Goal: Task Accomplishment & Management: Use online tool/utility

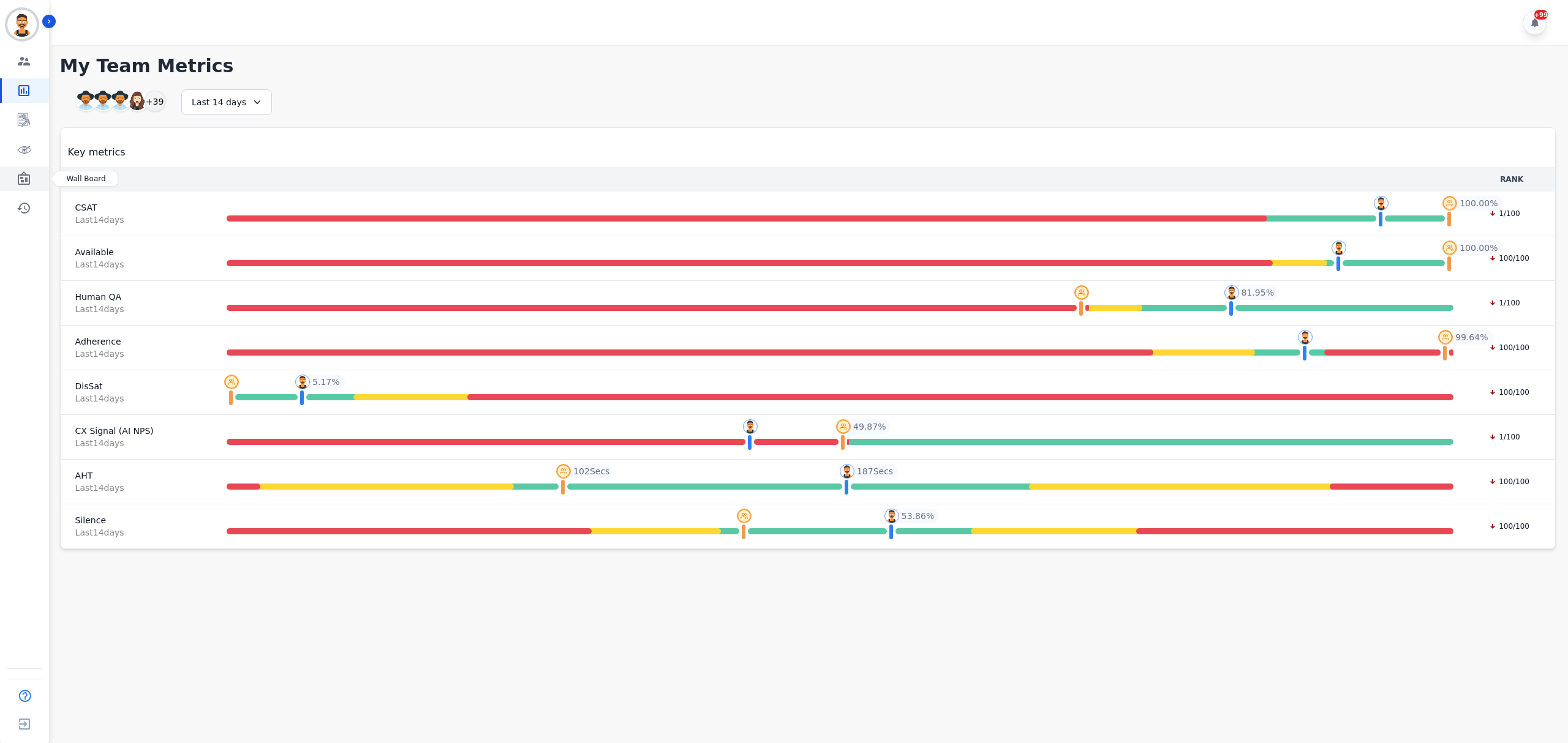
click at [28, 175] on icon "Sidebar" at bounding box center [24, 178] width 12 height 13
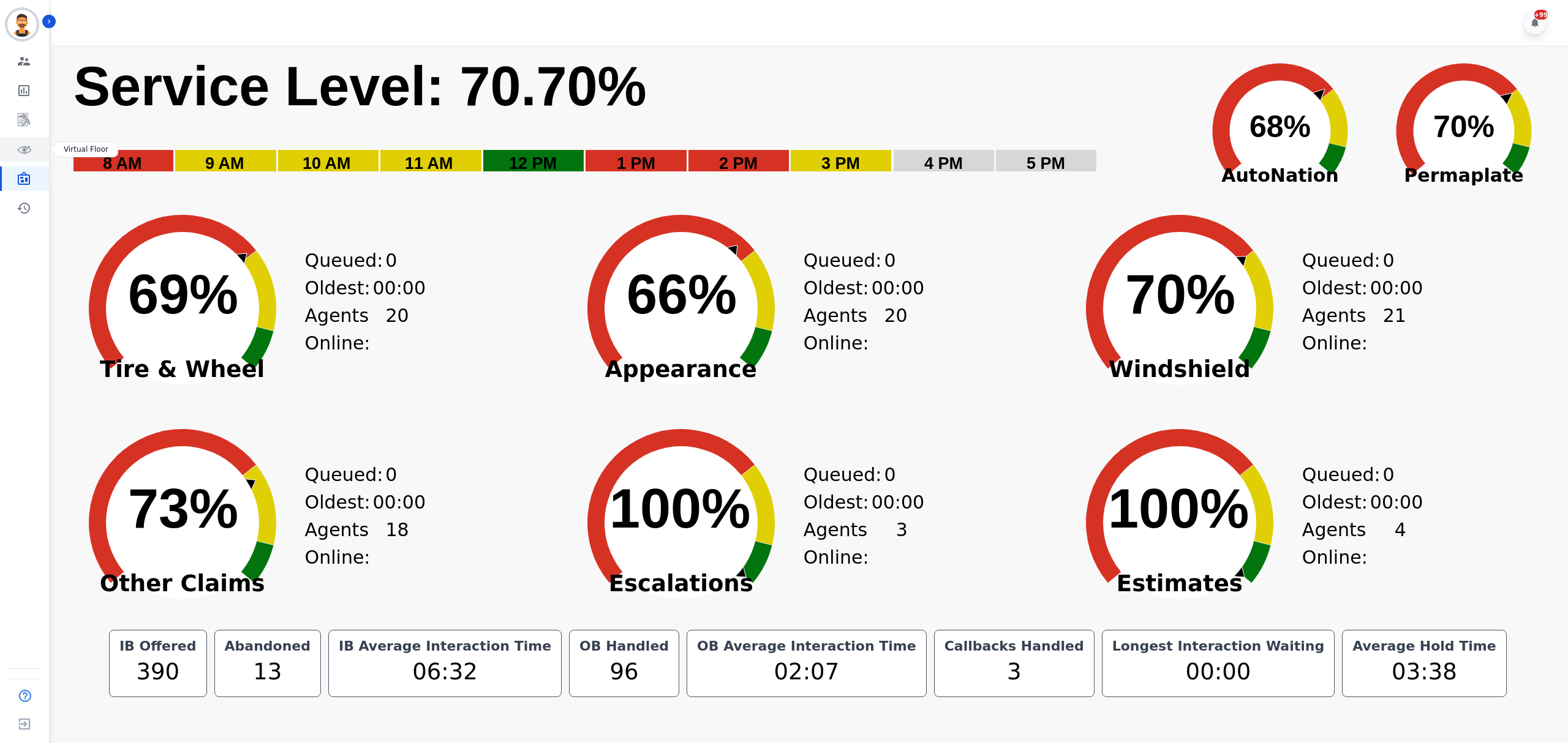
click at [22, 145] on icon "Sidebar" at bounding box center [24, 149] width 15 height 15
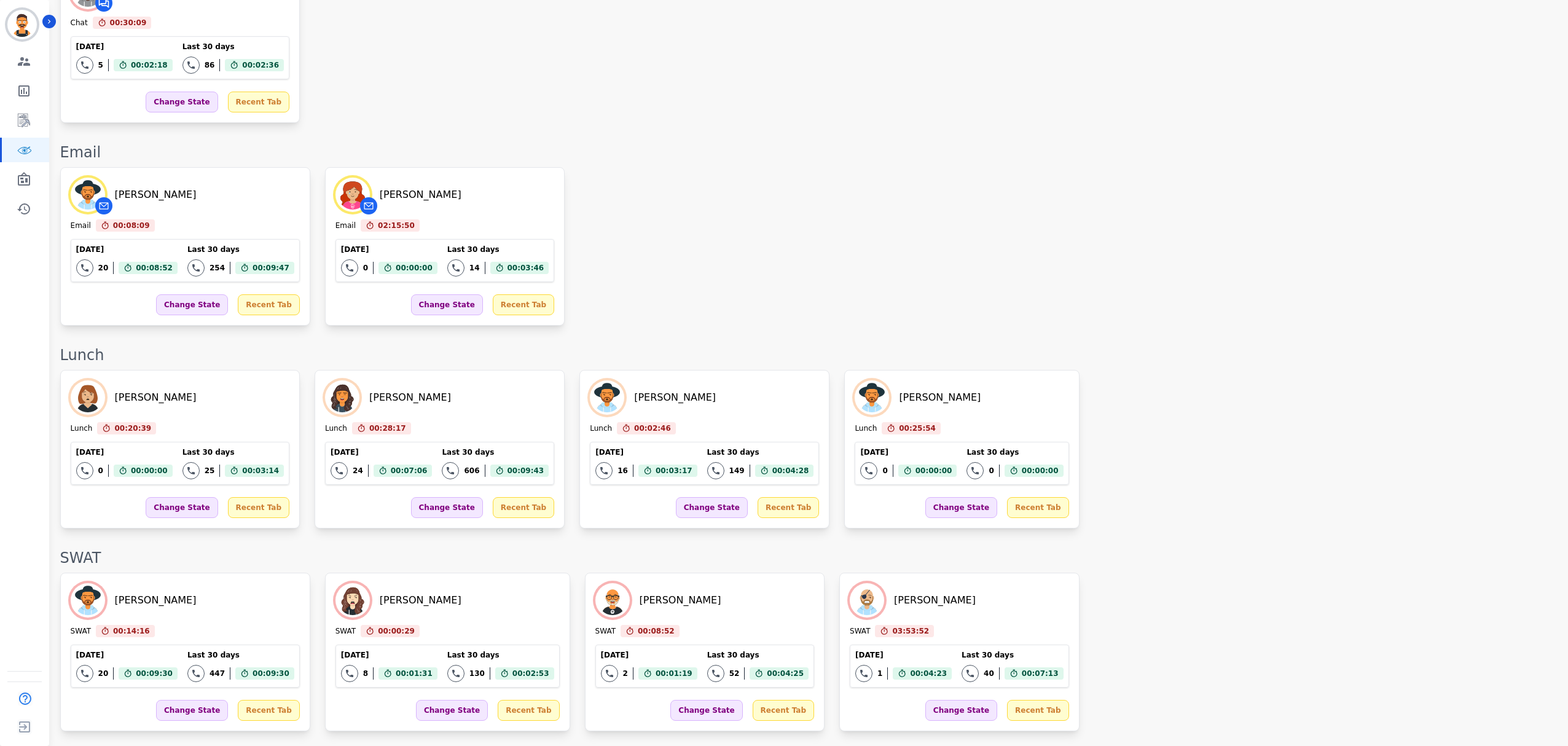
scroll to position [1591, 0]
click at [35, 126] on link "Sidebar" at bounding box center [25, 120] width 47 height 25
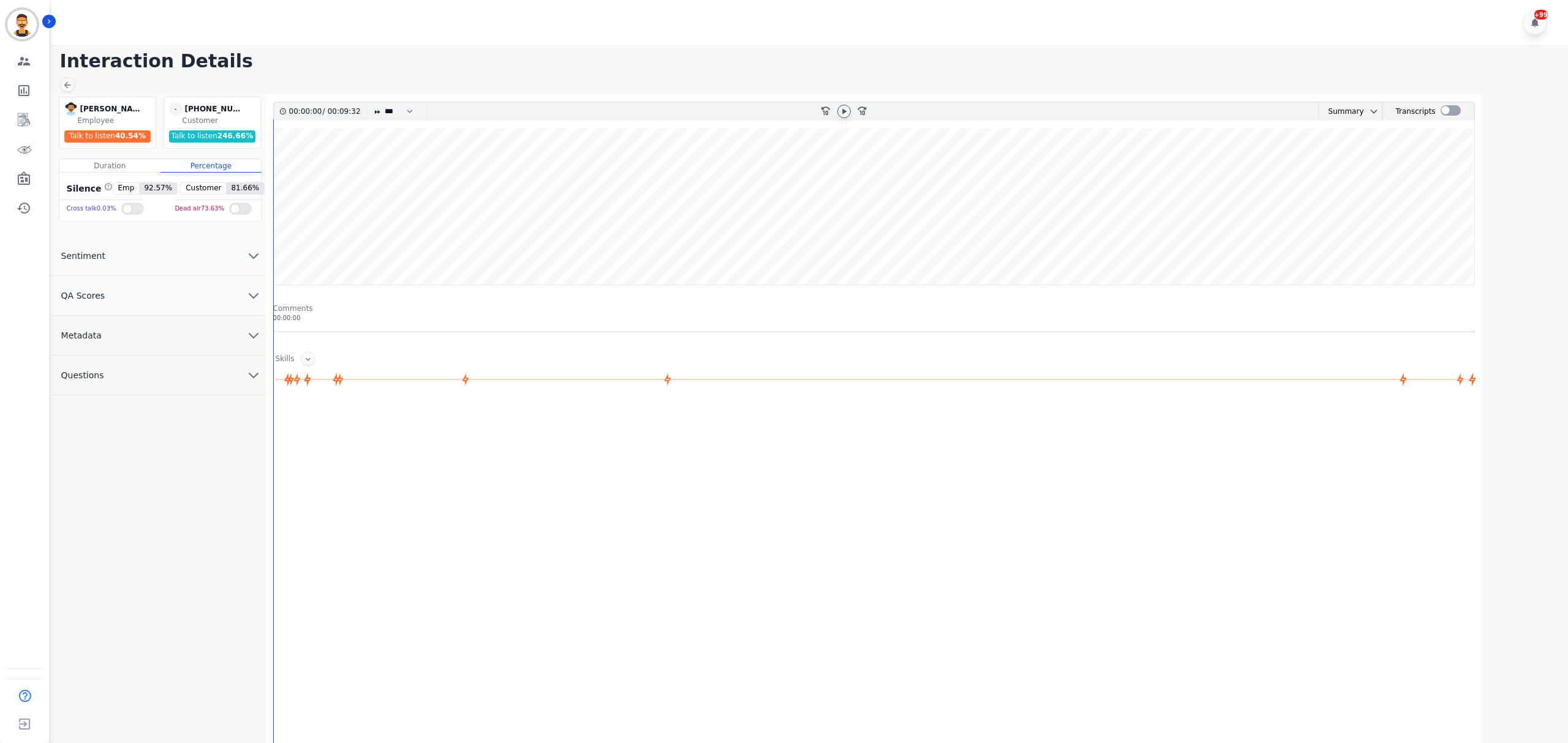
click at [837, 112] on div at bounding box center [844, 112] width 13 height 13
click at [280, 243] on wave at bounding box center [874, 206] width 1201 height 157
click at [1446, 109] on div at bounding box center [1450, 110] width 20 height 10
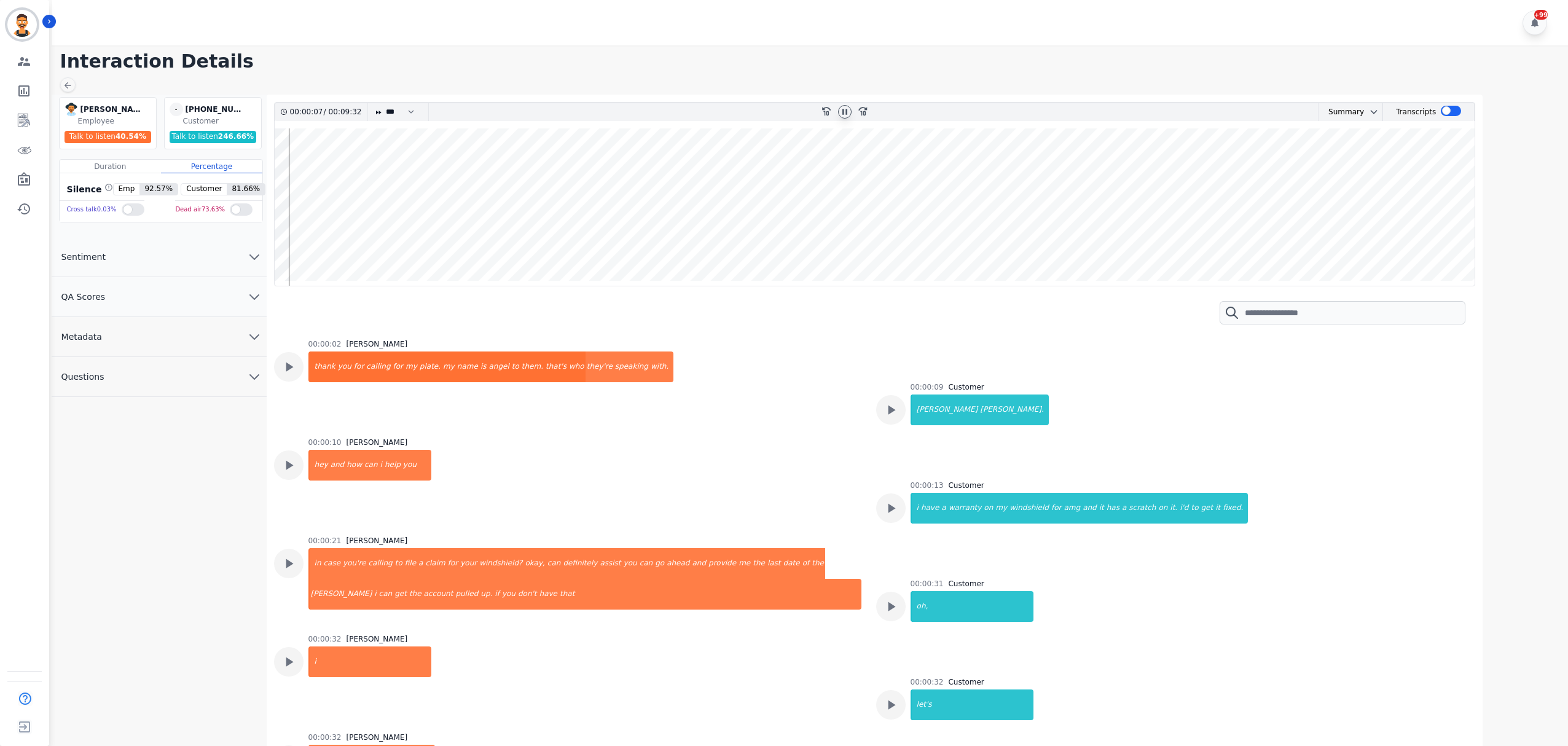
click at [843, 109] on icon at bounding box center [845, 111] width 5 height 5
click at [844, 109] on icon at bounding box center [844, 111] width 10 height 10
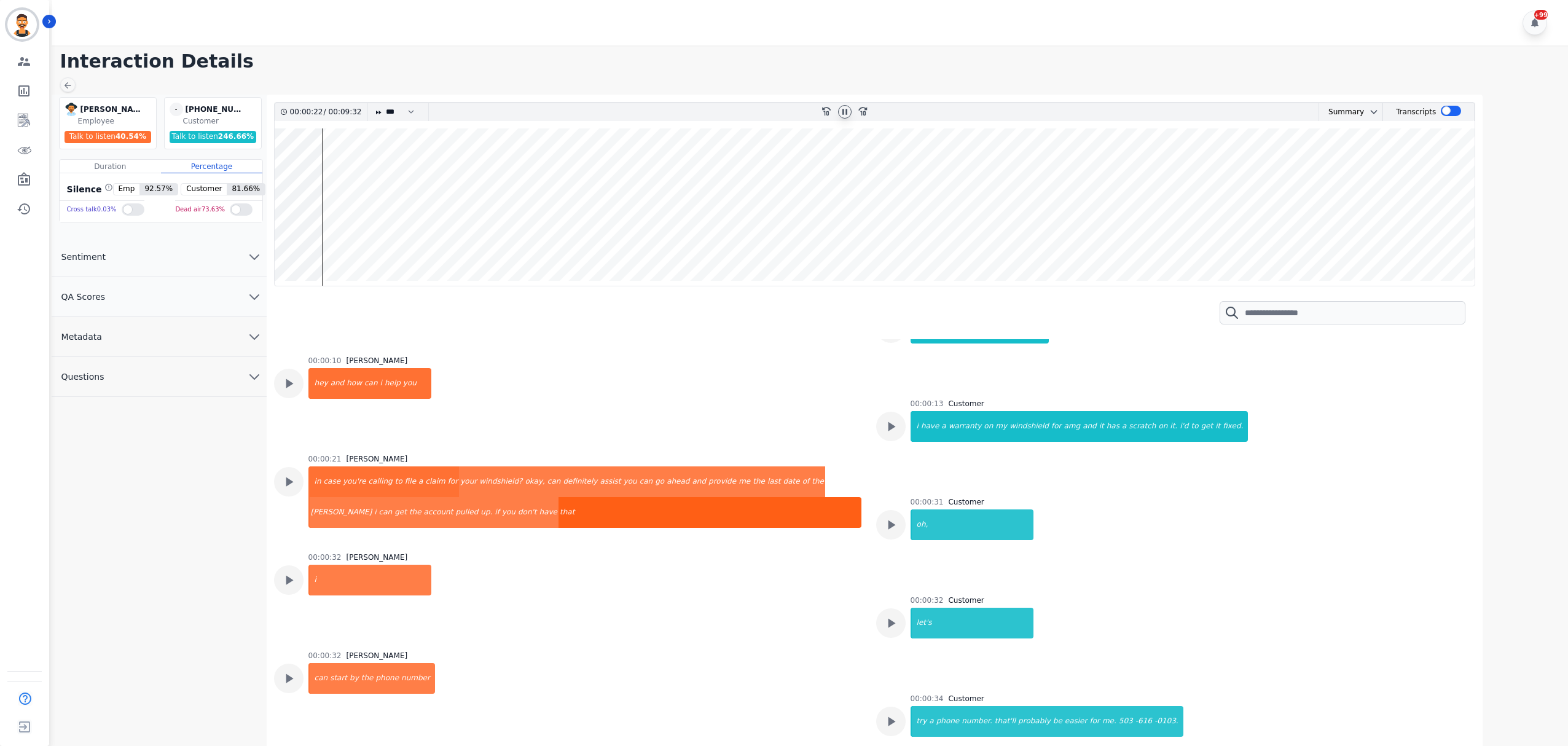
scroll to position [163, 0]
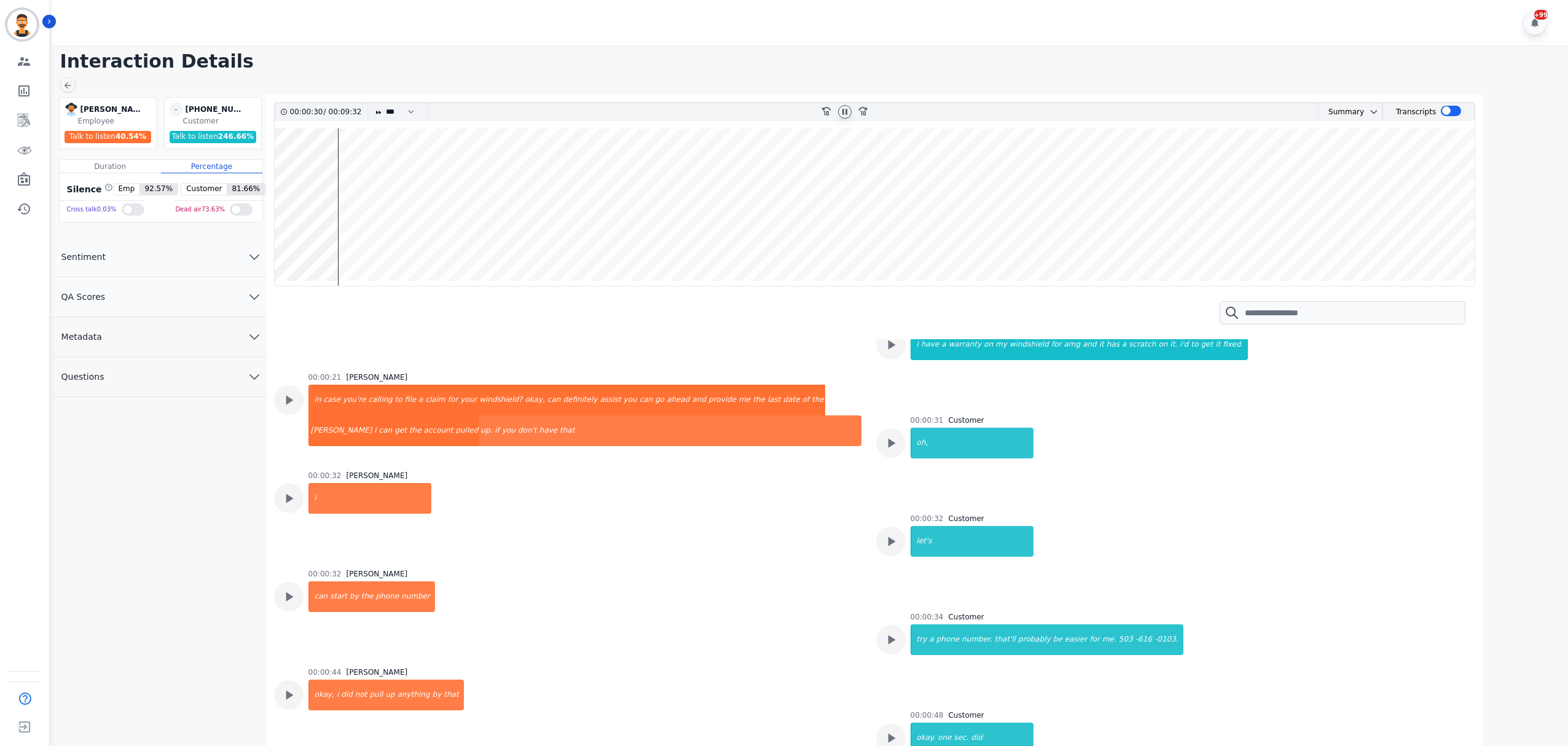
click at [345, 202] on wave at bounding box center [875, 207] width 1201 height 157
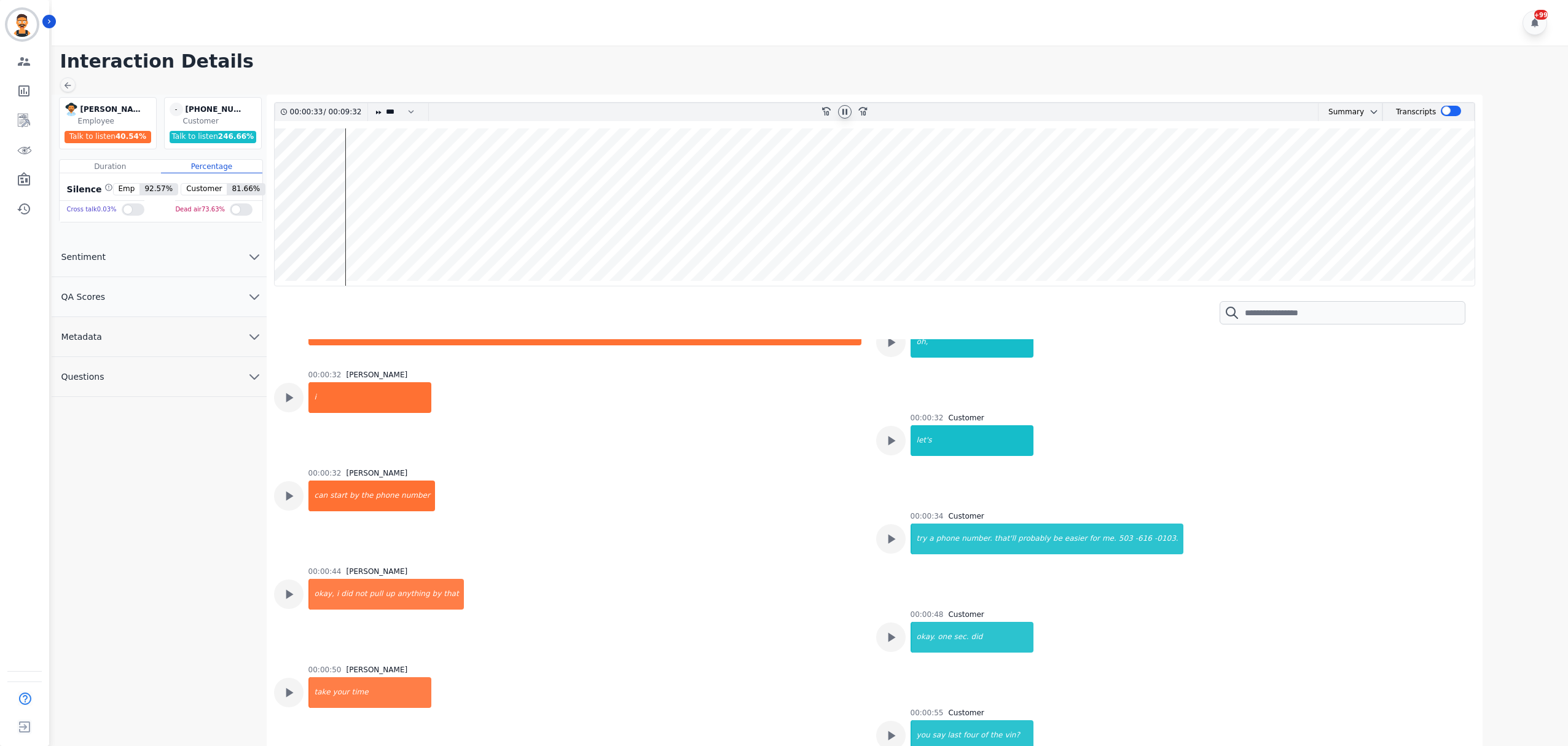
click at [350, 197] on wave at bounding box center [875, 207] width 1201 height 157
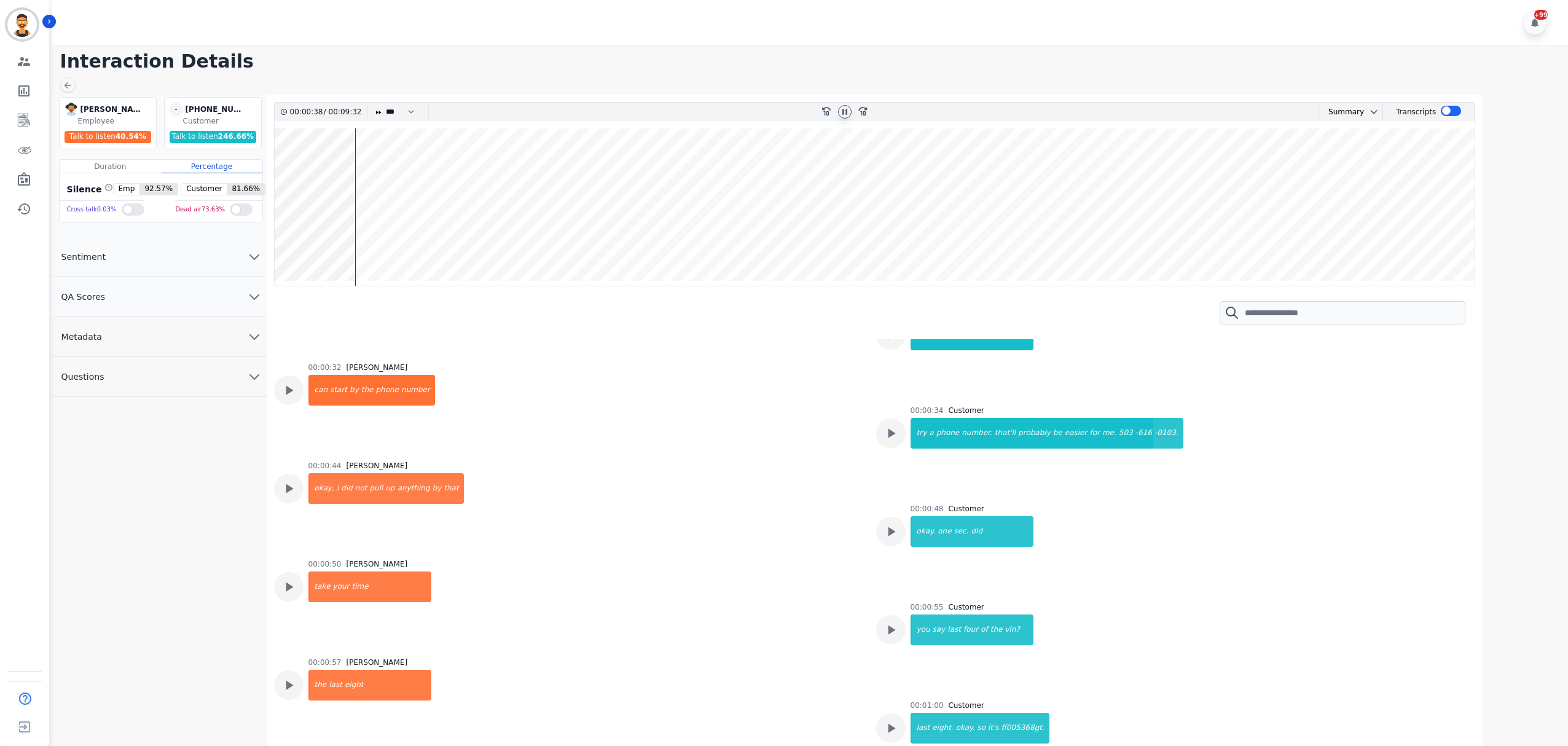
scroll to position [399, 0]
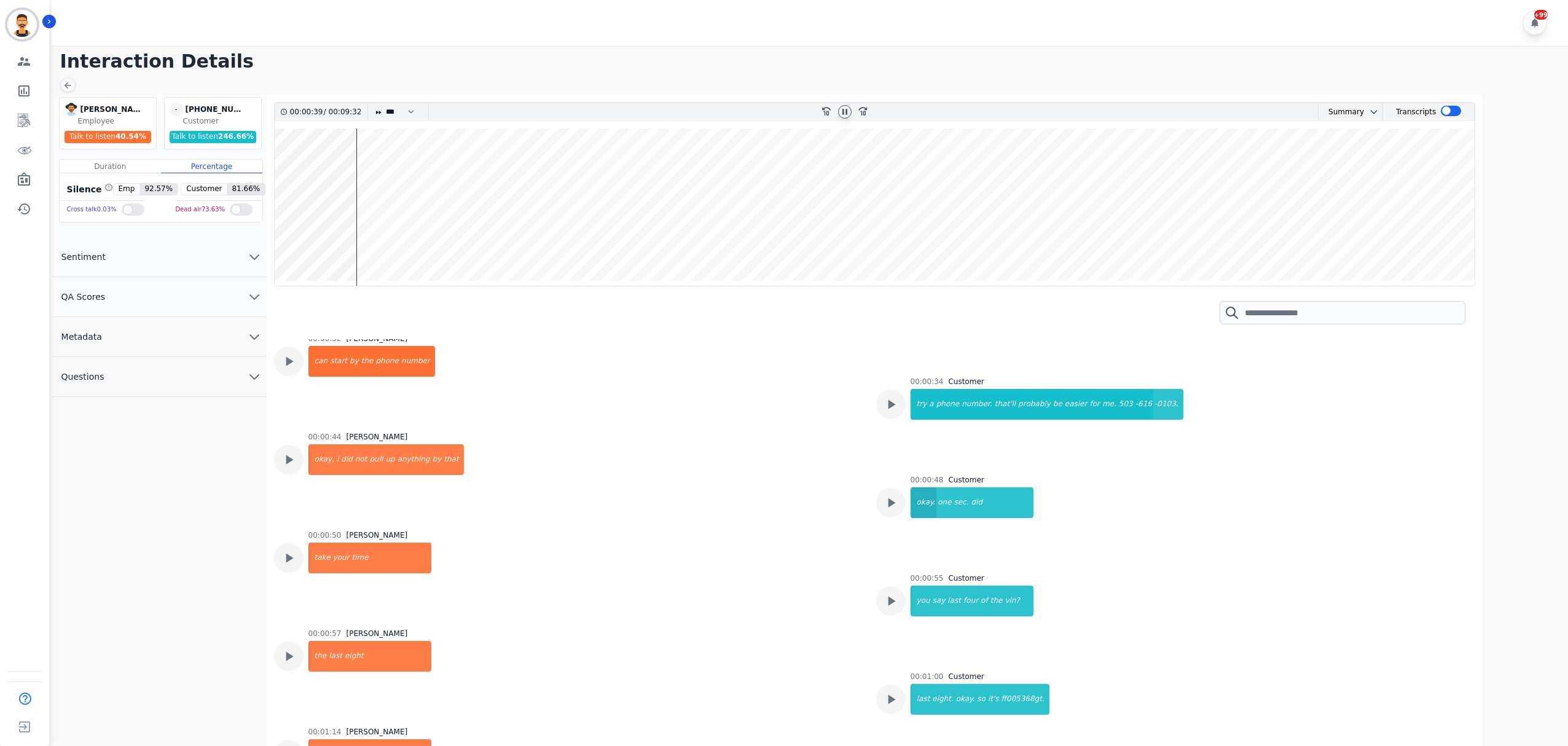
click at [924, 505] on div "okay." at bounding box center [924, 503] width 25 height 31
click at [962, 601] on div "four" at bounding box center [971, 601] width 17 height 31
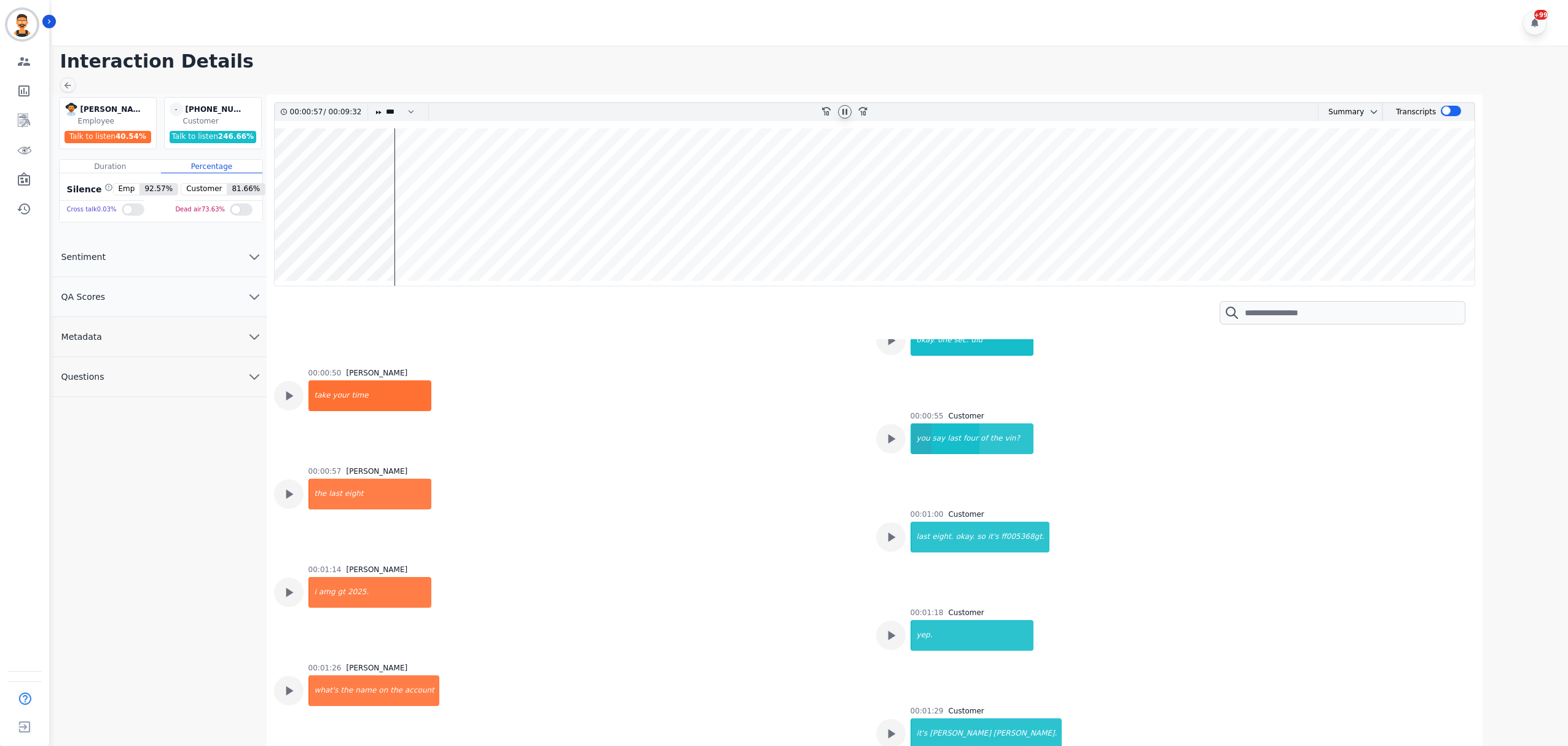
scroll to position [563, 0]
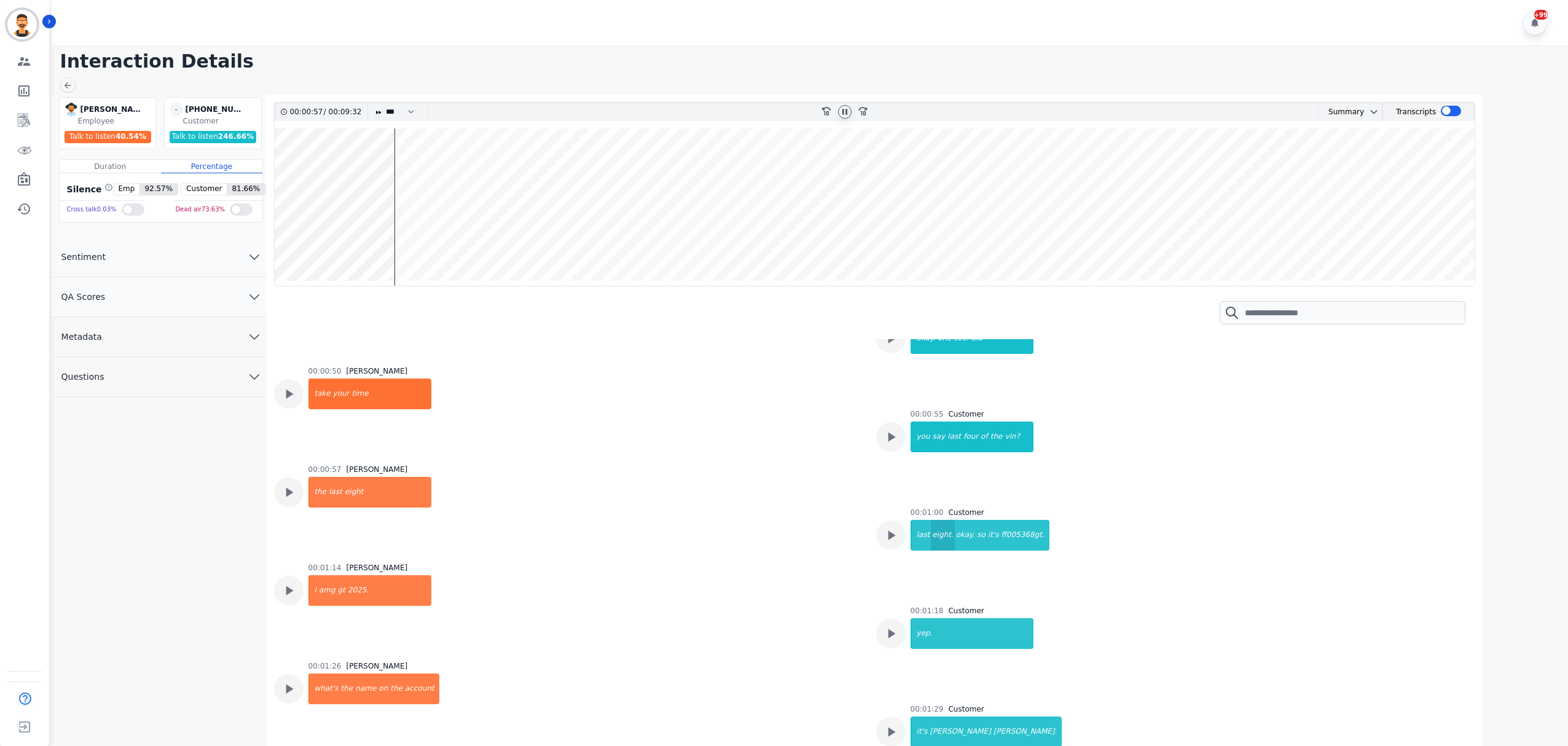
click at [931, 542] on div "eight." at bounding box center [942, 535] width 23 height 31
click at [987, 544] on div "it's" at bounding box center [994, 535] width 14 height 31
click at [421, 232] on wave at bounding box center [875, 207] width 1201 height 157
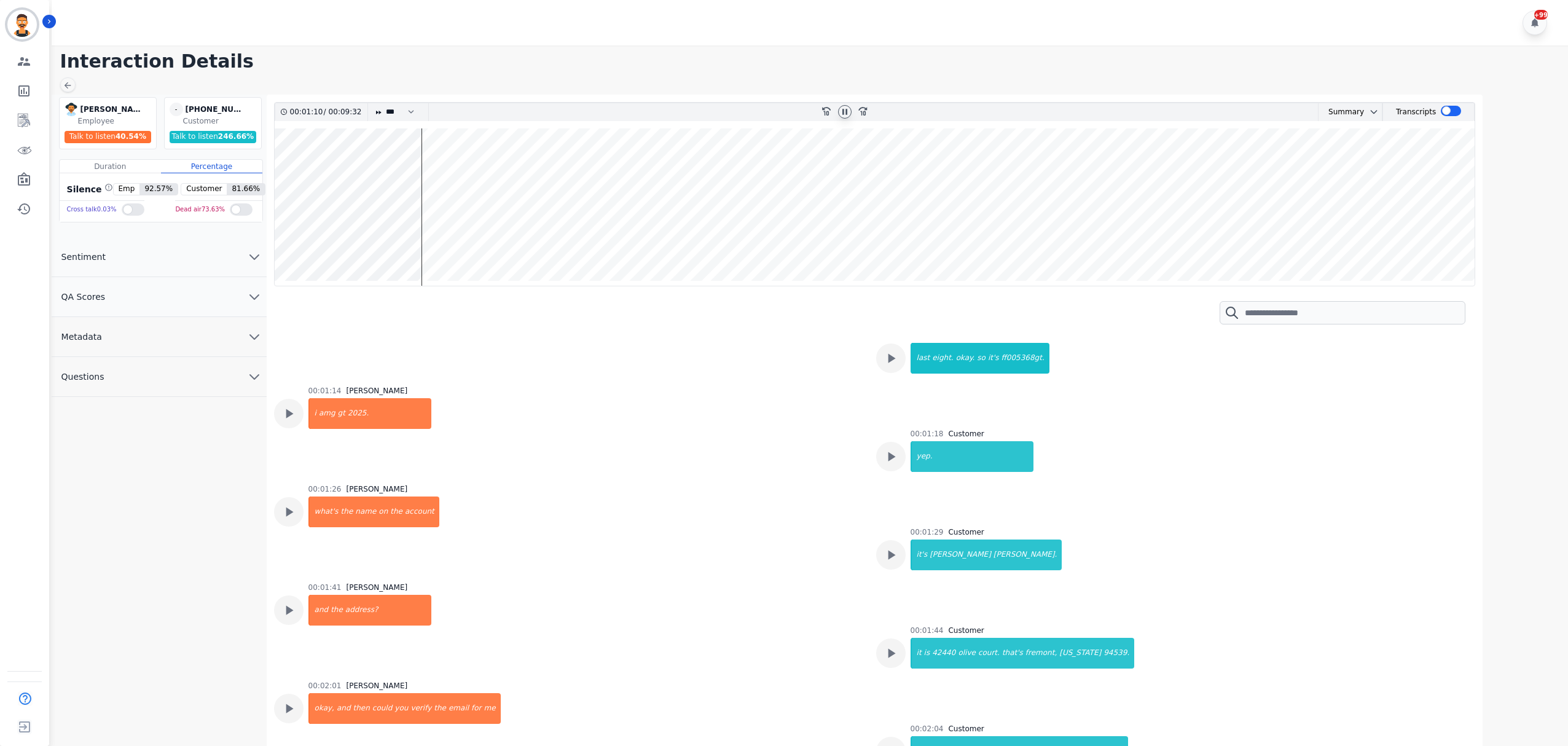
click at [433, 235] on wave at bounding box center [875, 207] width 1201 height 157
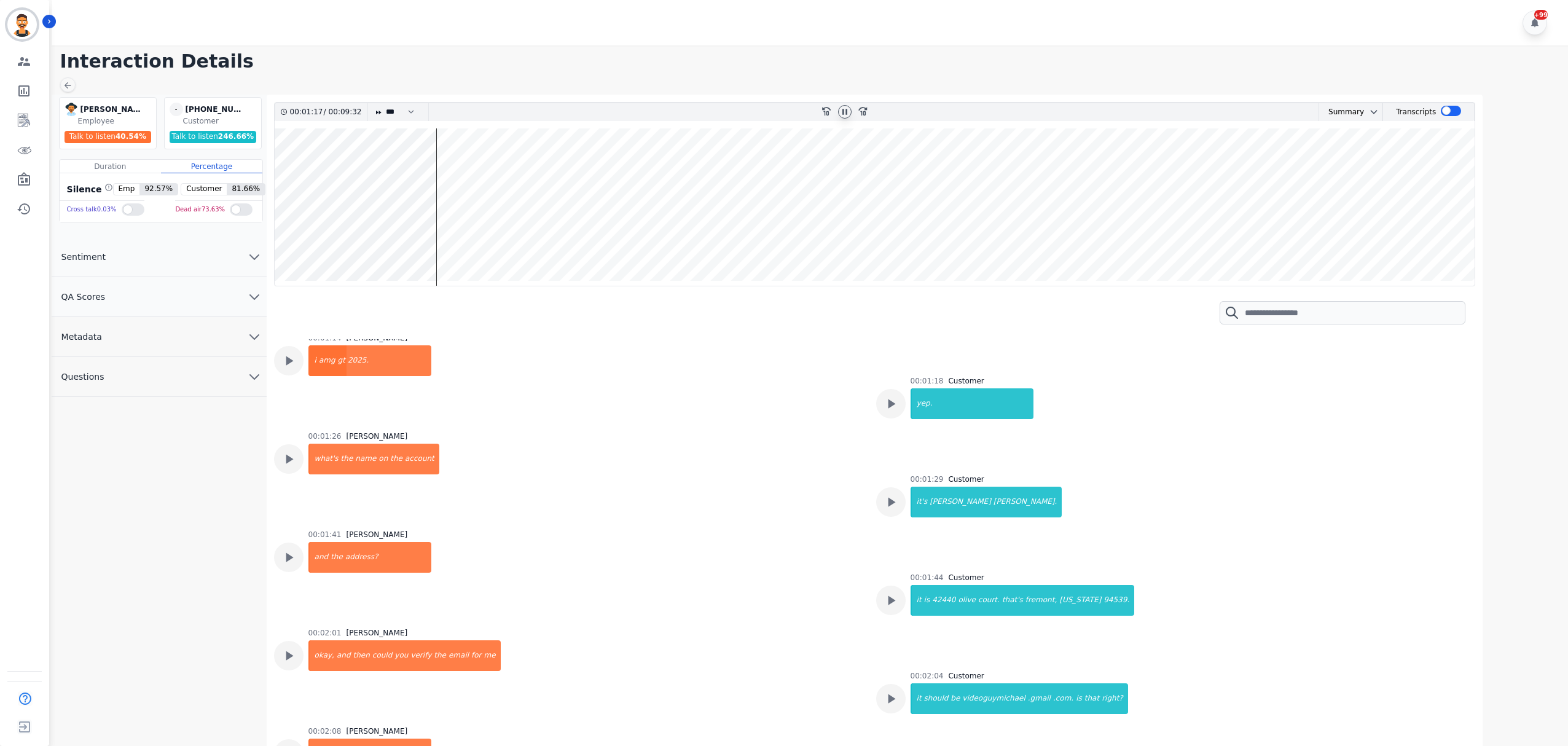
click at [458, 233] on wave at bounding box center [875, 207] width 1201 height 157
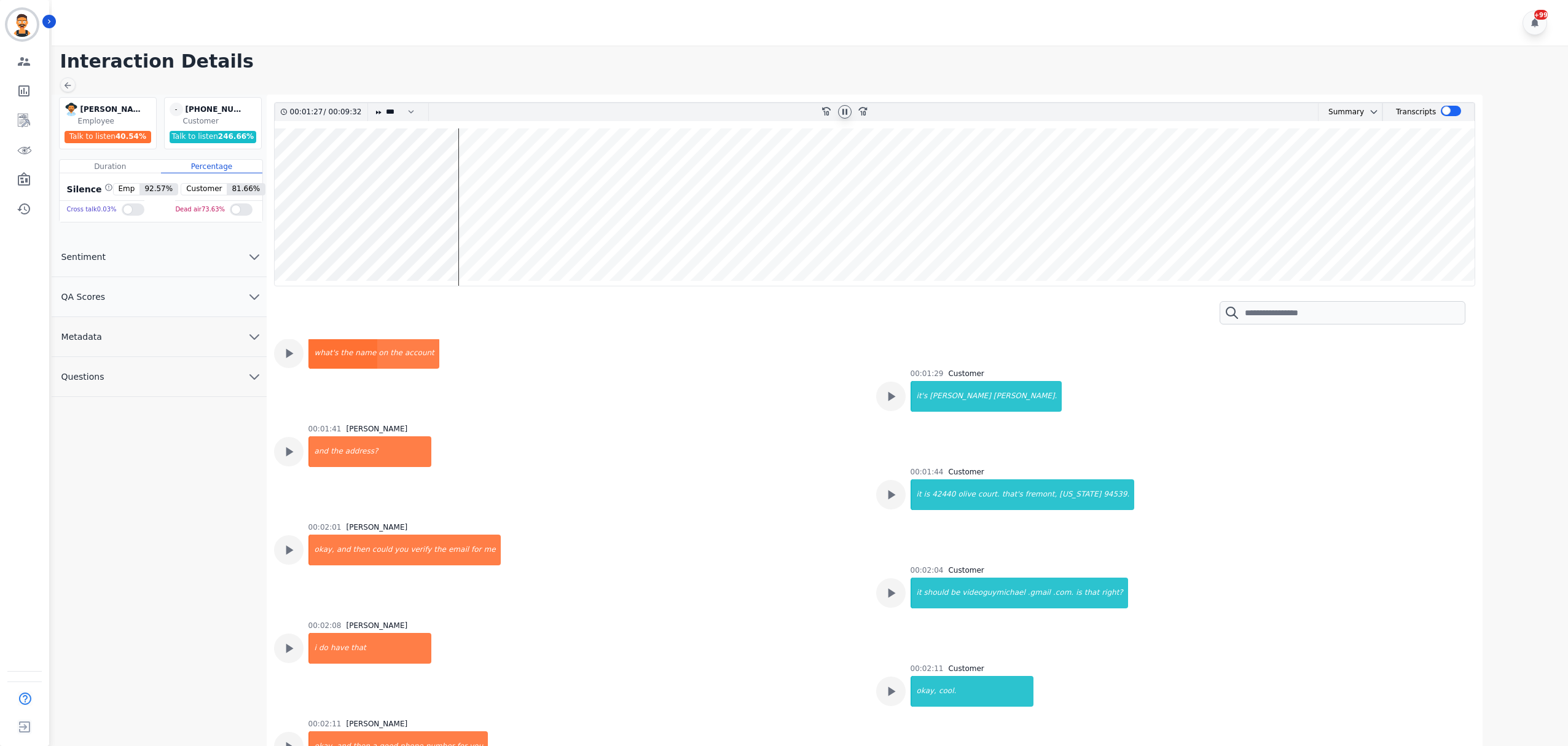
click at [466, 233] on wave at bounding box center [875, 207] width 1201 height 157
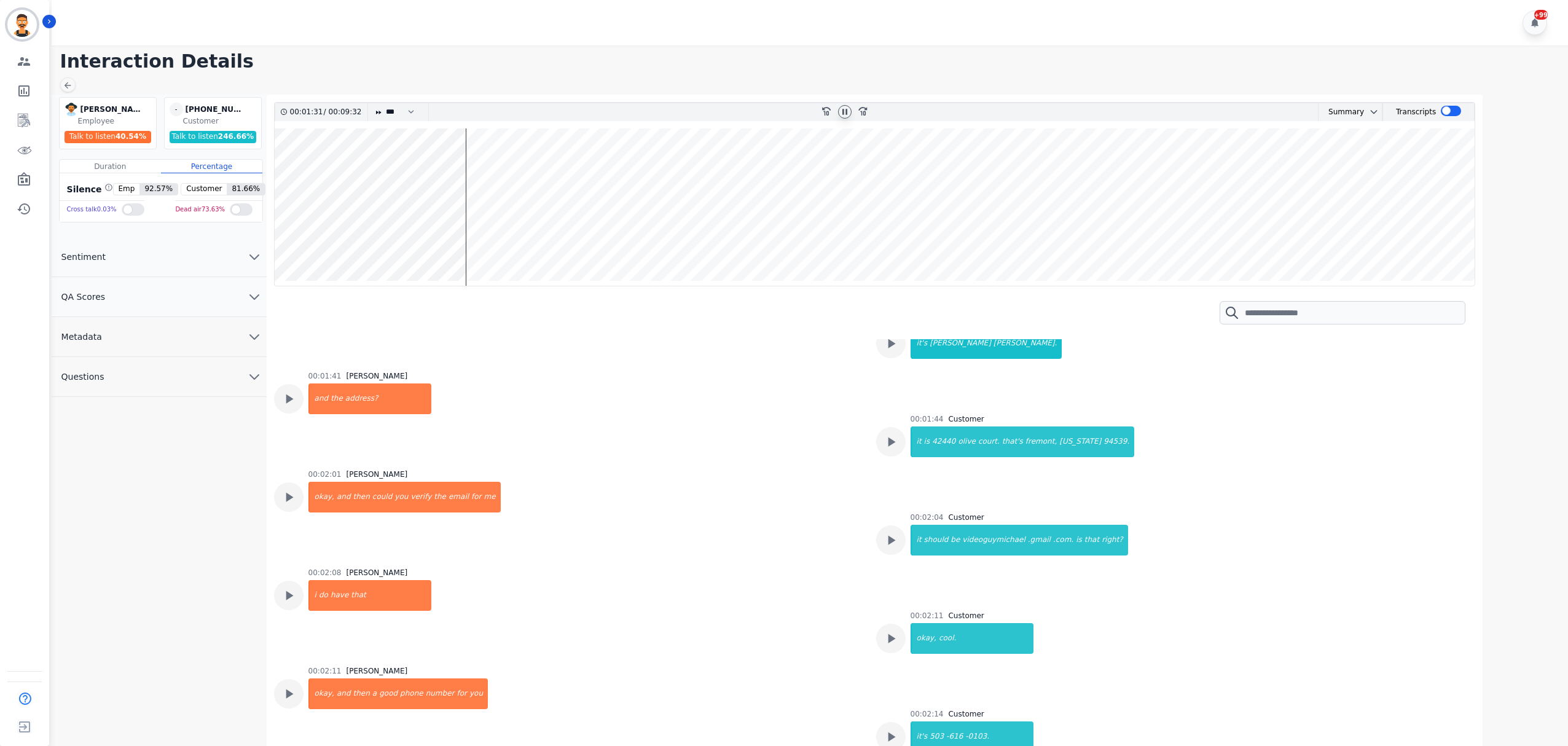
click at [494, 230] on wave at bounding box center [875, 207] width 1201 height 157
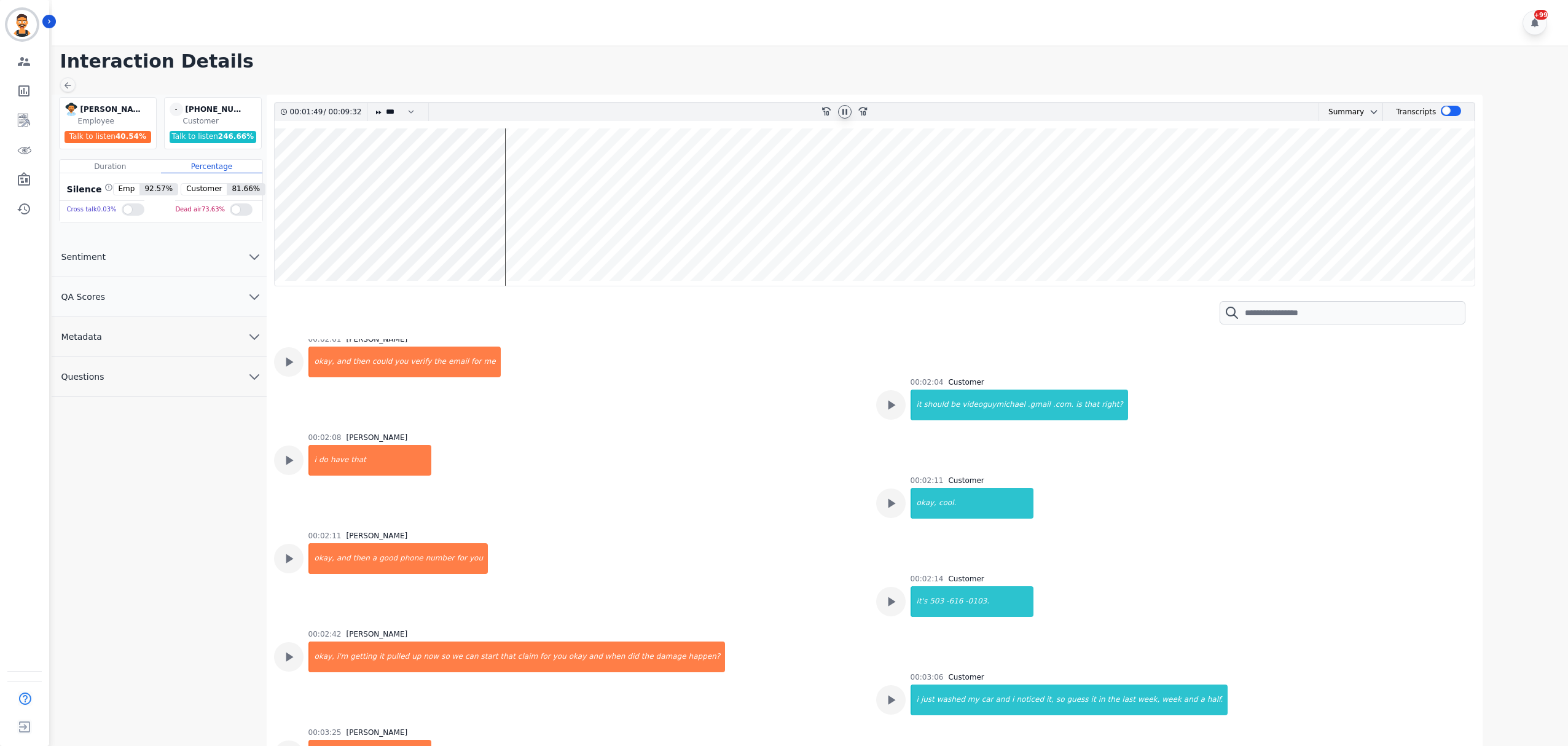
scroll to position [1332, 0]
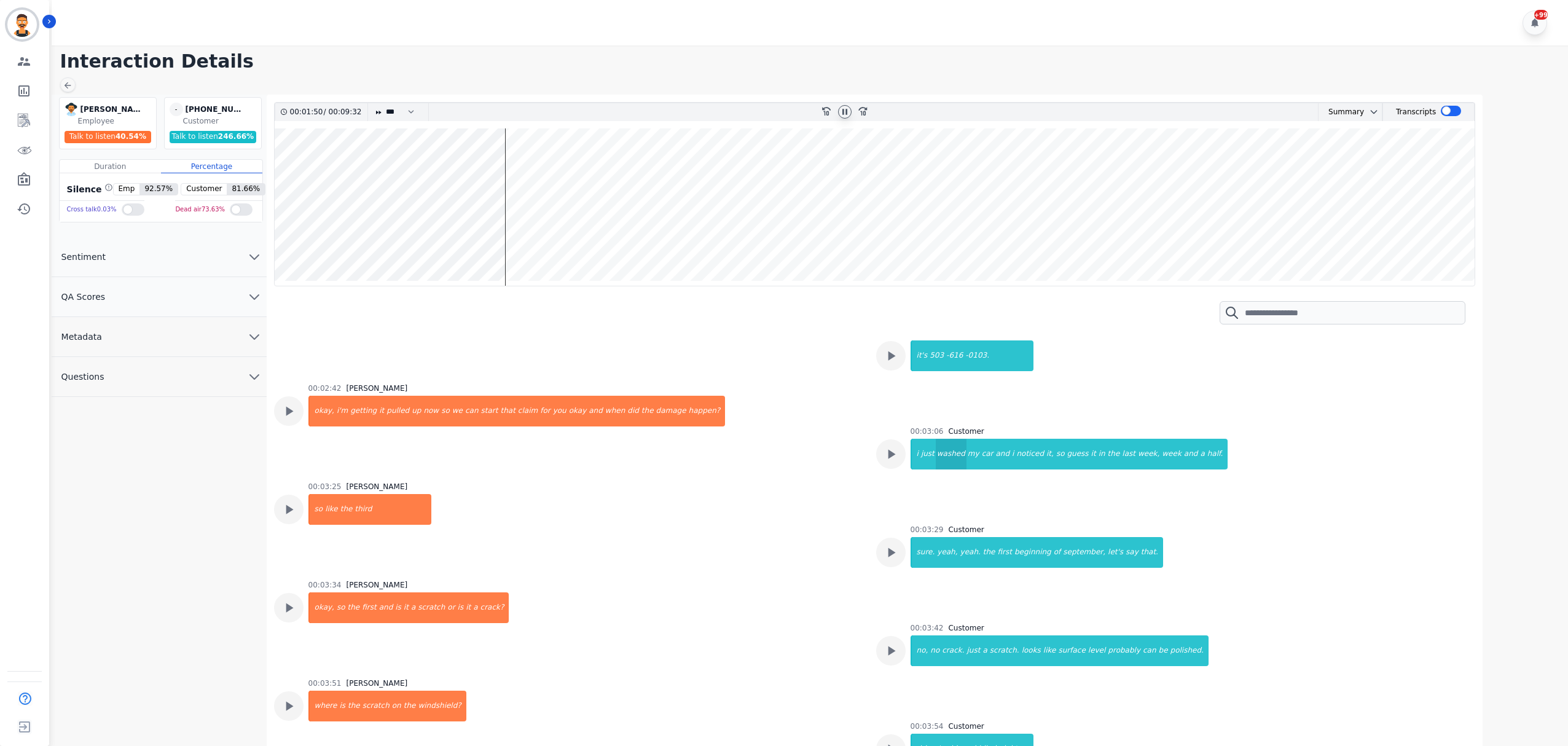
click at [936, 455] on div "washed" at bounding box center [951, 454] width 31 height 31
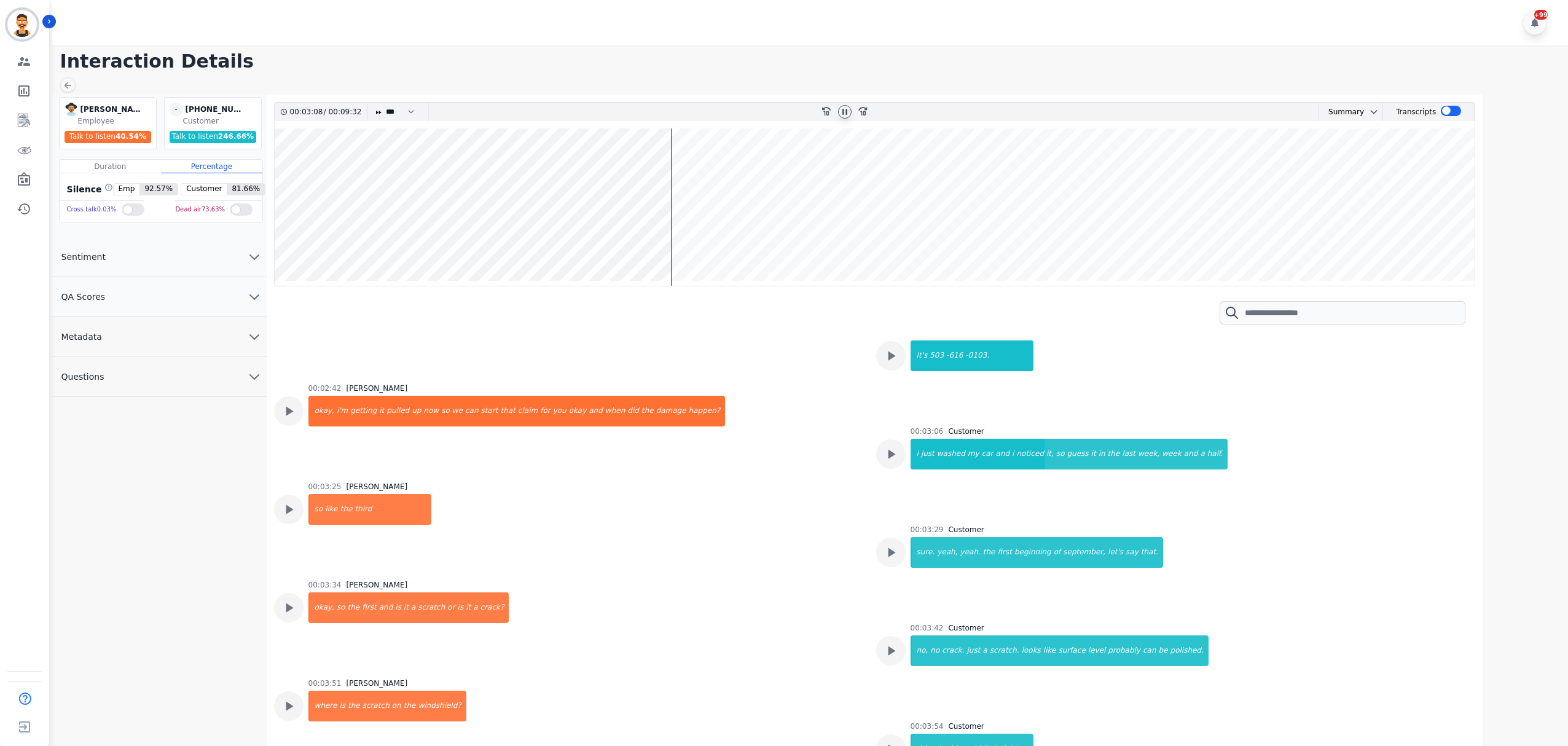
click at [658, 234] on wave at bounding box center [875, 207] width 1201 height 157
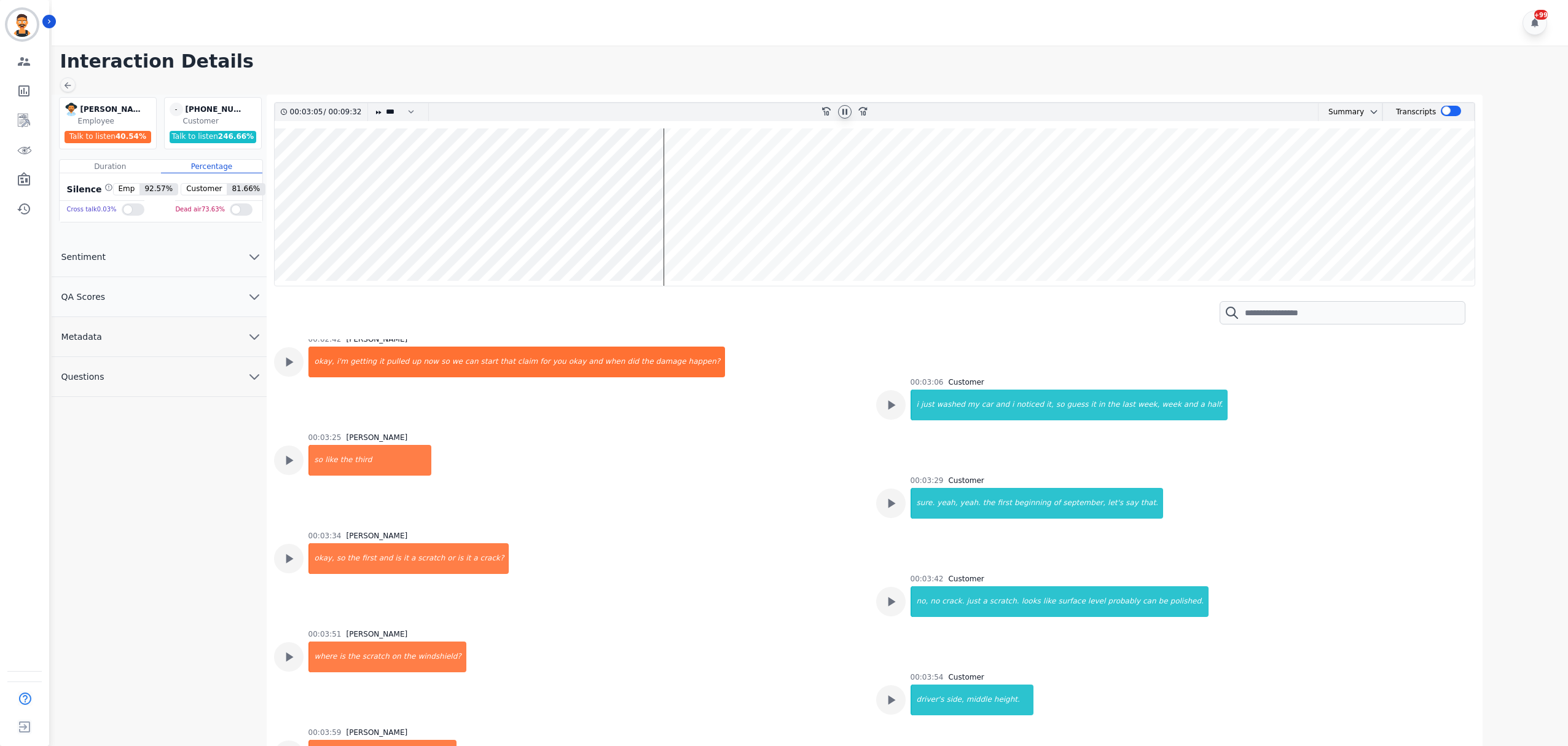
scroll to position [1264, 0]
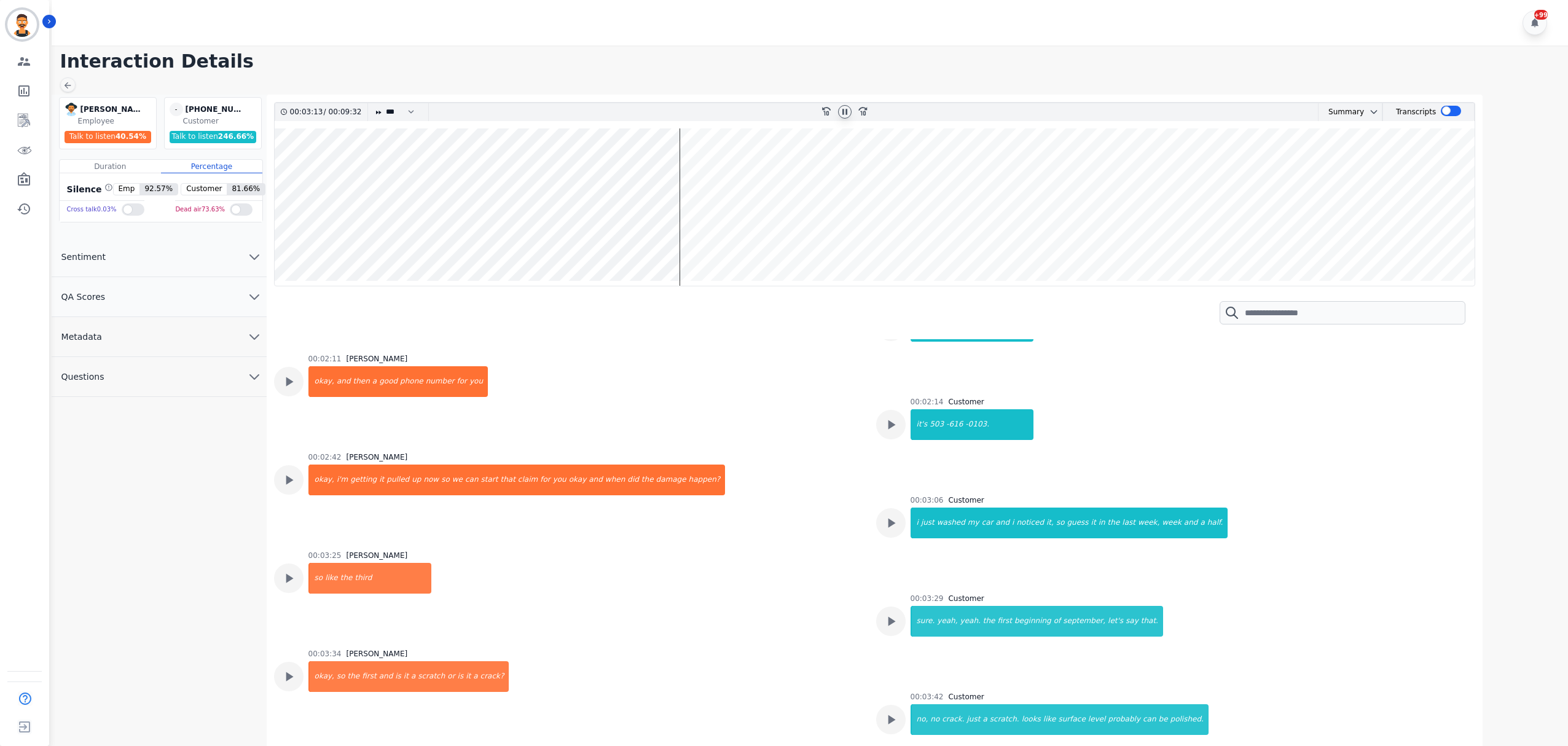
click at [707, 249] on wave at bounding box center [875, 207] width 1201 height 157
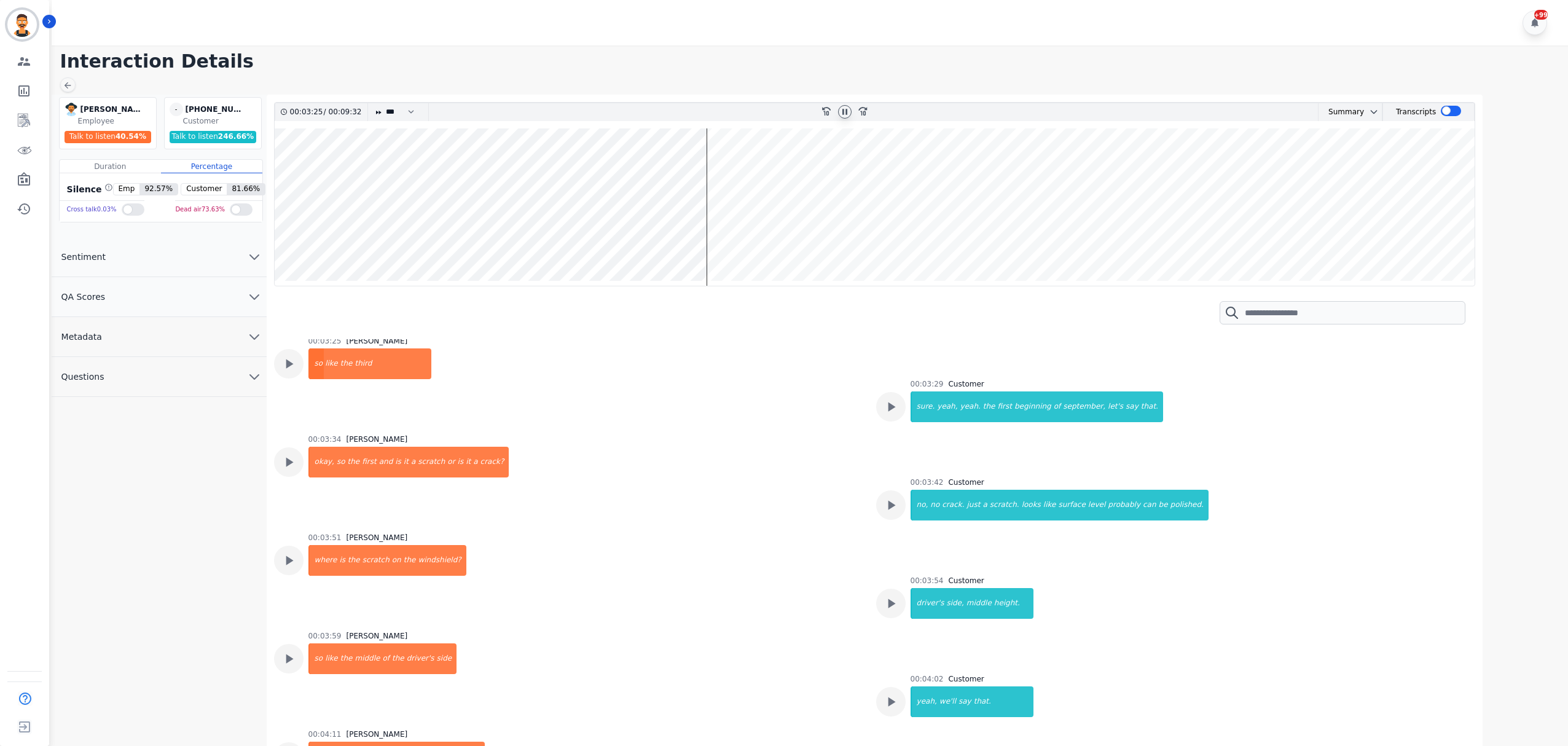
scroll to position [1480, 0]
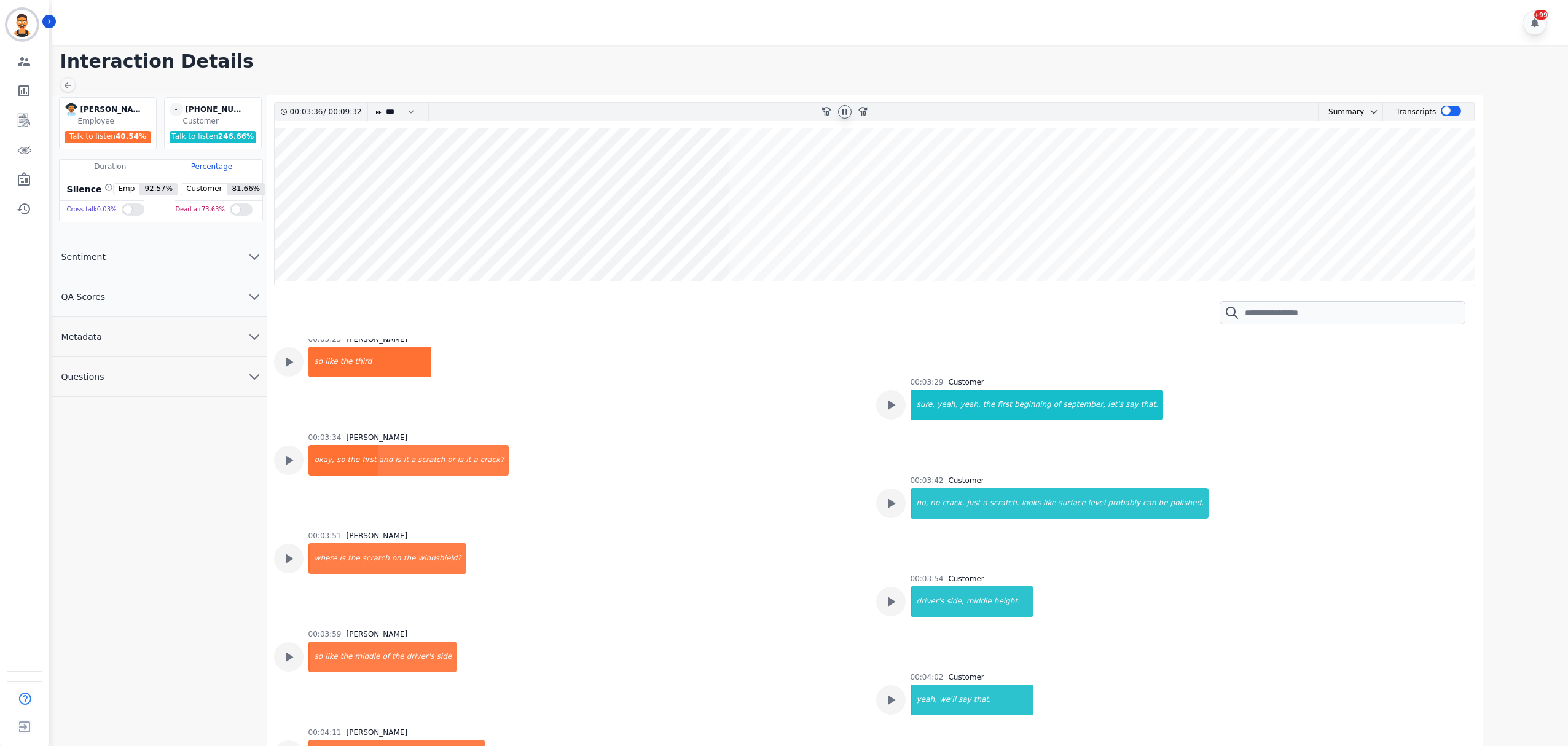
click at [735, 239] on wave at bounding box center [875, 207] width 1201 height 157
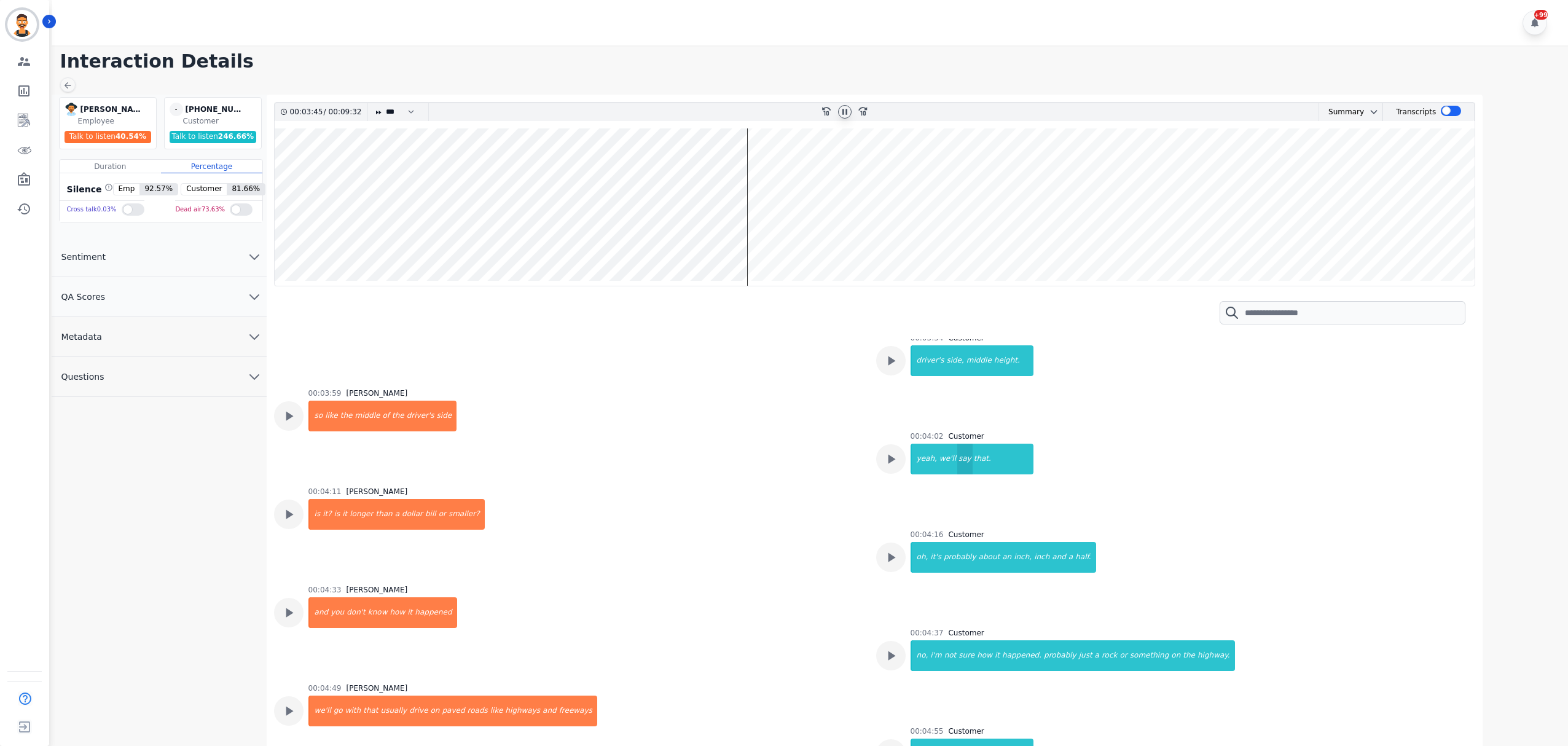
scroll to position [1803, 0]
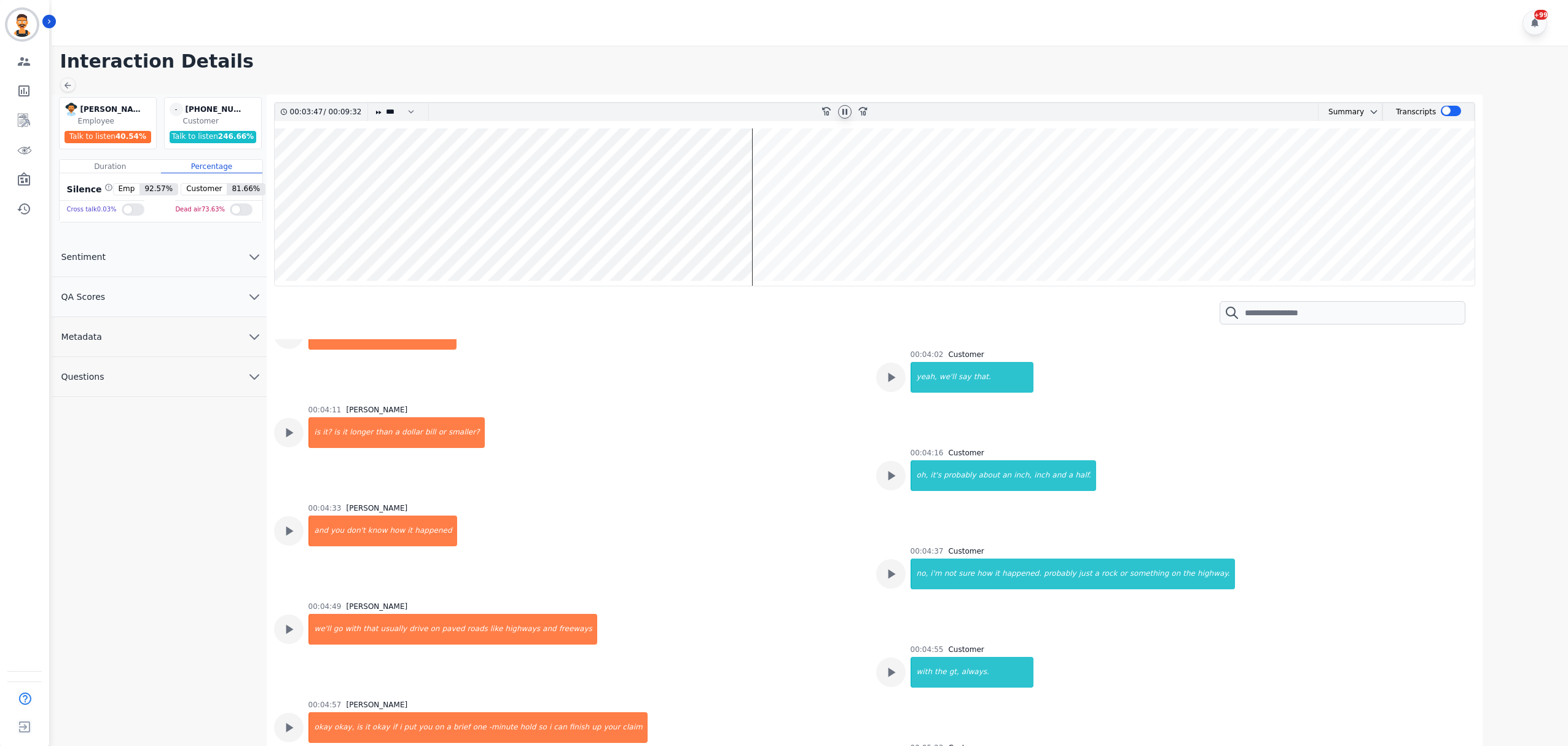
click at [758, 234] on wave at bounding box center [875, 207] width 1201 height 157
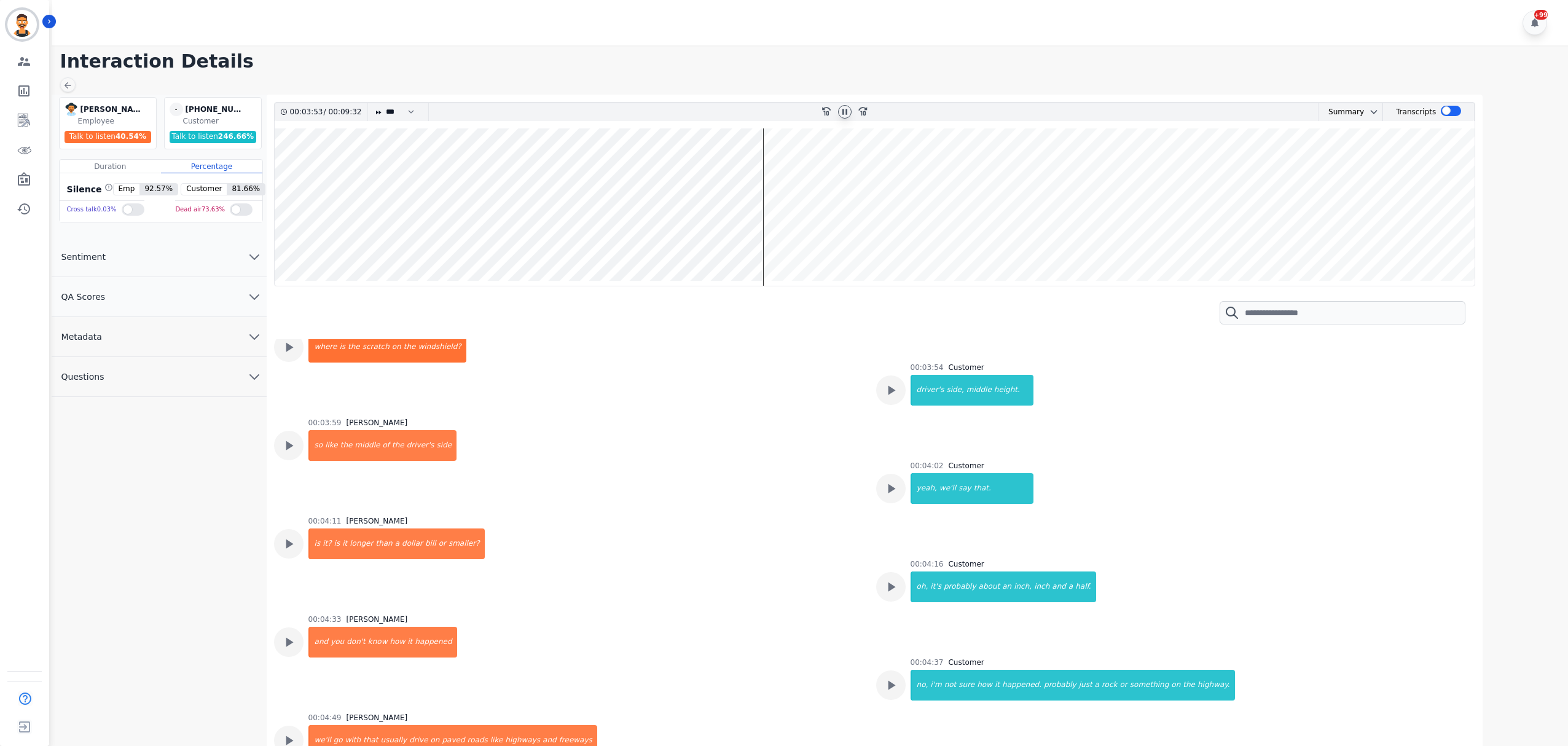
scroll to position [1774, 0]
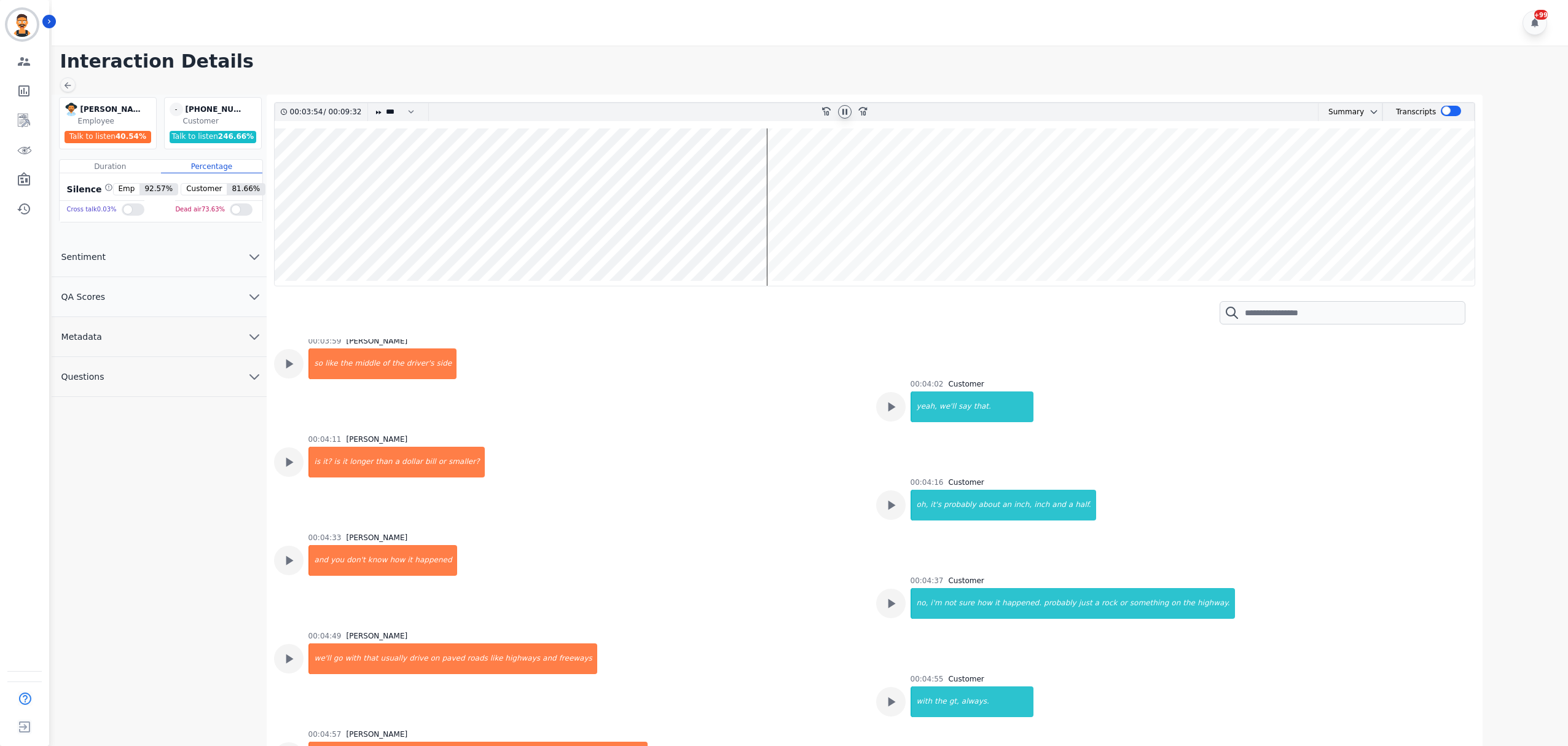
click at [777, 244] on wave at bounding box center [875, 207] width 1201 height 157
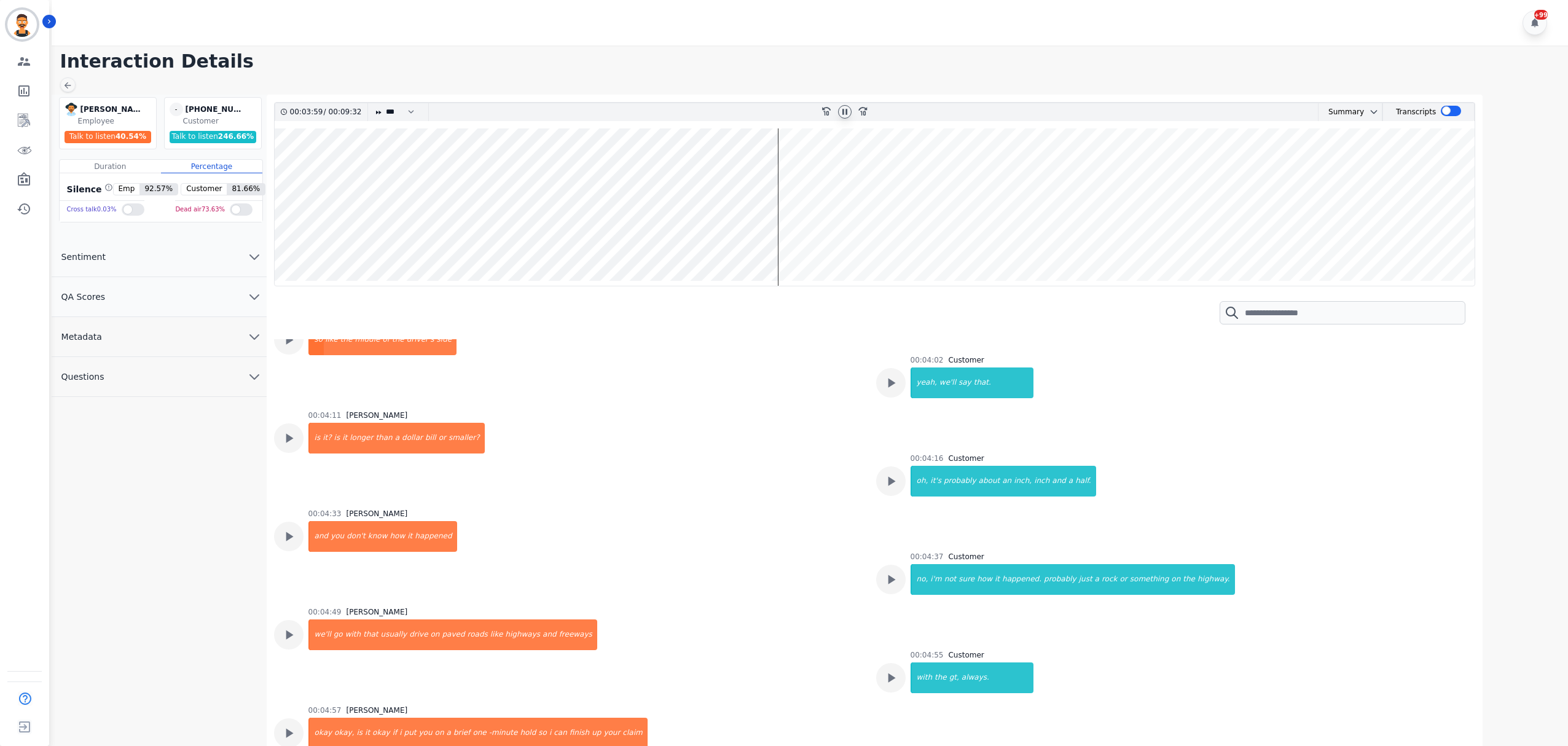
click at [801, 236] on wave at bounding box center [875, 207] width 1201 height 157
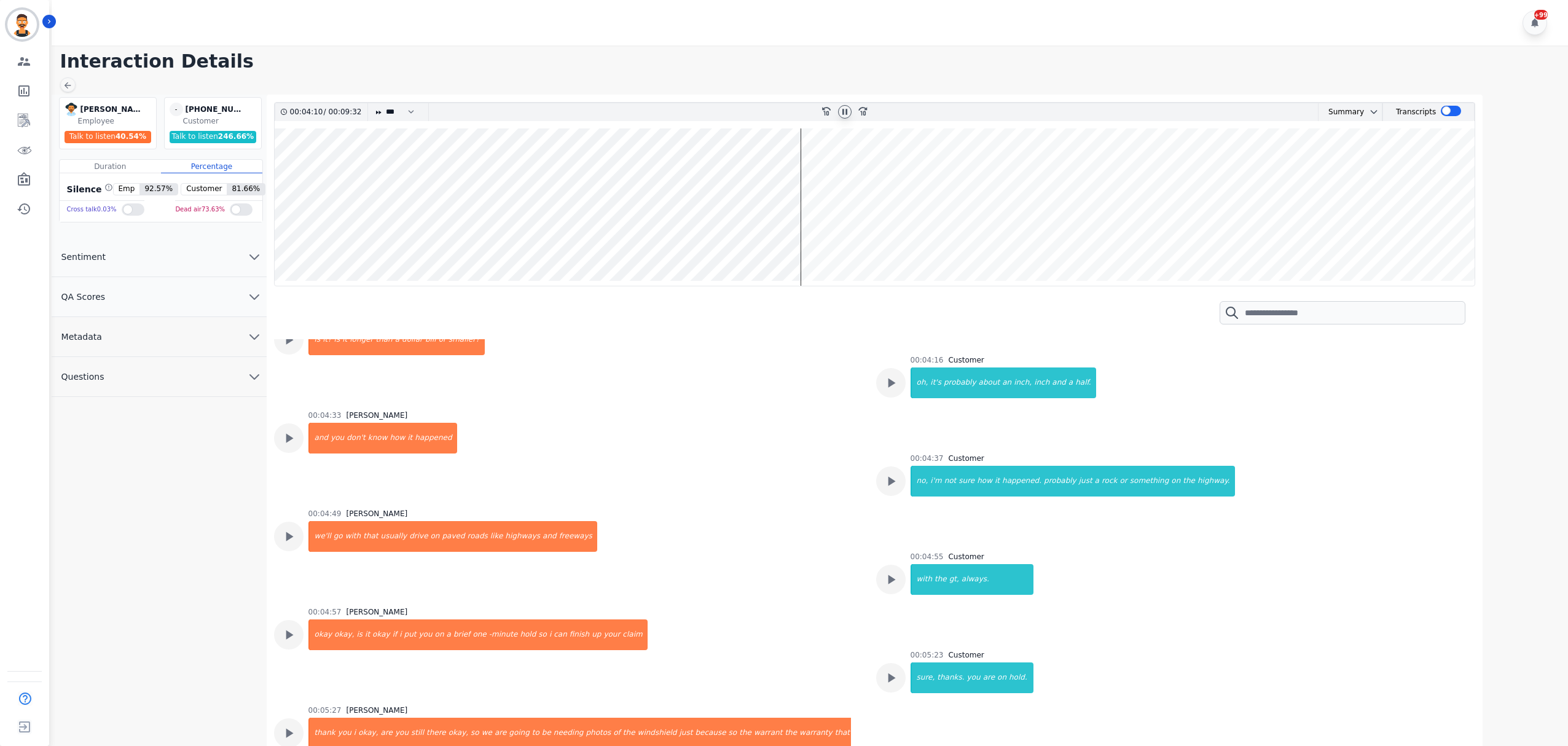
scroll to position [1903, 0]
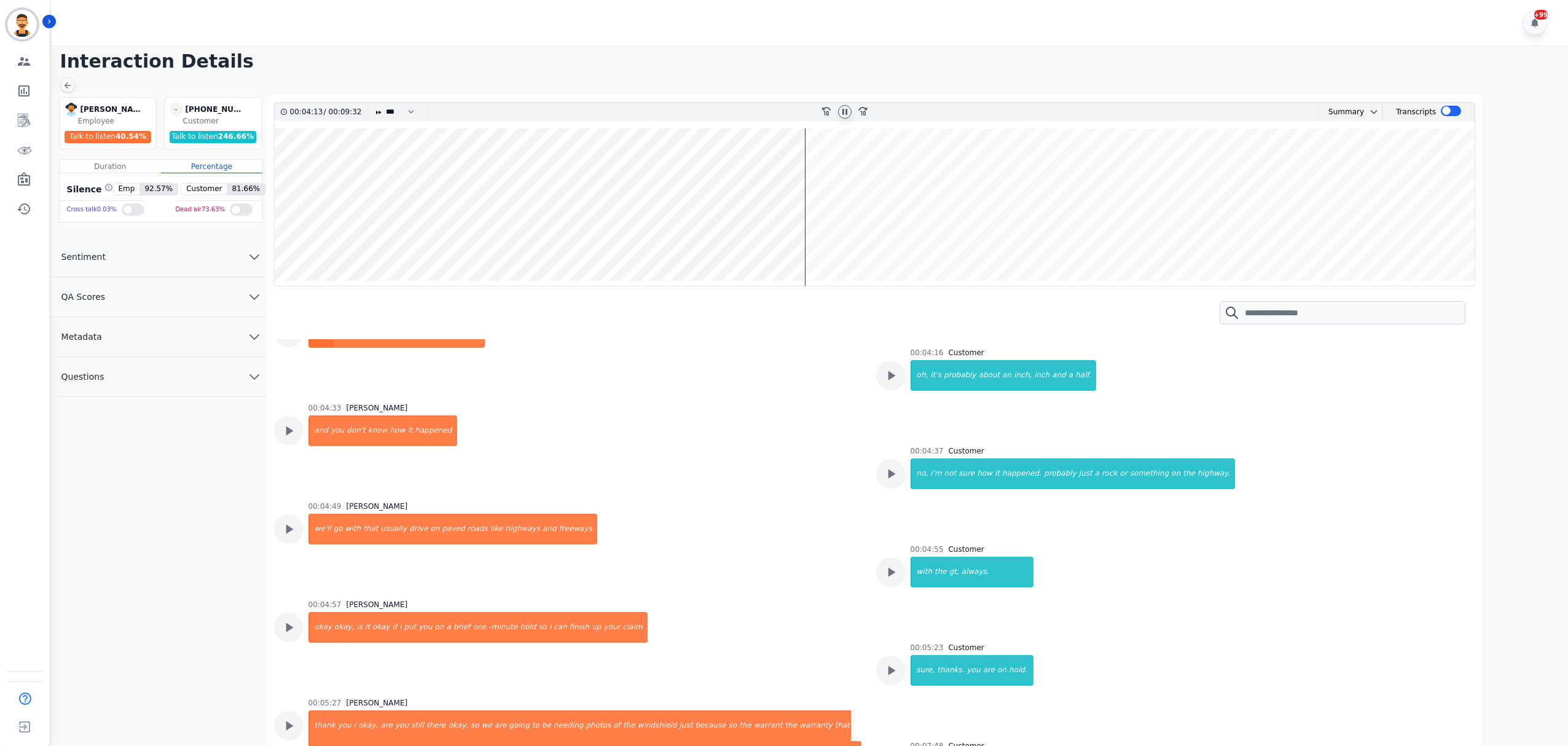
click at [813, 186] on wave at bounding box center [875, 207] width 1201 height 157
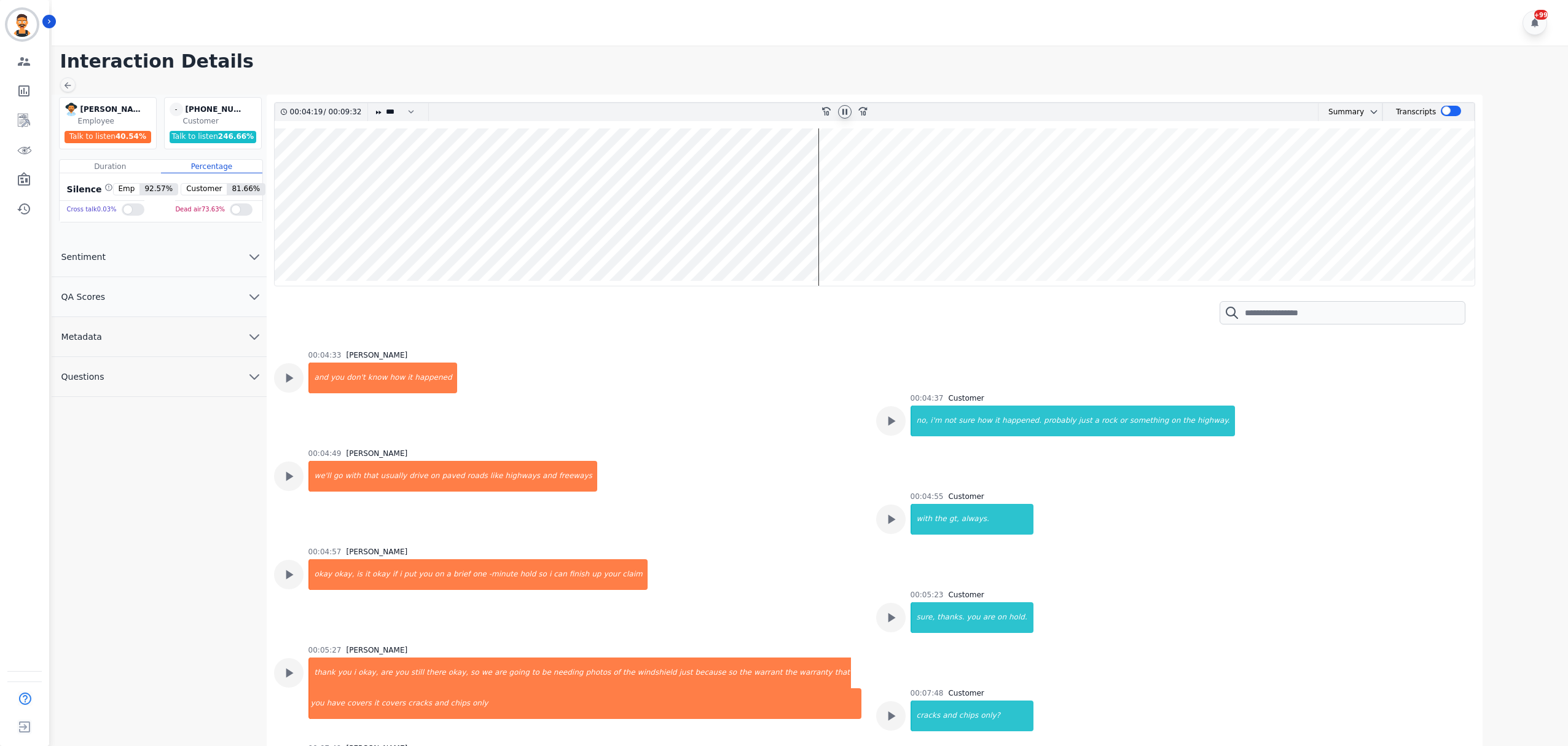
scroll to position [1874, 0]
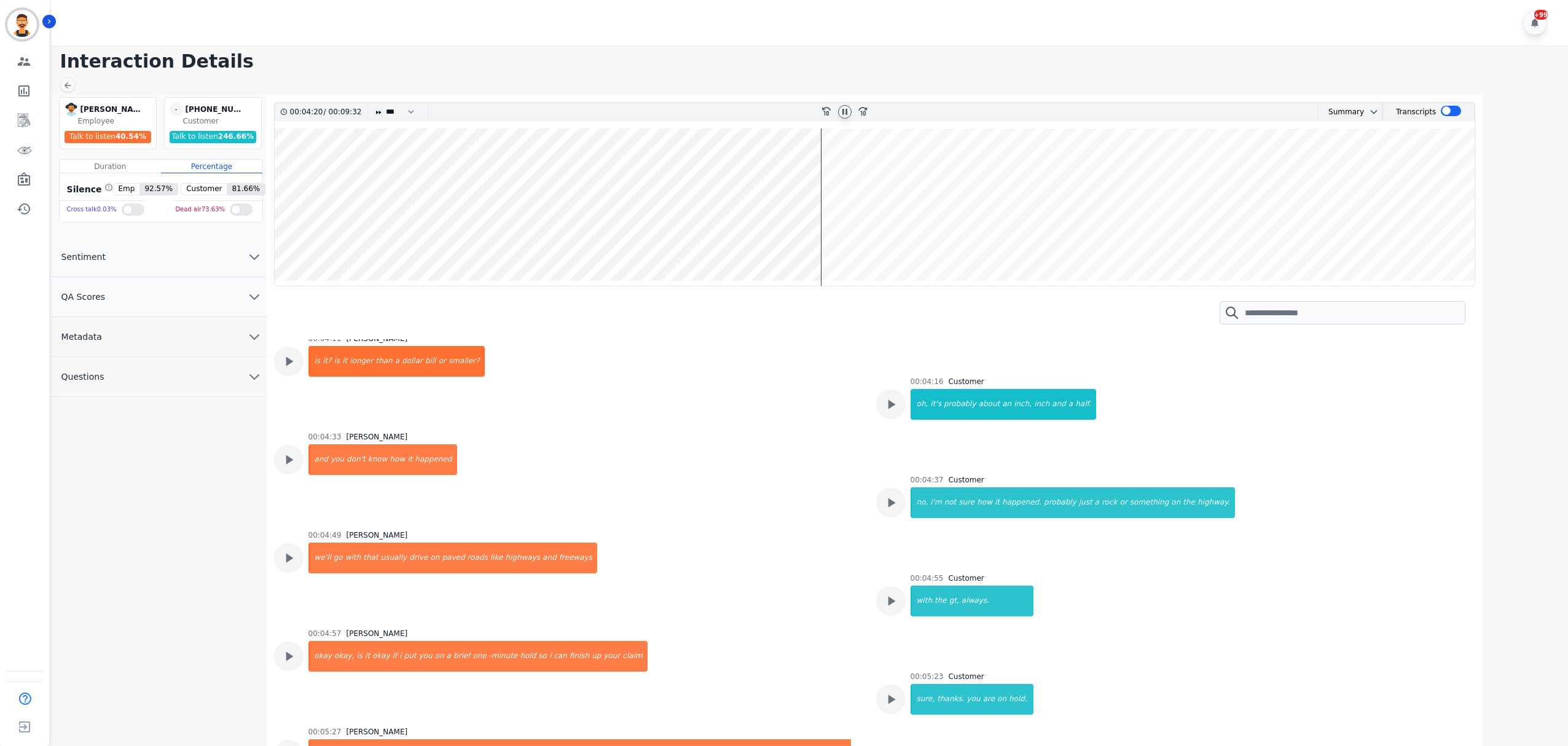
click at [850, 239] on wave at bounding box center [875, 207] width 1201 height 157
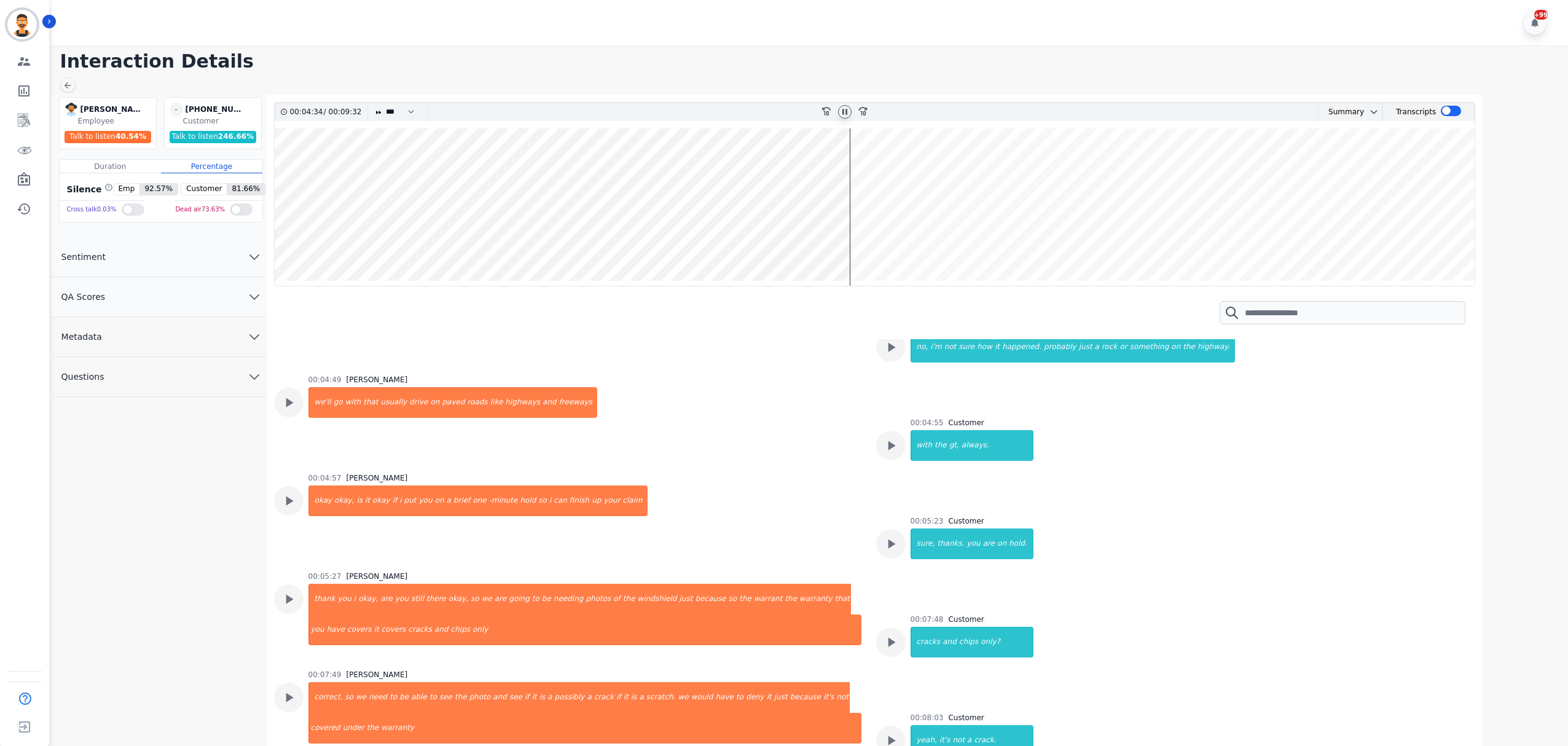
scroll to position [2062, 0]
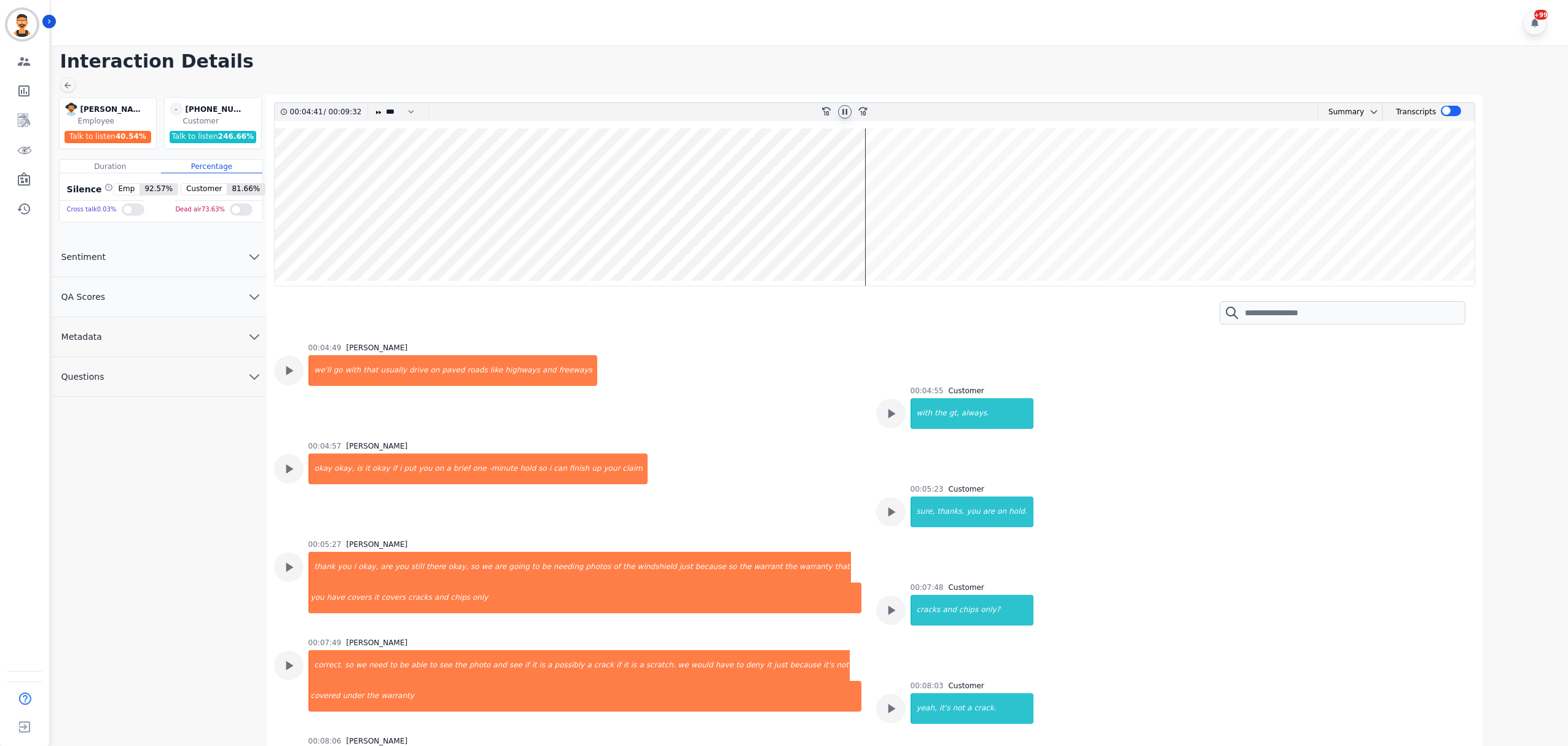
click at [883, 236] on wave at bounding box center [875, 207] width 1201 height 157
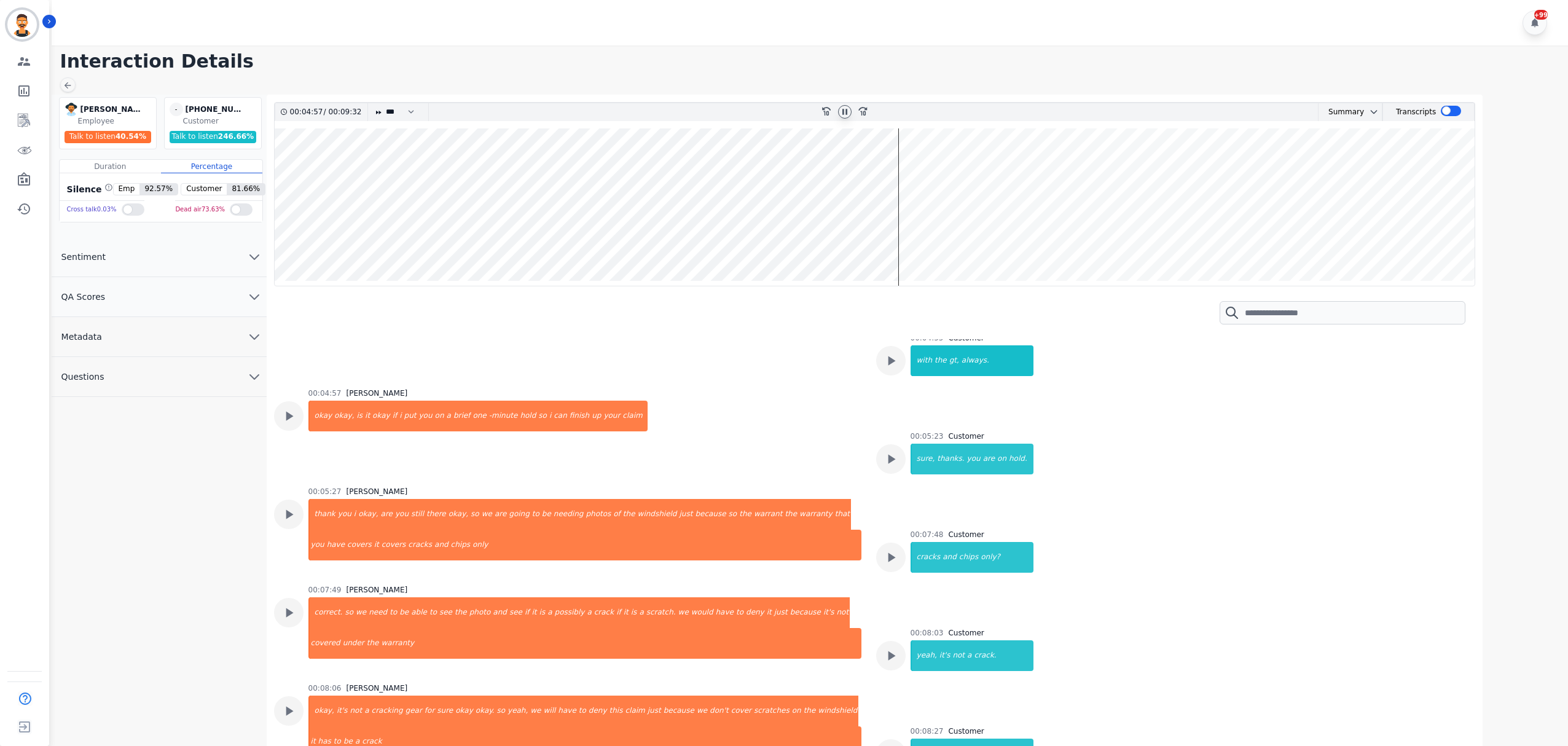
click at [915, 245] on wave at bounding box center [875, 207] width 1201 height 157
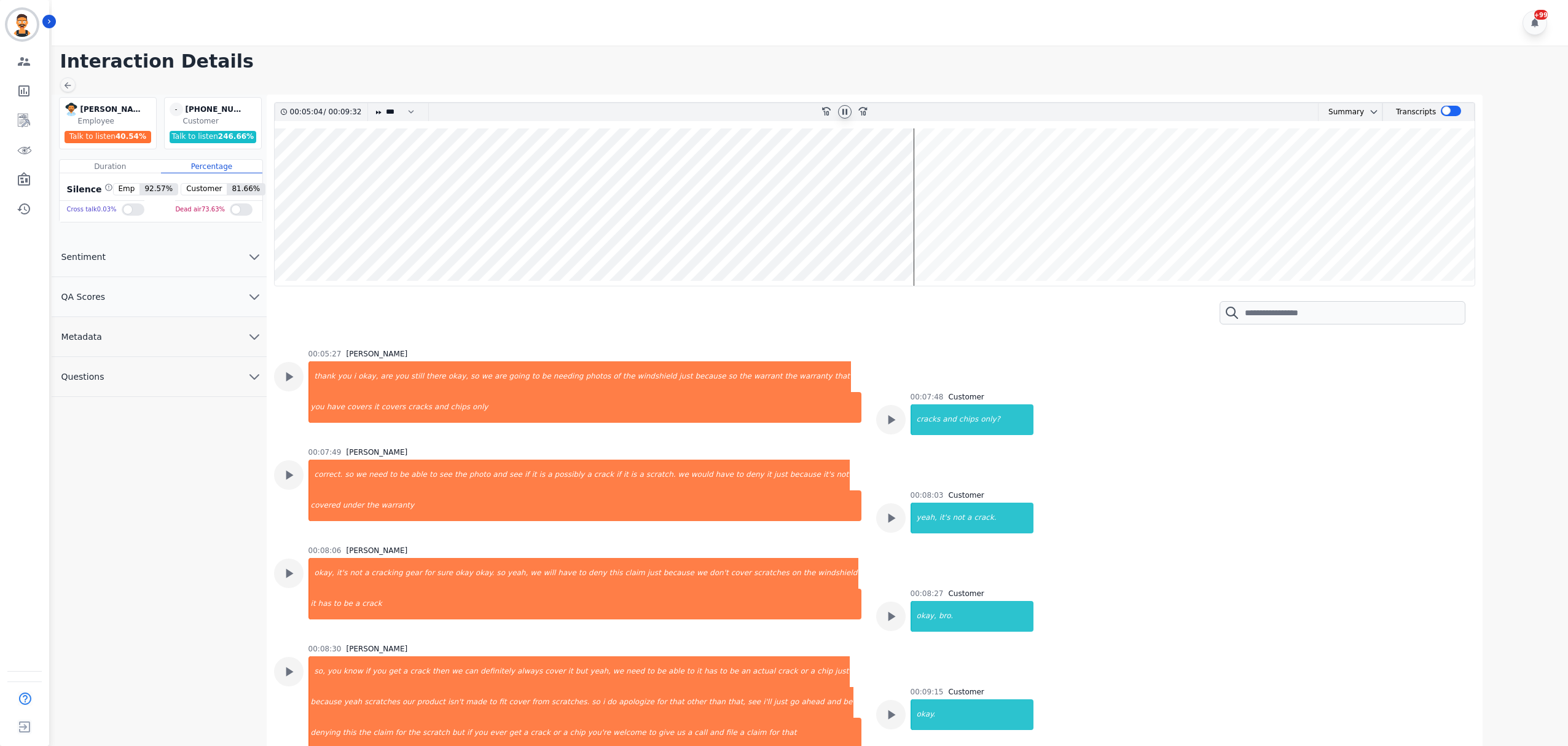
scroll to position [2273, 0]
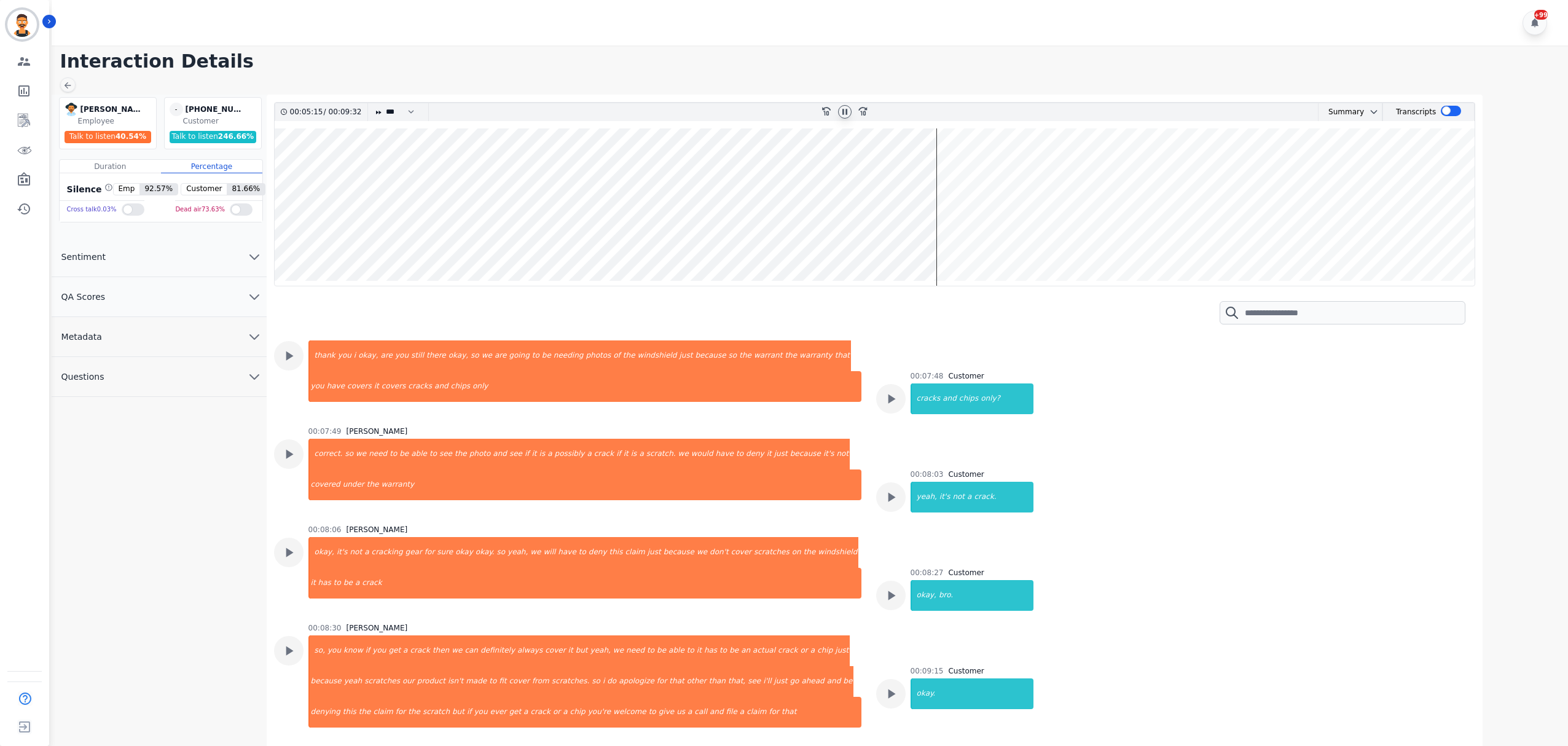
click at [944, 242] on wave at bounding box center [875, 207] width 1201 height 157
click at [947, 242] on wave at bounding box center [875, 207] width 1201 height 157
click at [956, 239] on wave at bounding box center [875, 207] width 1201 height 157
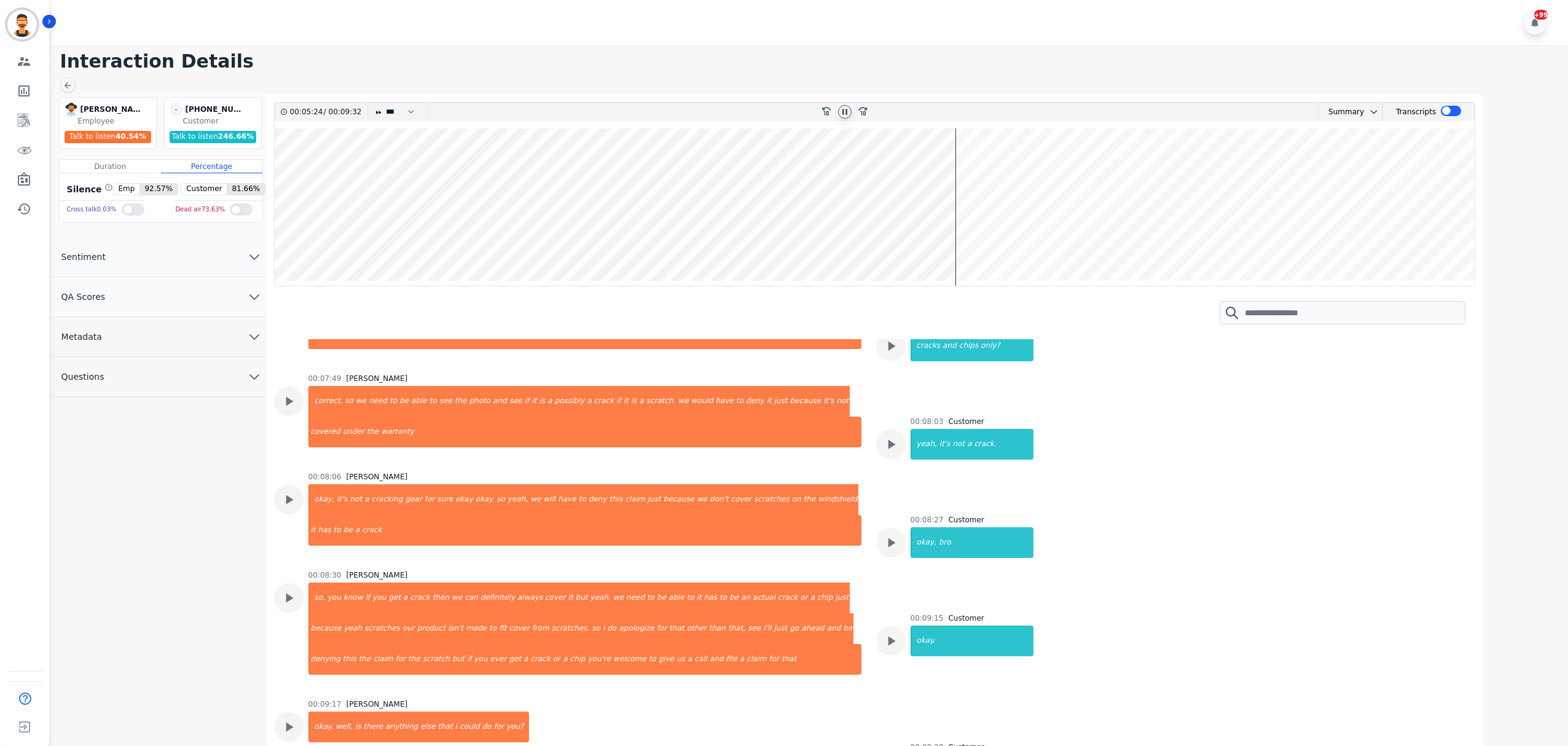
click at [959, 239] on wave at bounding box center [875, 207] width 1201 height 157
click at [967, 237] on wave at bounding box center [875, 207] width 1201 height 157
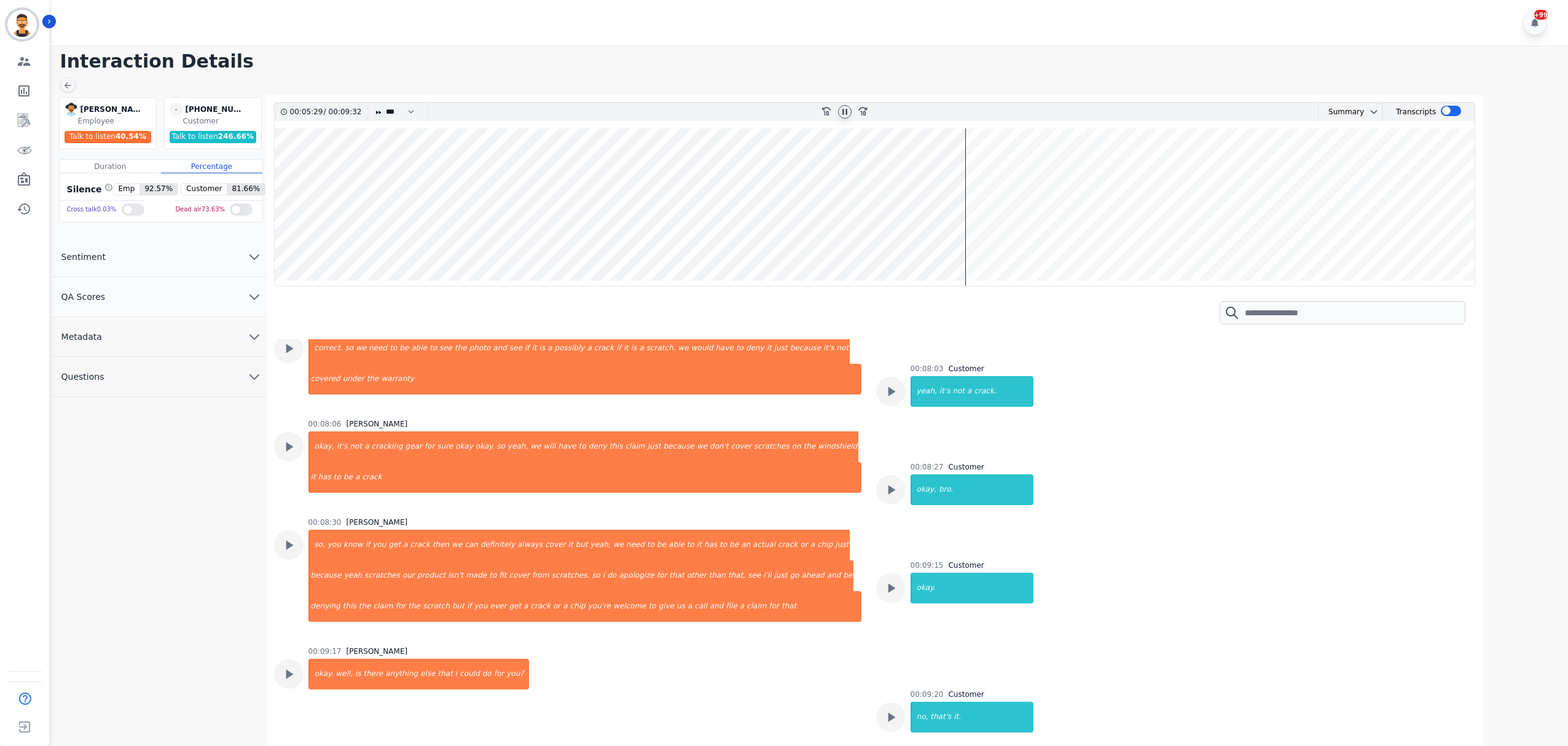
click at [972, 236] on wave at bounding box center [875, 207] width 1201 height 157
click at [986, 241] on wave at bounding box center [875, 207] width 1201 height 157
click at [991, 242] on wave at bounding box center [875, 207] width 1201 height 157
click at [1044, 178] on wave at bounding box center [875, 207] width 1201 height 157
click at [1065, 178] on wave at bounding box center [875, 207] width 1201 height 157
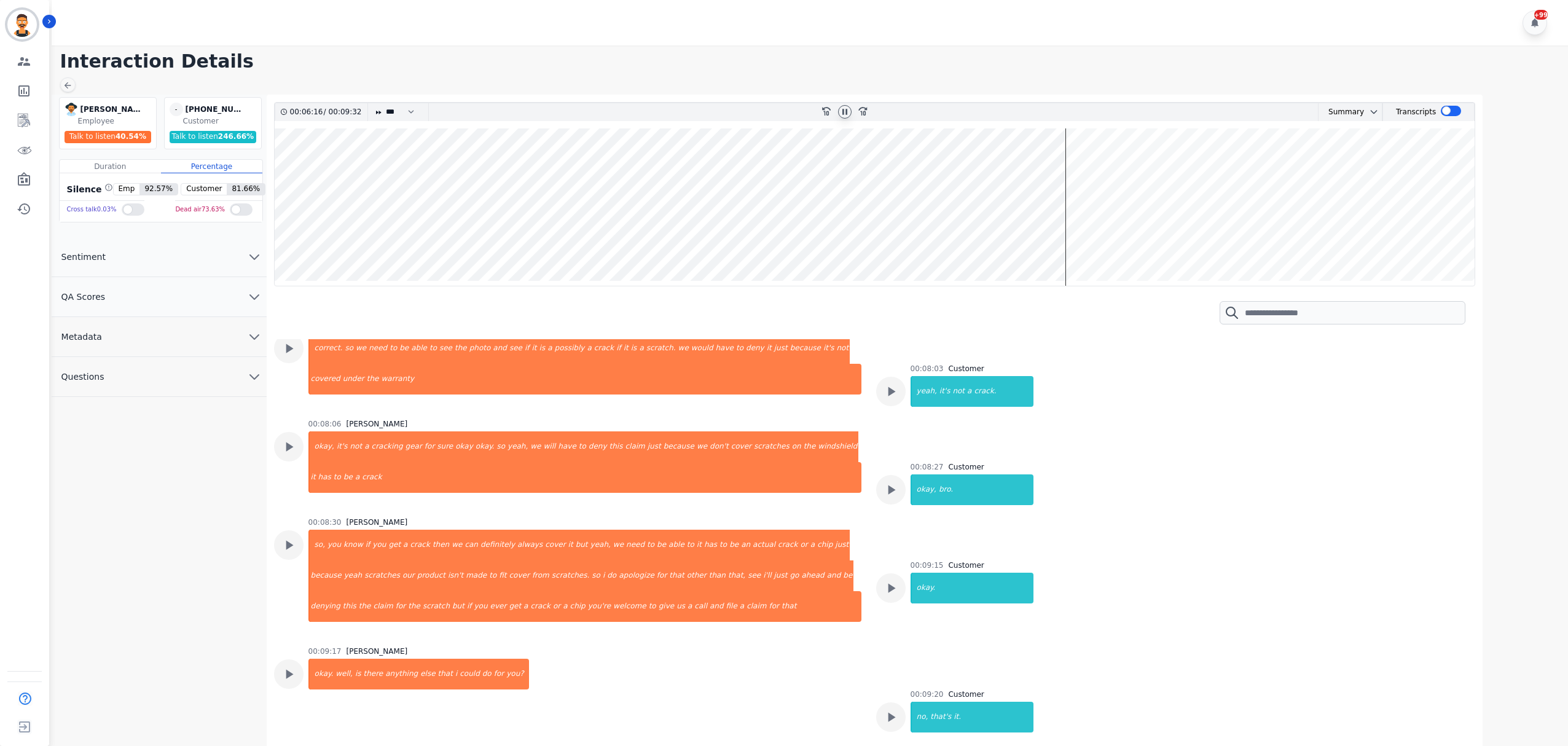
click at [1094, 215] on wave at bounding box center [875, 207] width 1201 height 157
click at [1104, 218] on wave at bounding box center [875, 207] width 1201 height 157
drag, startPoint x: 1119, startPoint y: 220, endPoint x: 1131, endPoint y: 220, distance: 12.0
click at [1121, 220] on wave at bounding box center [875, 207] width 1201 height 157
click at [1131, 220] on wave at bounding box center [875, 207] width 1201 height 157
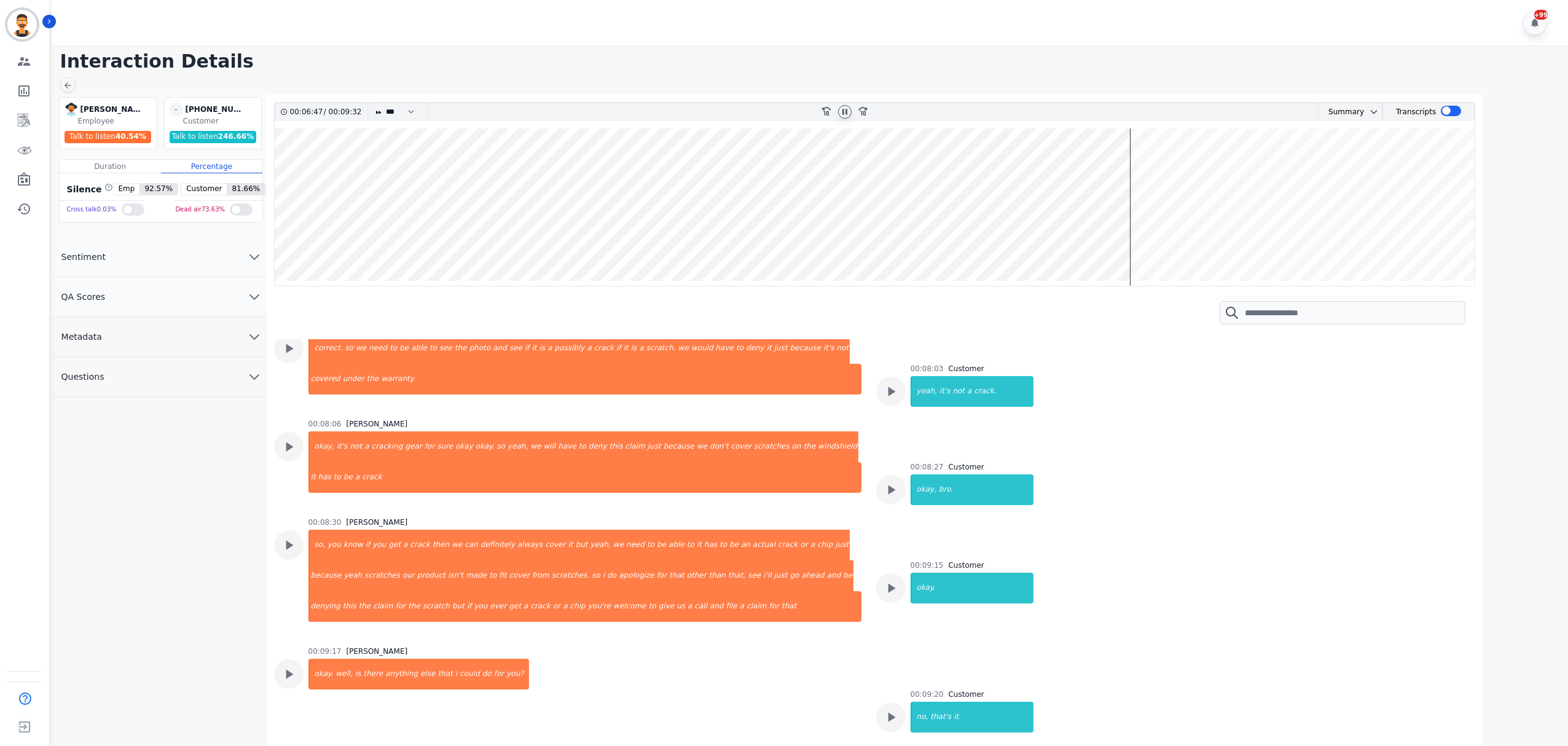
click at [1137, 220] on wave at bounding box center [875, 207] width 1201 height 157
click at [1144, 220] on wave at bounding box center [875, 207] width 1201 height 157
click at [1150, 220] on wave at bounding box center [875, 207] width 1201 height 157
click at [1164, 222] on wave at bounding box center [875, 207] width 1201 height 157
click at [1178, 223] on wave at bounding box center [875, 207] width 1201 height 157
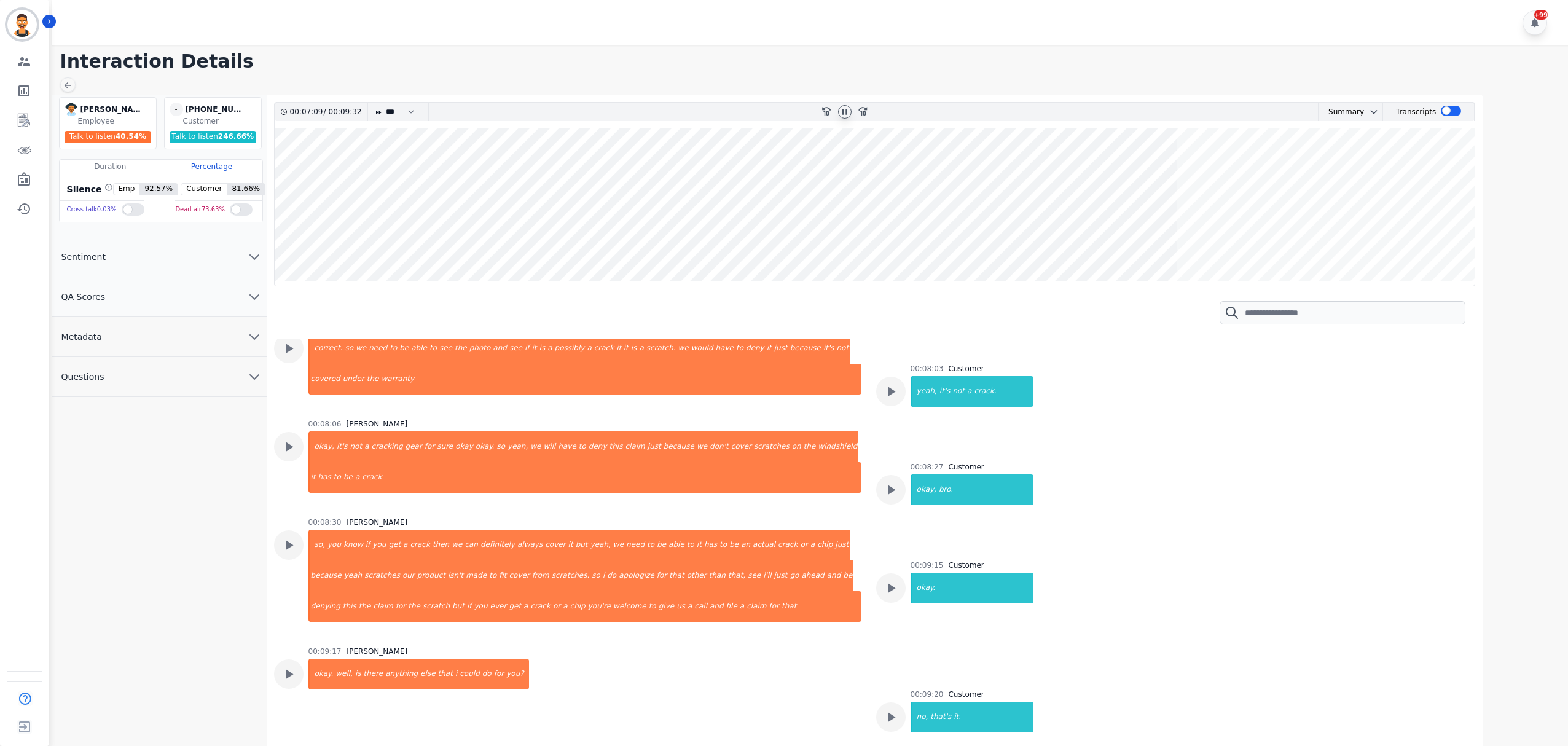
click at [1198, 222] on wave at bounding box center [875, 207] width 1201 height 157
click at [1211, 222] on wave at bounding box center [875, 207] width 1201 height 157
click at [1225, 215] on wave at bounding box center [875, 207] width 1201 height 157
click at [1198, 227] on wave at bounding box center [875, 207] width 1201 height 157
click at [1188, 227] on wave at bounding box center [875, 207] width 1201 height 157
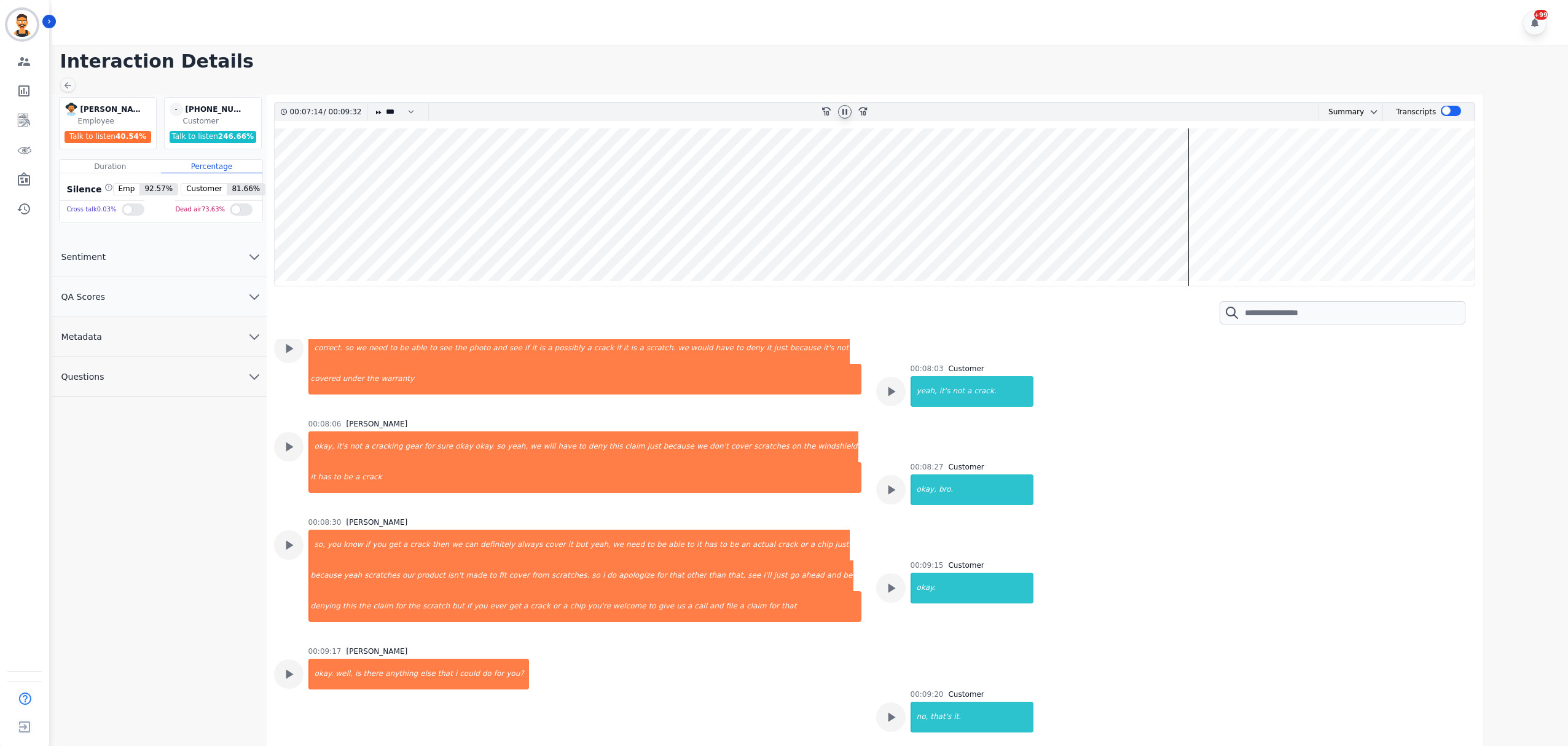
click at [1195, 227] on wave at bounding box center [875, 207] width 1201 height 157
click at [1165, 230] on wave at bounding box center [875, 207] width 1201 height 157
click at [1111, 236] on wave at bounding box center [875, 207] width 1201 height 157
click at [1052, 206] on wave at bounding box center [875, 207] width 1201 height 157
click at [1047, 200] on wave at bounding box center [875, 207] width 1201 height 157
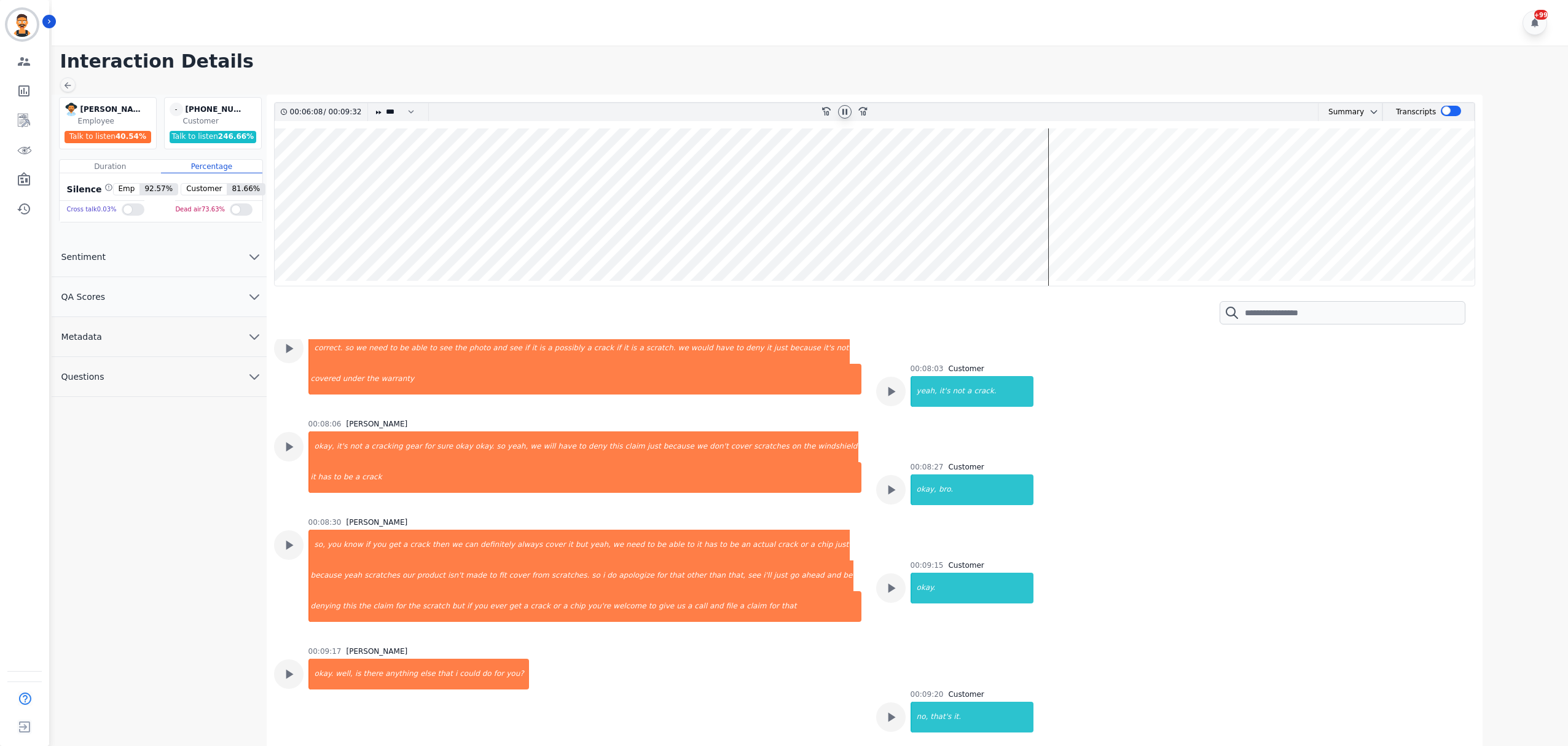
click at [971, 229] on wave at bounding box center [875, 207] width 1201 height 157
click at [991, 227] on wave at bounding box center [875, 207] width 1201 height 157
click at [1047, 199] on wave at bounding box center [875, 207] width 1201 height 157
click at [1068, 199] on wave at bounding box center [875, 207] width 1201 height 157
click at [1087, 199] on wave at bounding box center [875, 207] width 1201 height 157
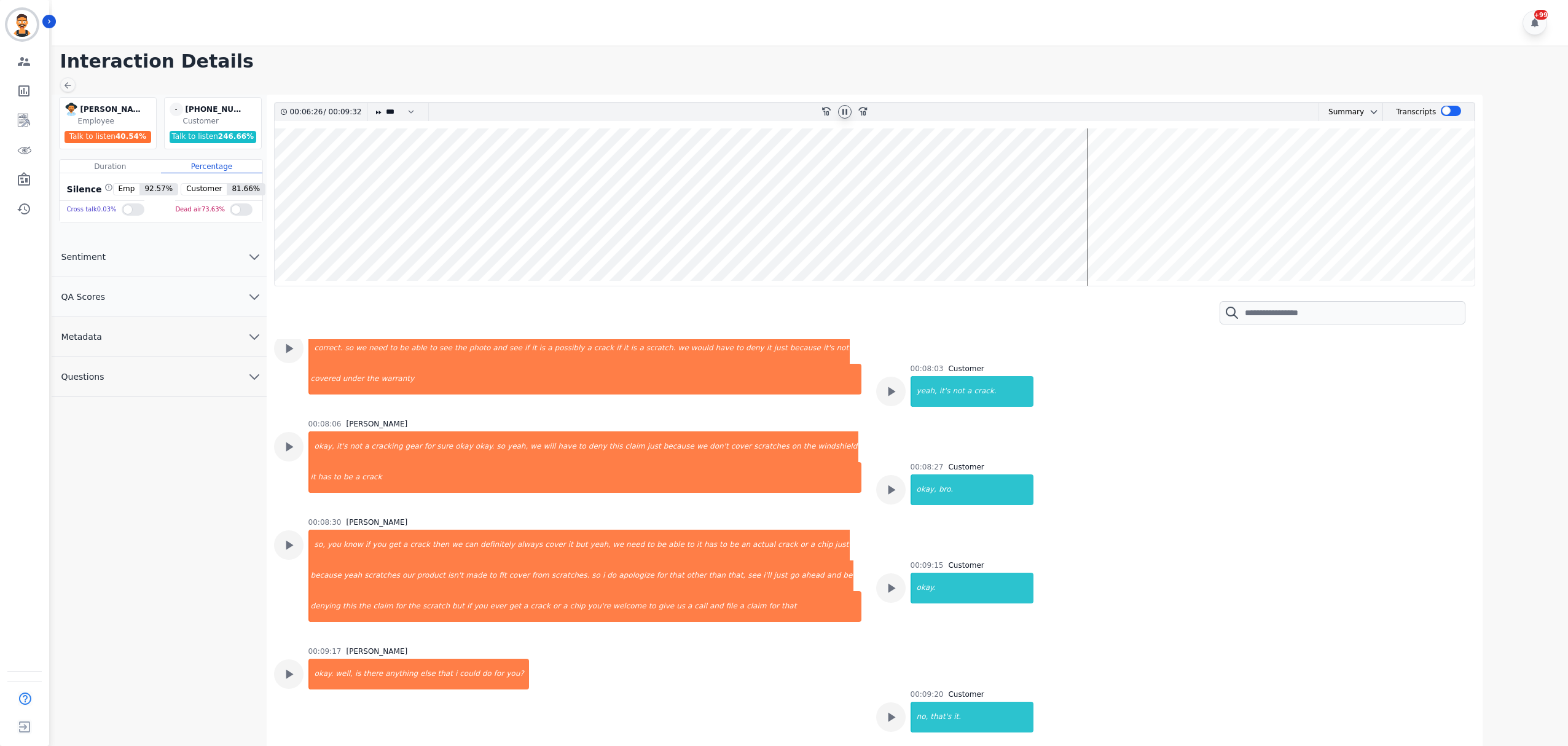
click at [1101, 200] on wave at bounding box center [875, 207] width 1201 height 157
click at [1094, 209] on wave at bounding box center [875, 207] width 1201 height 157
click at [1222, 230] on wave at bounding box center [875, 207] width 1201 height 157
click at [1229, 230] on wave at bounding box center [875, 207] width 1201 height 157
click at [1257, 239] on wave at bounding box center [875, 207] width 1201 height 157
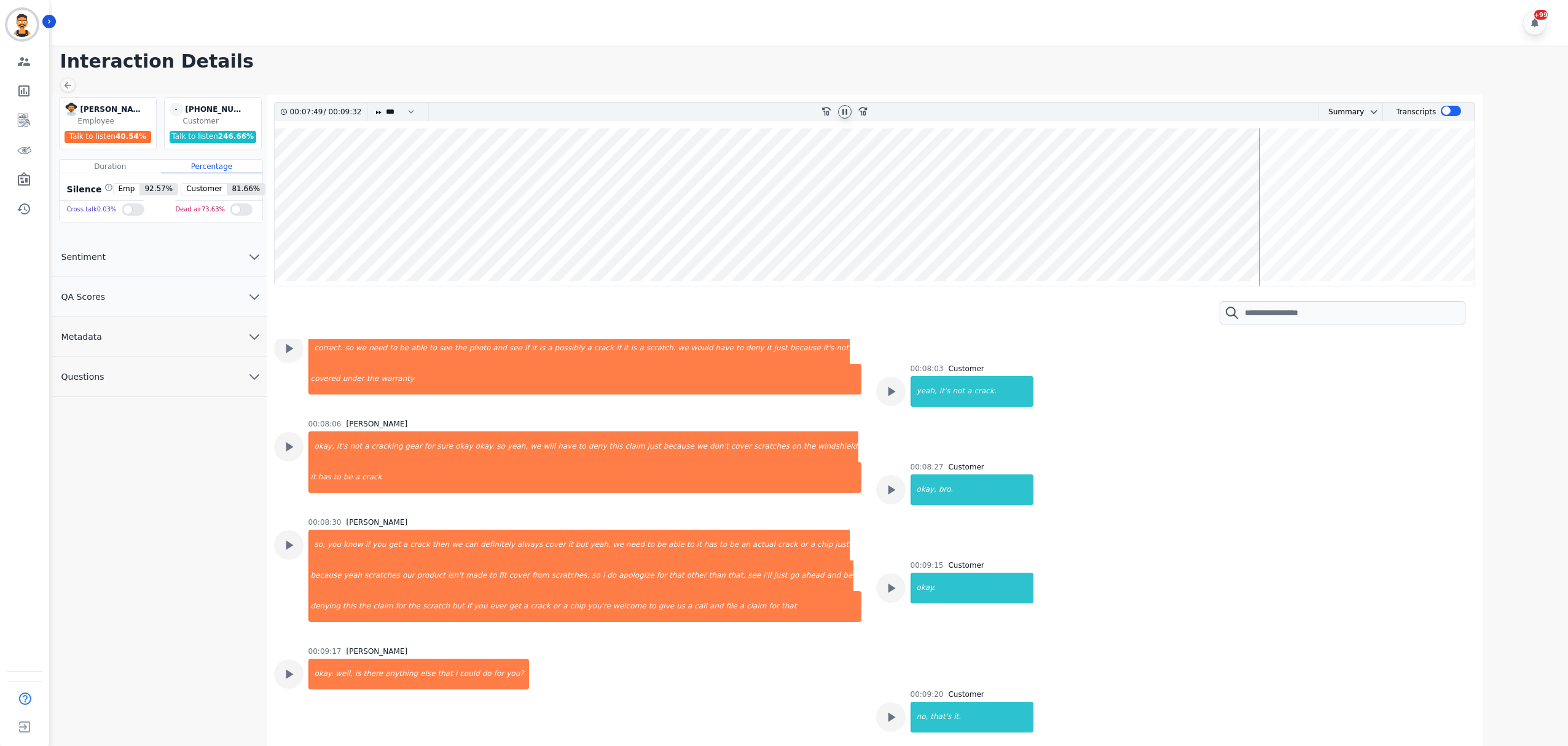
click at [1263, 239] on wave at bounding box center [875, 207] width 1201 height 157
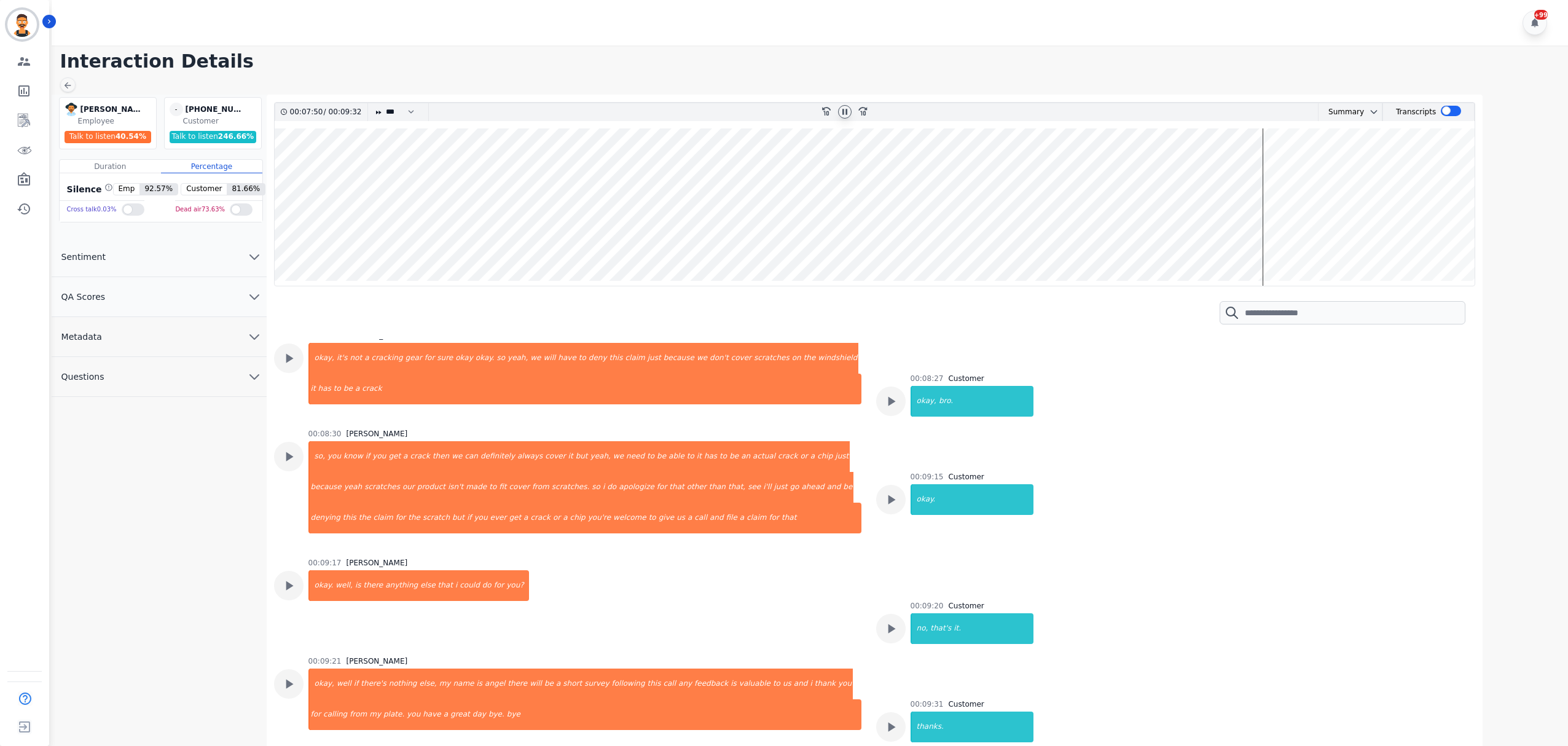
scroll to position [2473, 0]
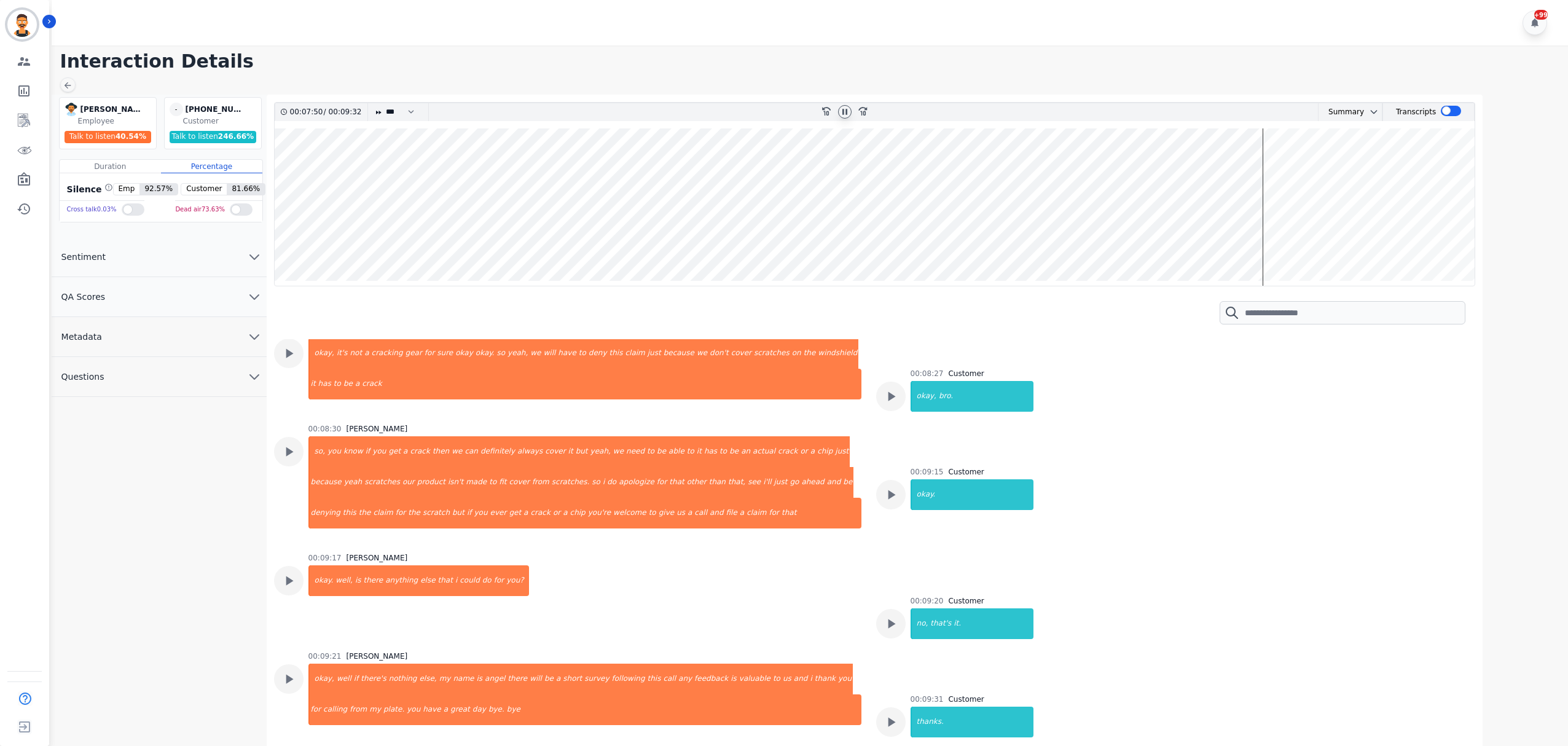
click at [1266, 239] on wave at bounding box center [875, 207] width 1201 height 157
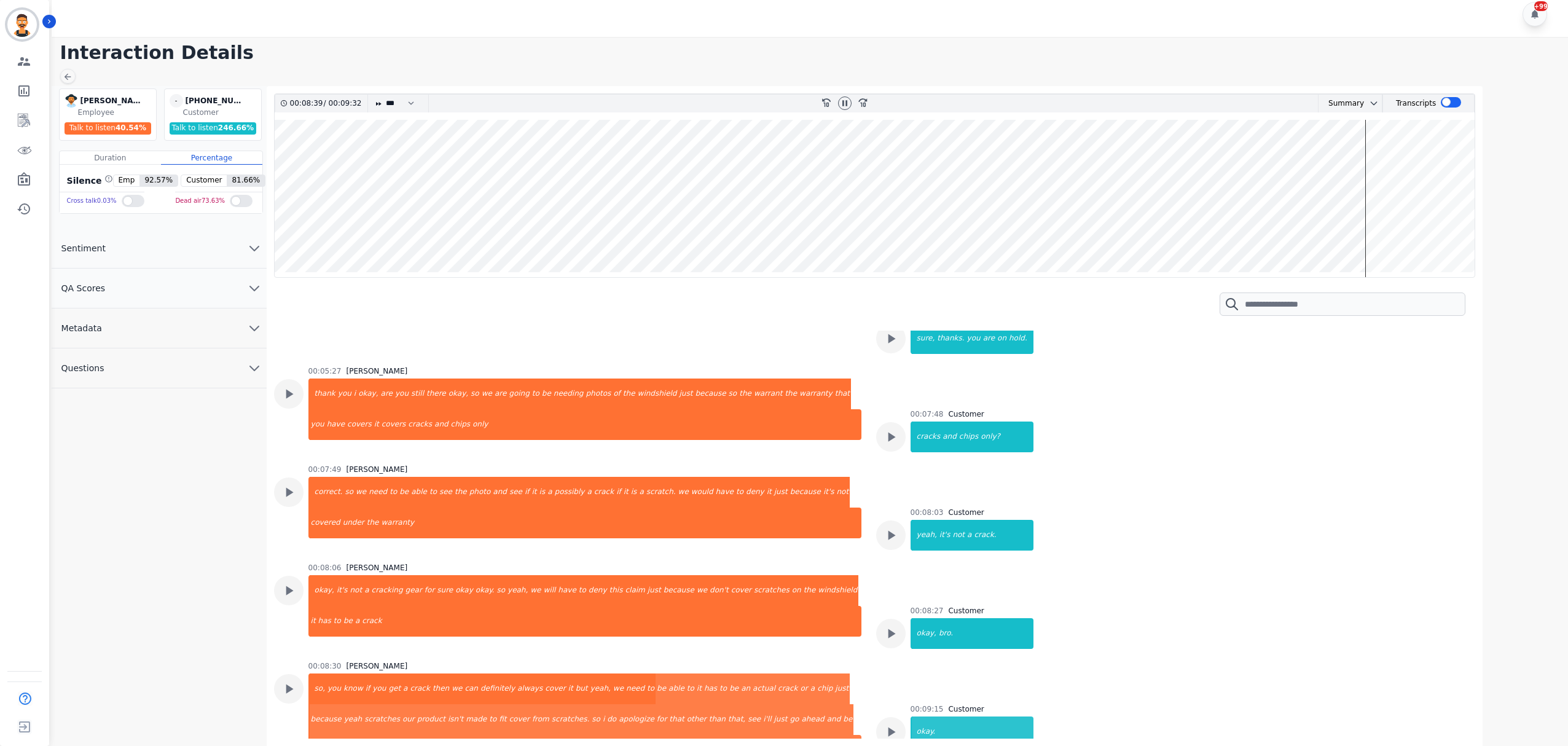
scroll to position [2145, 0]
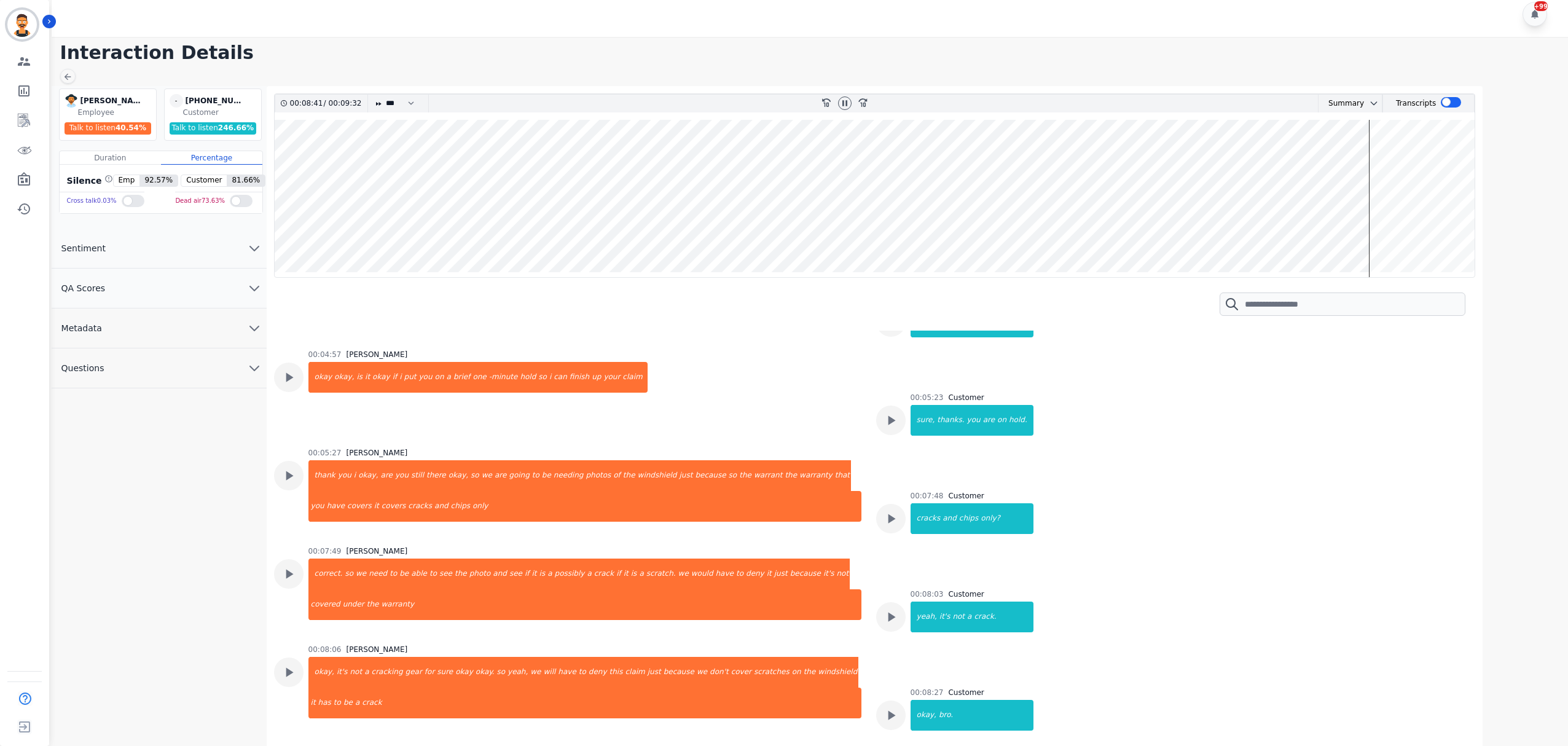
click at [1370, 224] on wave at bounding box center [875, 198] width 1201 height 157
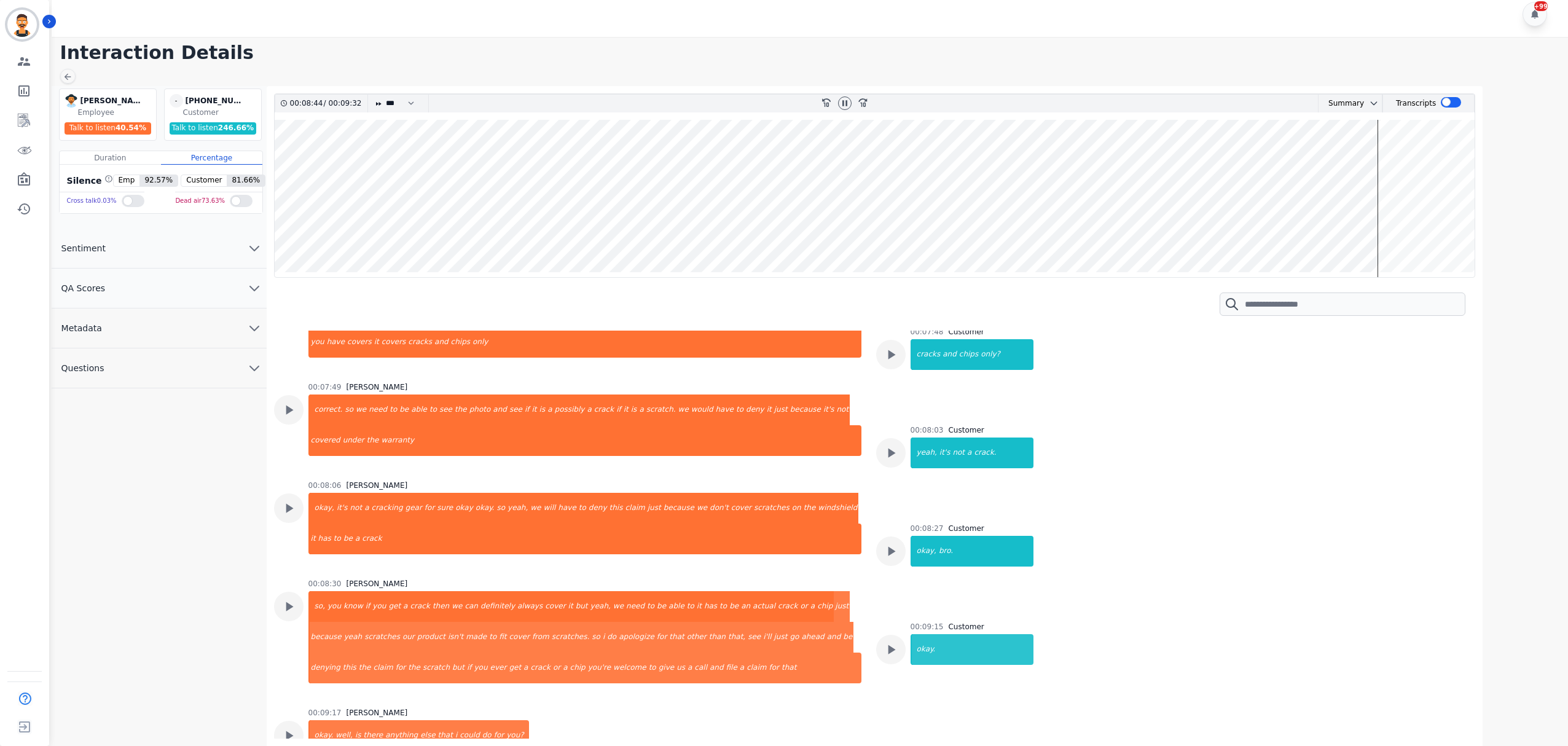
scroll to position [2391, 0]
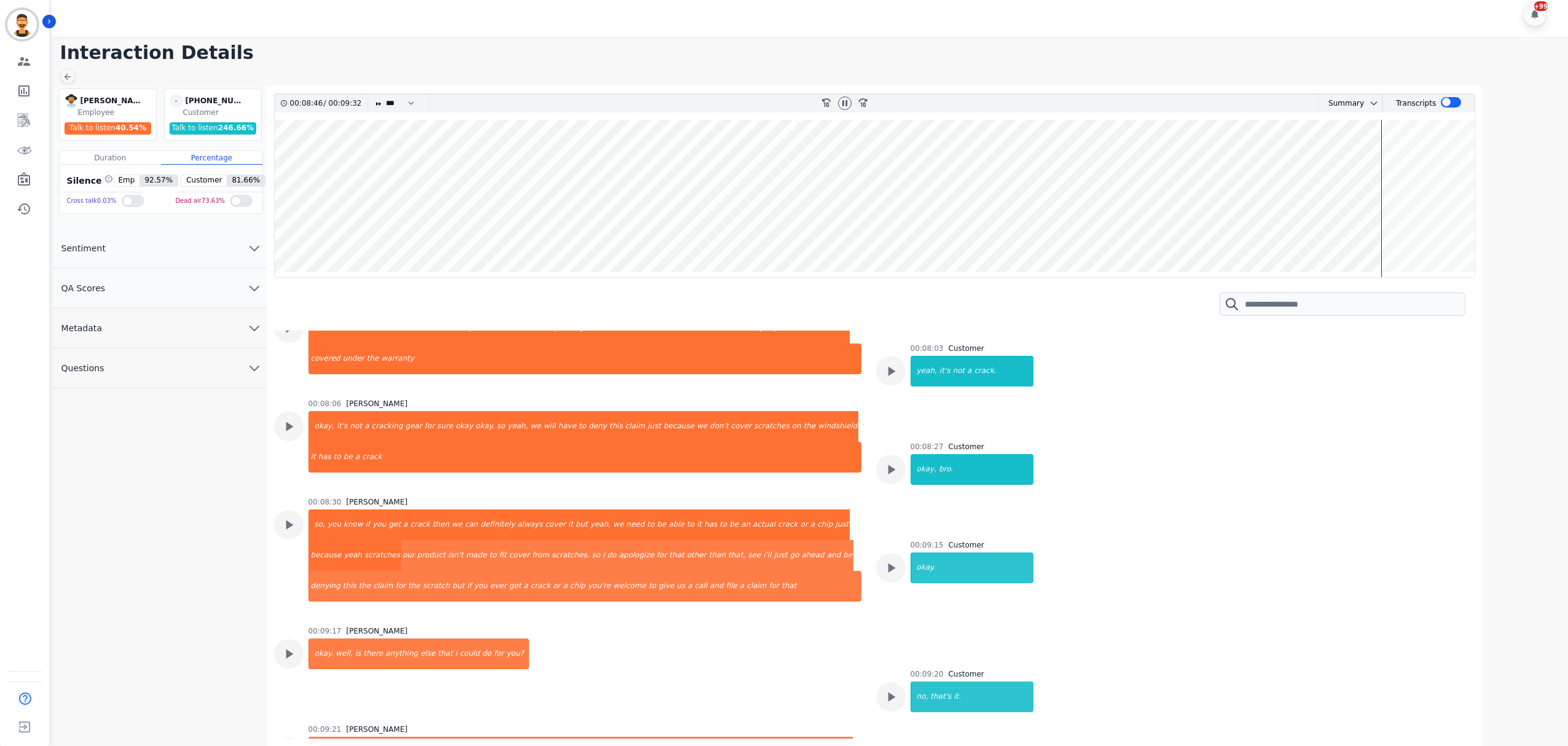
click at [1396, 212] on wave at bounding box center [875, 198] width 1201 height 157
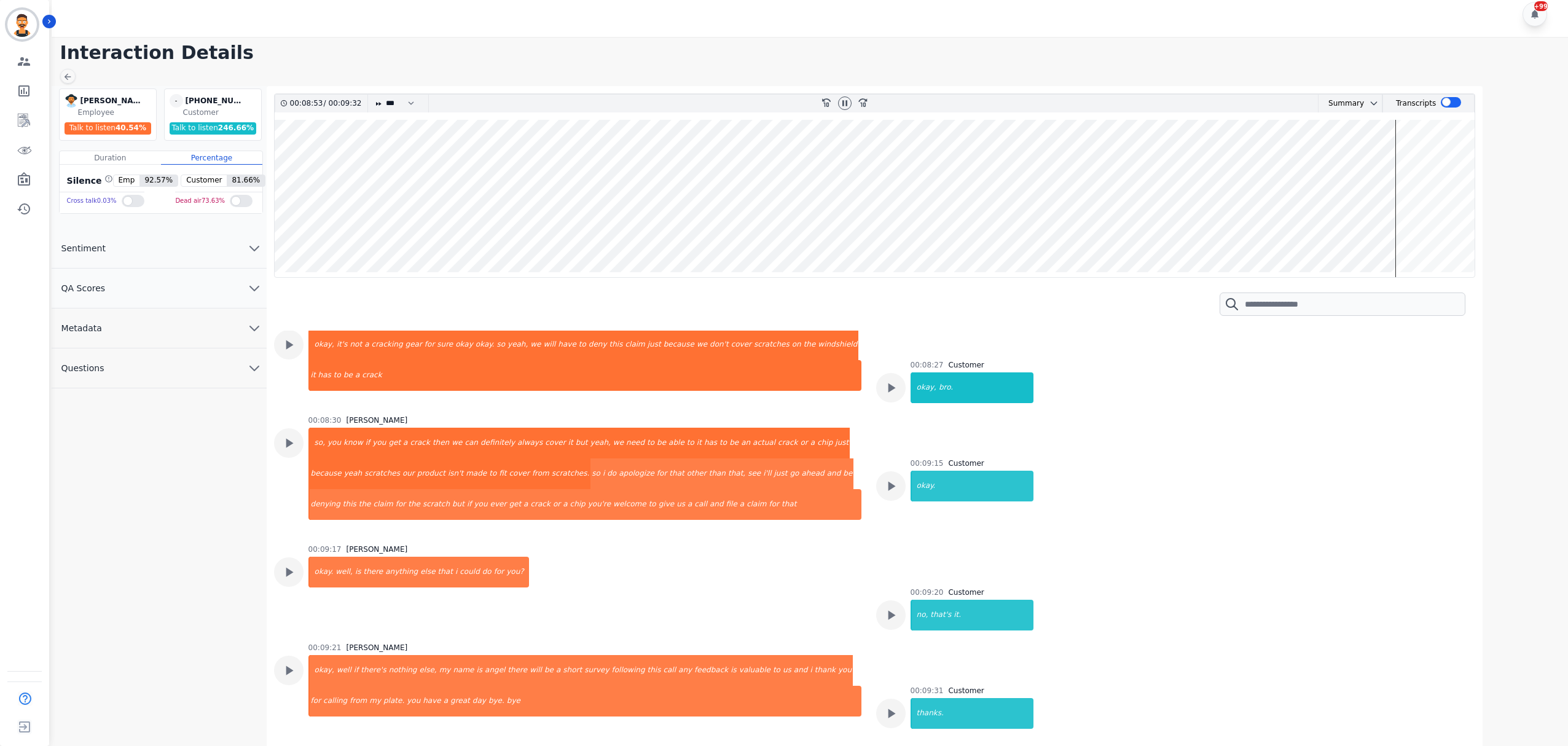
click at [1399, 210] on wave at bounding box center [875, 198] width 1201 height 157
click at [1404, 207] on wave at bounding box center [875, 198] width 1201 height 157
click at [1421, 220] on wave at bounding box center [875, 198] width 1201 height 157
click at [1433, 219] on wave at bounding box center [875, 198] width 1201 height 157
click at [1443, 216] on wave at bounding box center [875, 198] width 1201 height 157
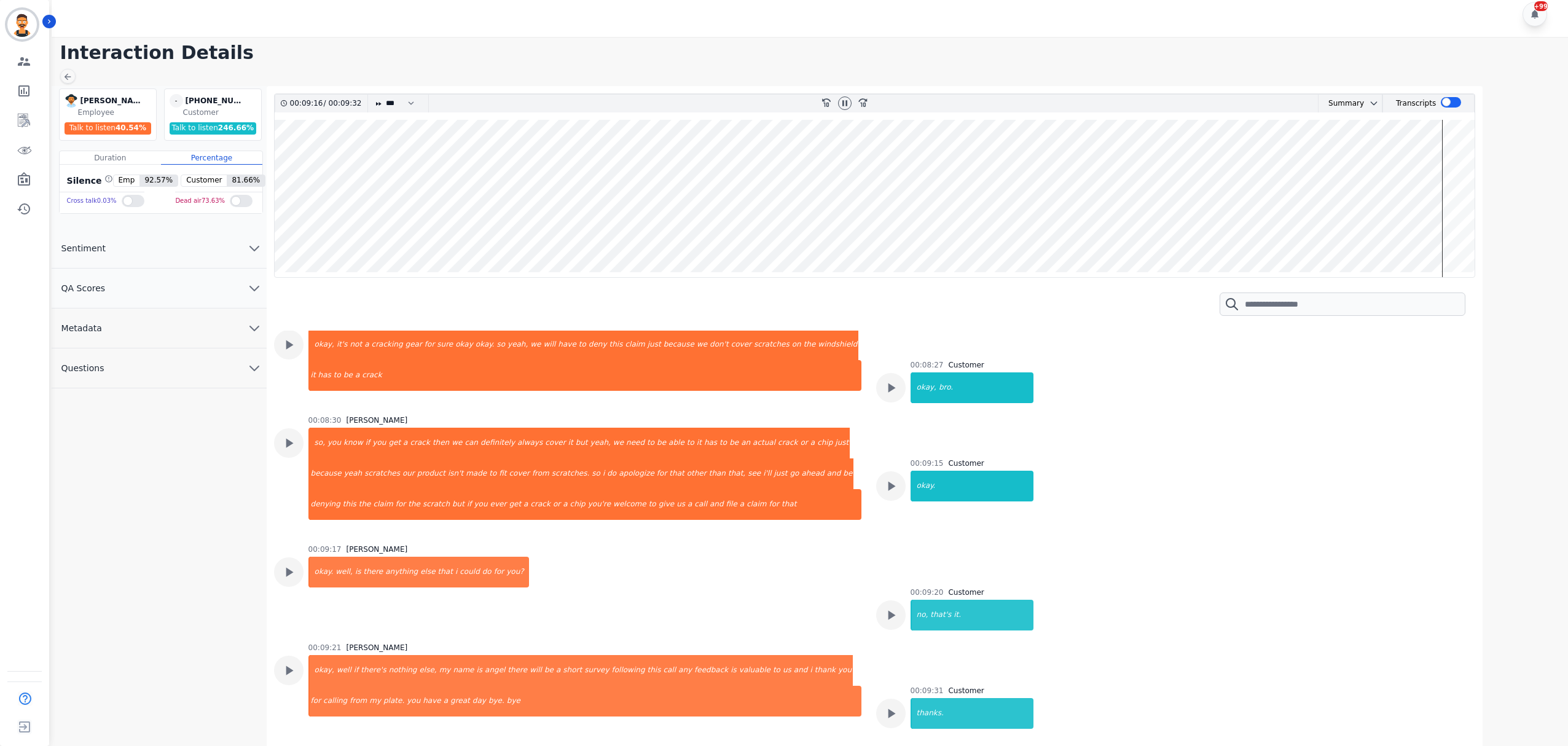
click at [1451, 212] on wave at bounding box center [875, 198] width 1201 height 157
click at [1469, 206] on wave at bounding box center [875, 198] width 1201 height 157
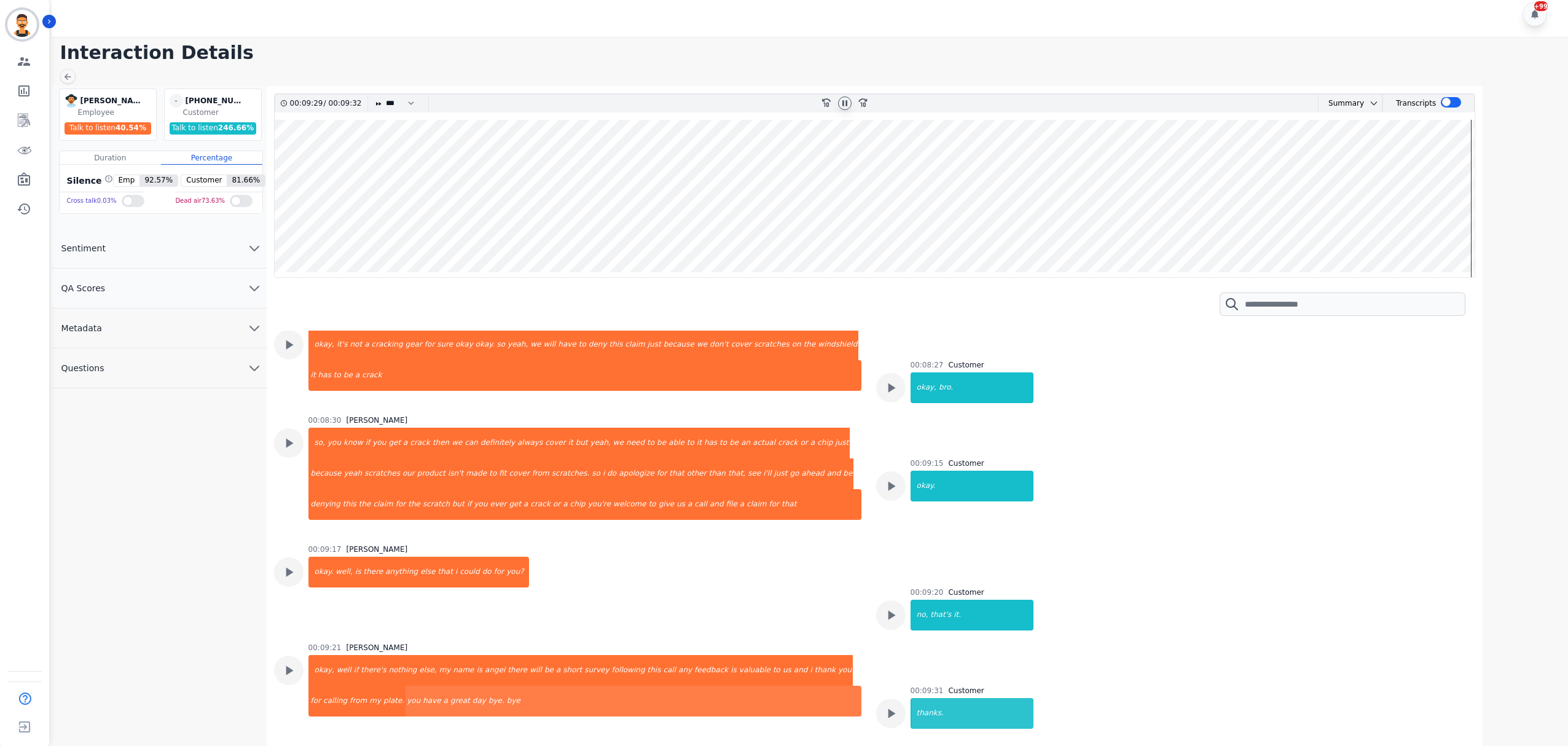
click at [844, 99] on icon at bounding box center [844, 103] width 10 height 10
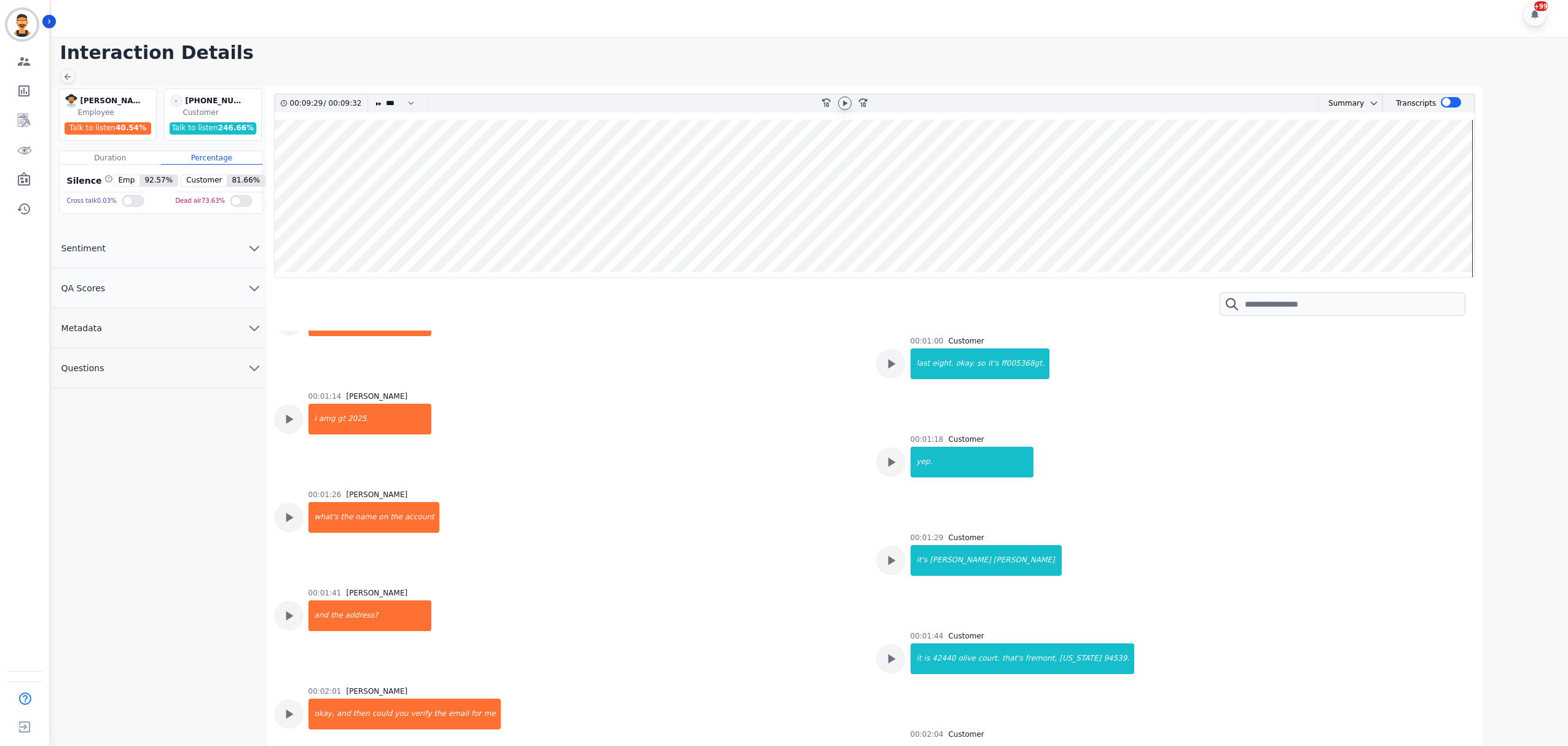
scroll to position [0, 0]
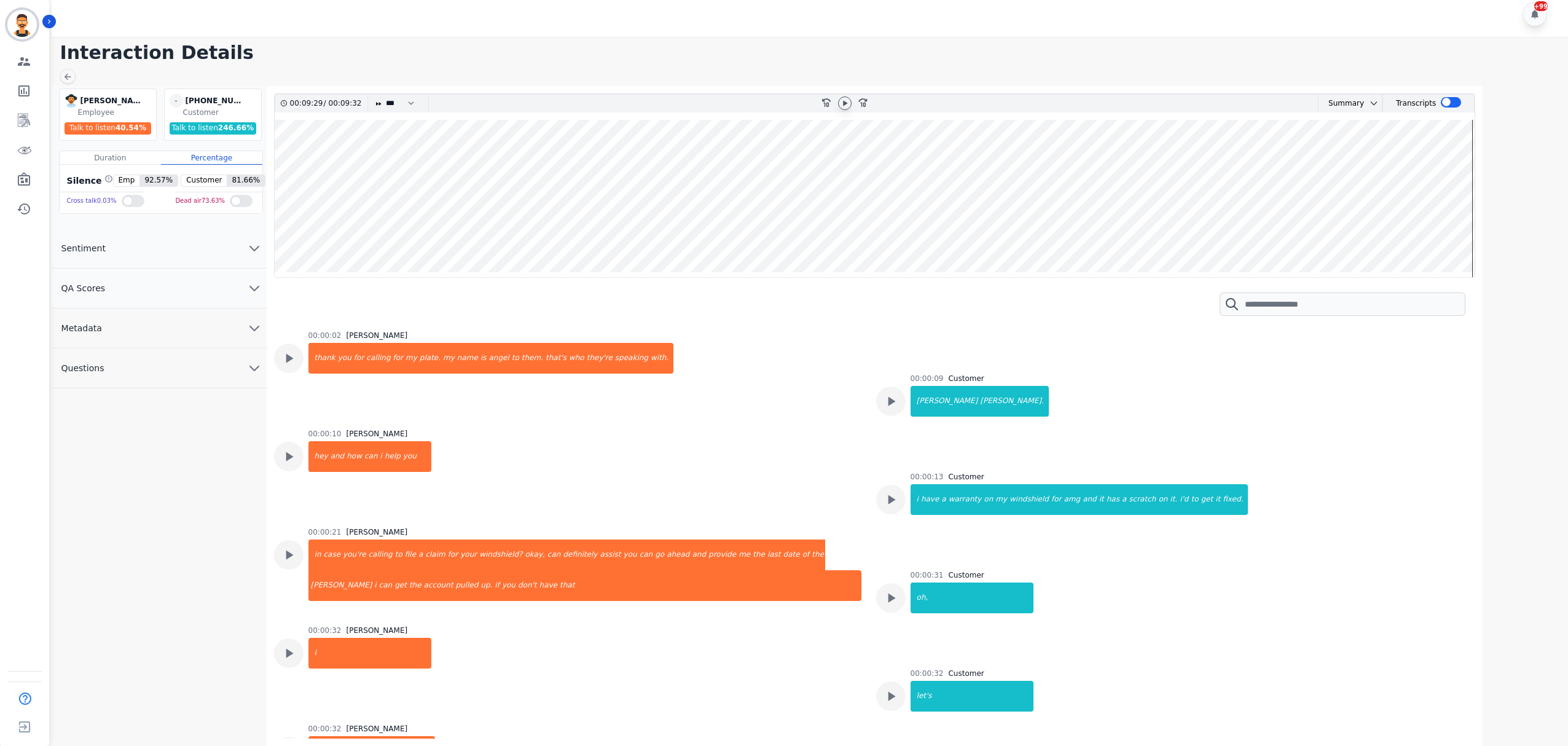
click at [842, 102] on icon at bounding box center [844, 103] width 10 height 10
click at [828, 199] on wave at bounding box center [875, 198] width 1201 height 157
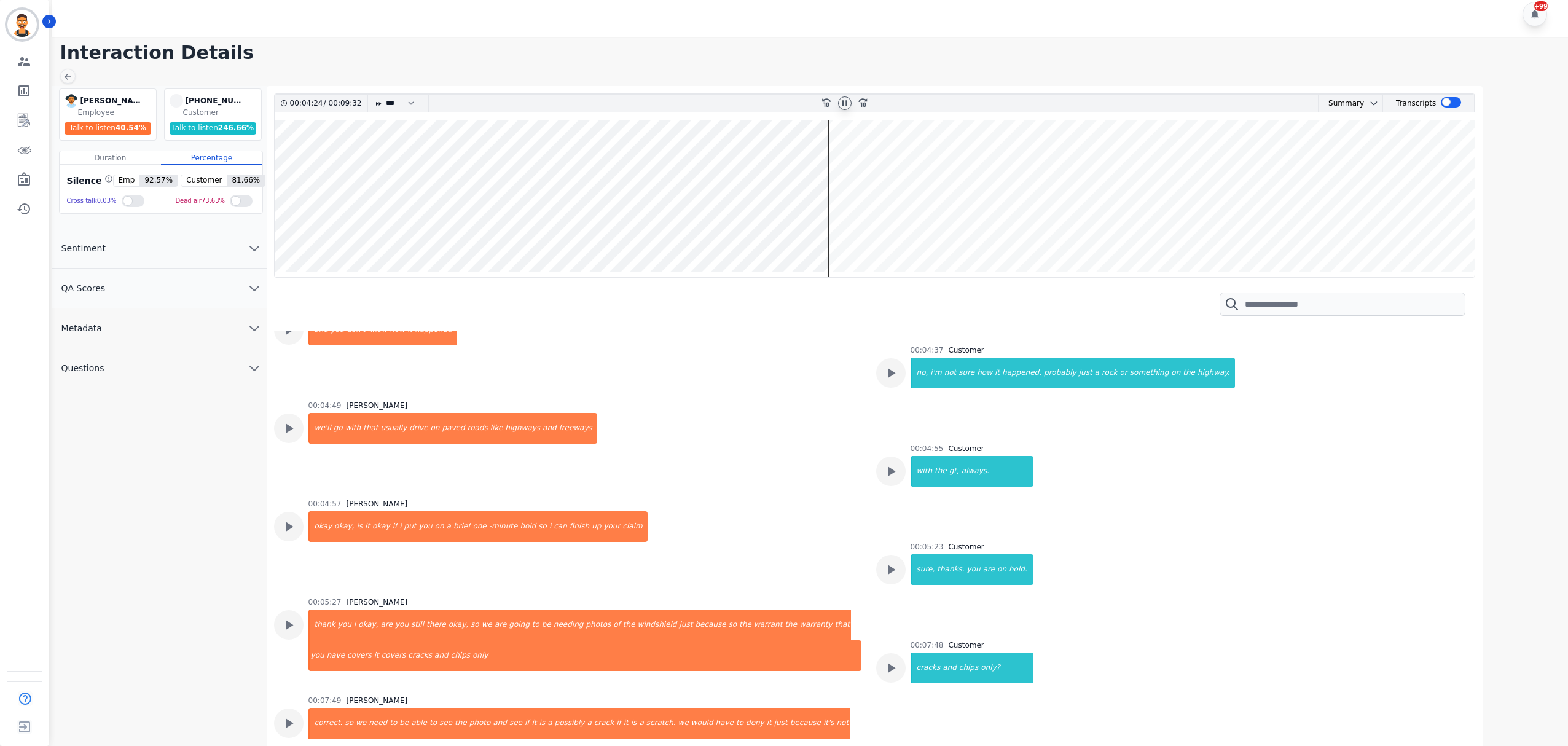
drag, startPoint x: 937, startPoint y: 190, endPoint x: 950, endPoint y: 186, distance: 13.6
click at [937, 188] on wave at bounding box center [875, 198] width 1201 height 157
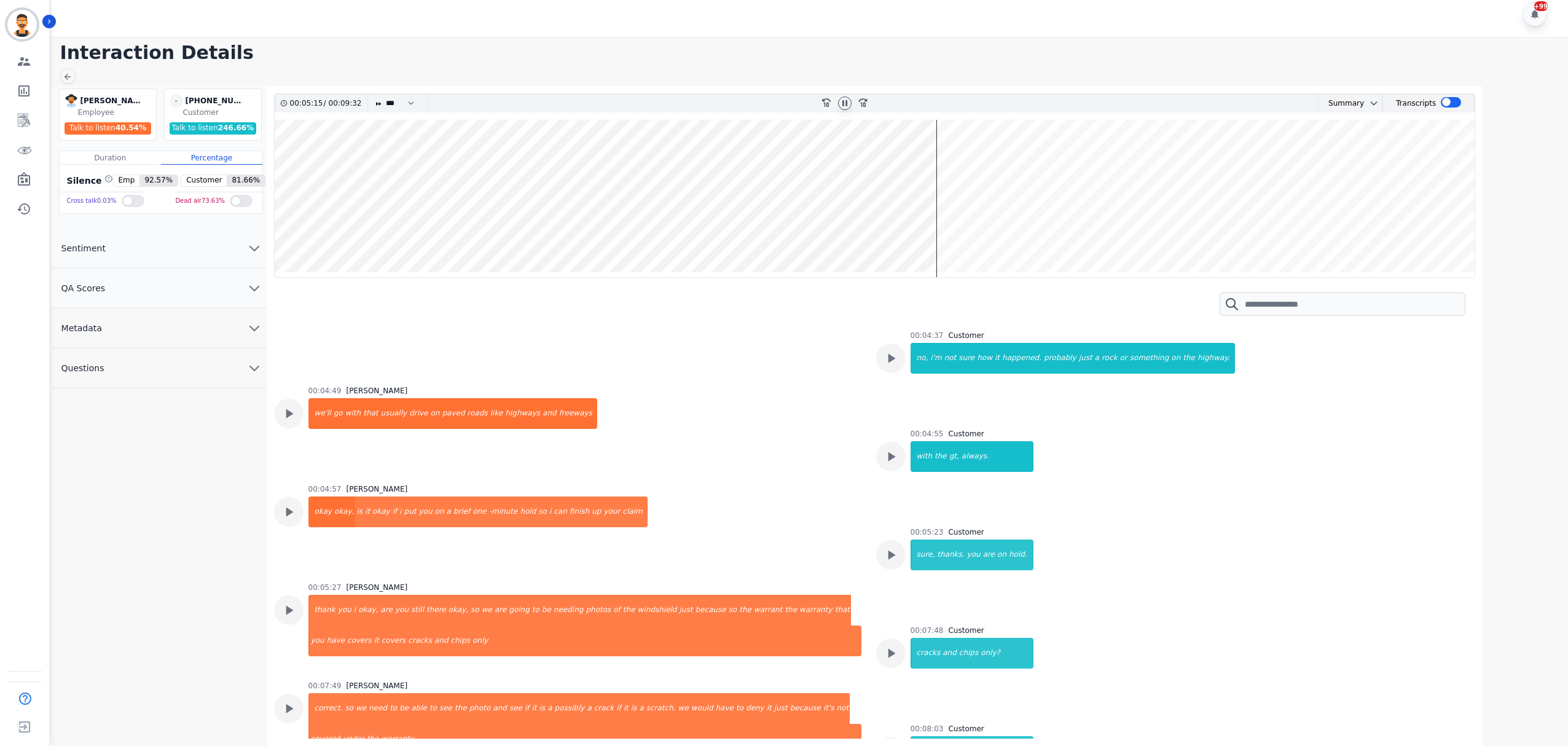
click at [964, 183] on wave at bounding box center [875, 198] width 1201 height 157
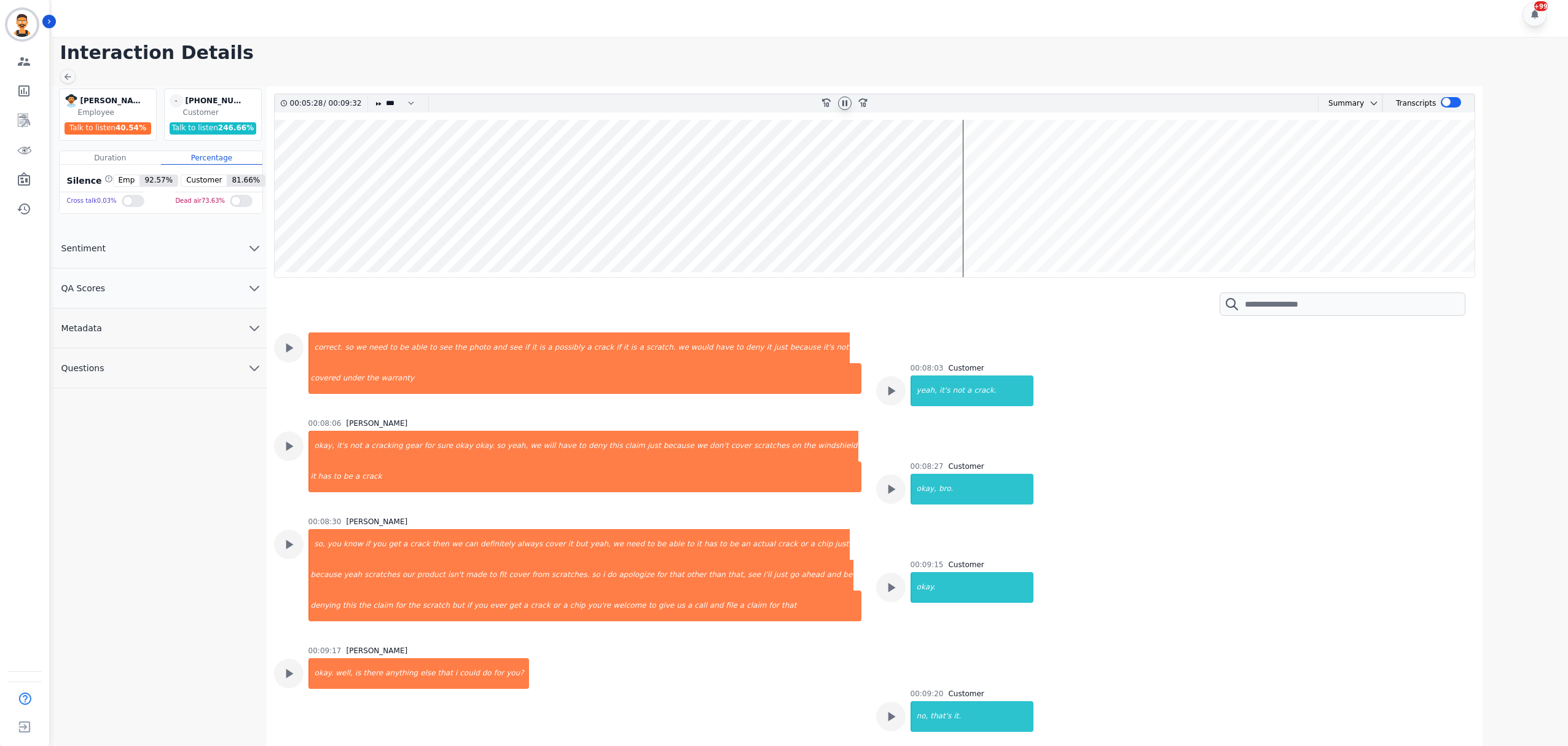
scroll to position [2379, 0]
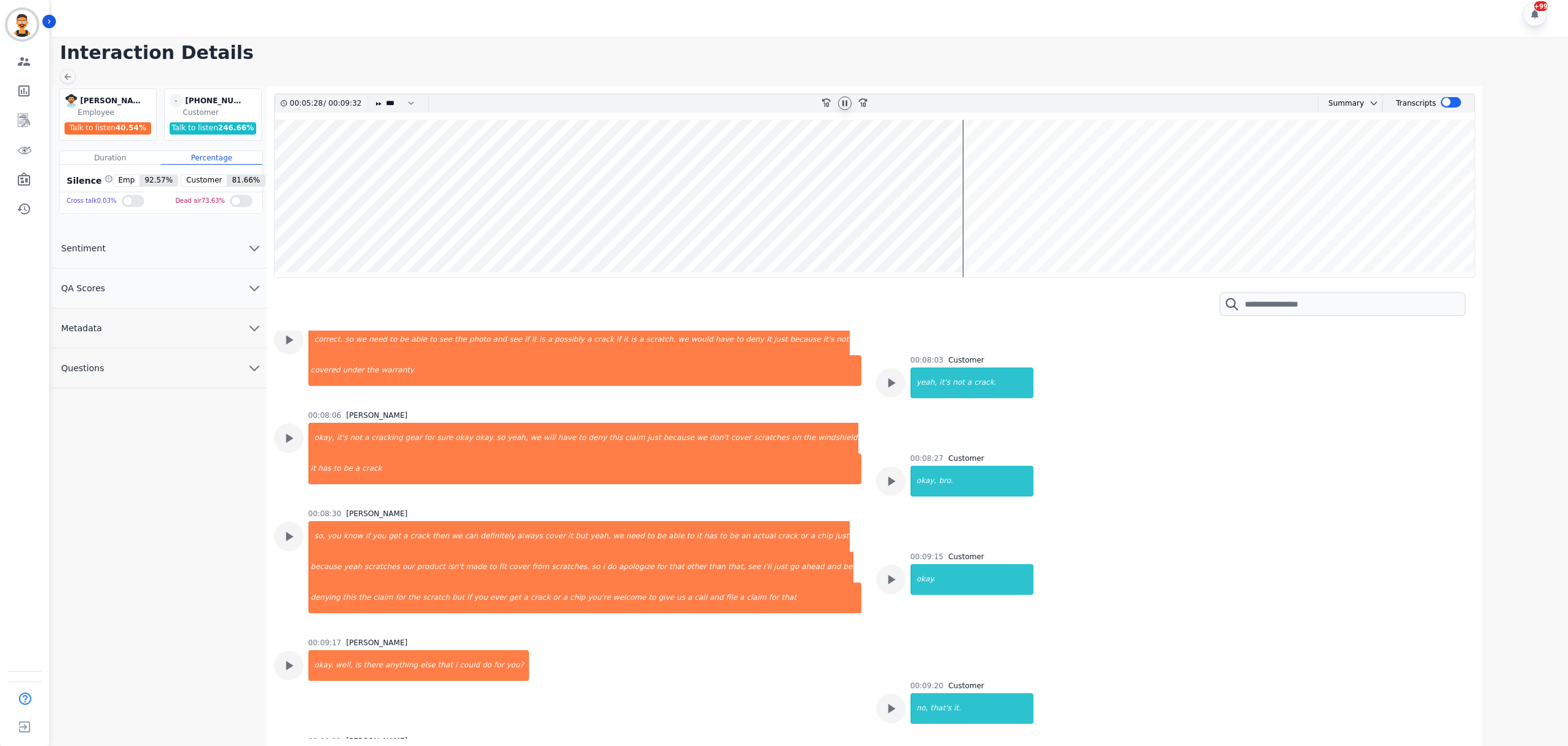
click at [976, 182] on wave at bounding box center [875, 198] width 1201 height 157
click at [1128, 192] on wave at bounding box center [875, 198] width 1201 height 157
click at [1155, 209] on wave at bounding box center [875, 198] width 1201 height 157
click at [1214, 229] on wave at bounding box center [875, 198] width 1201 height 157
click at [1202, 230] on wave at bounding box center [875, 198] width 1201 height 157
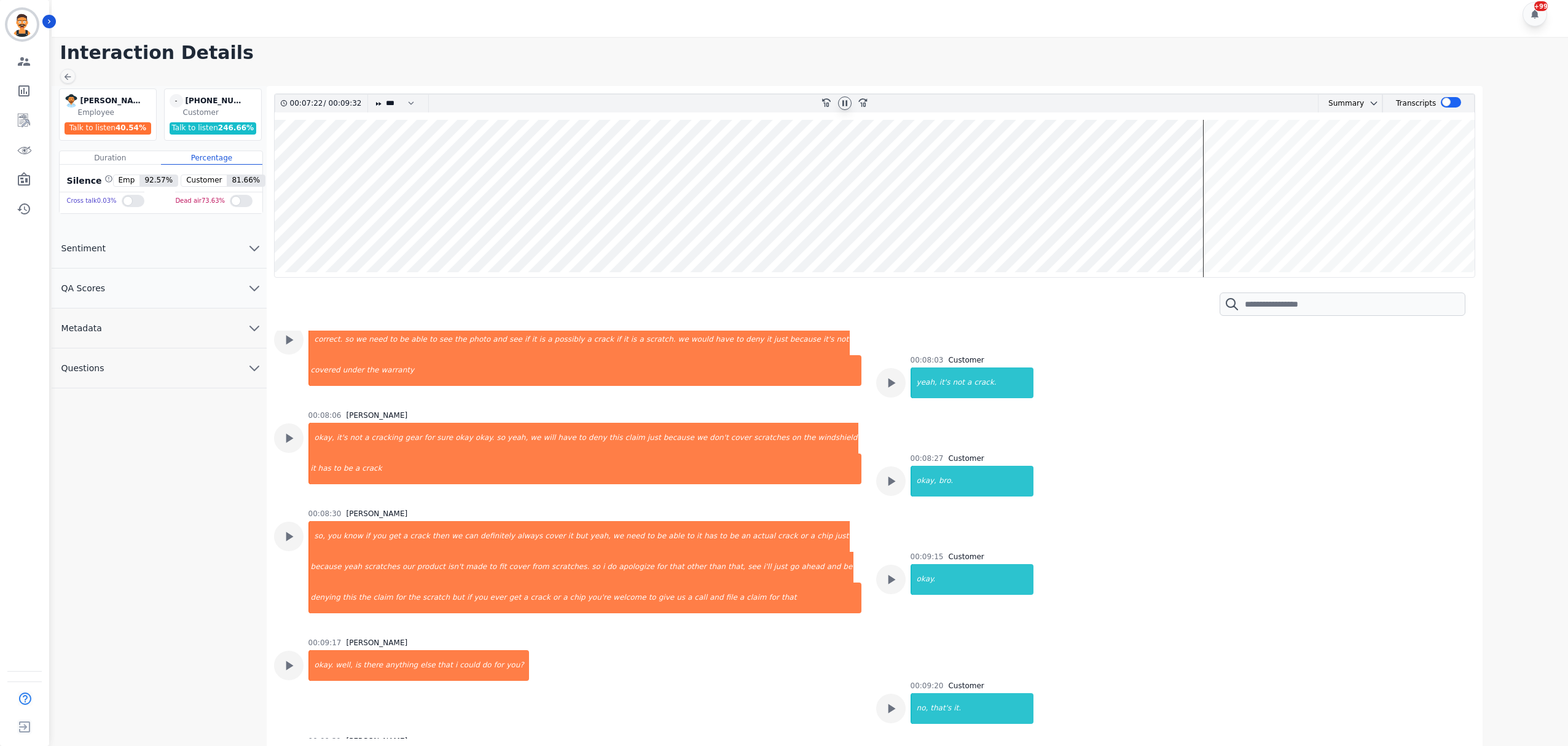
click at [1201, 225] on wave at bounding box center [875, 198] width 1201 height 157
click at [1195, 227] on wave at bounding box center [875, 198] width 1201 height 157
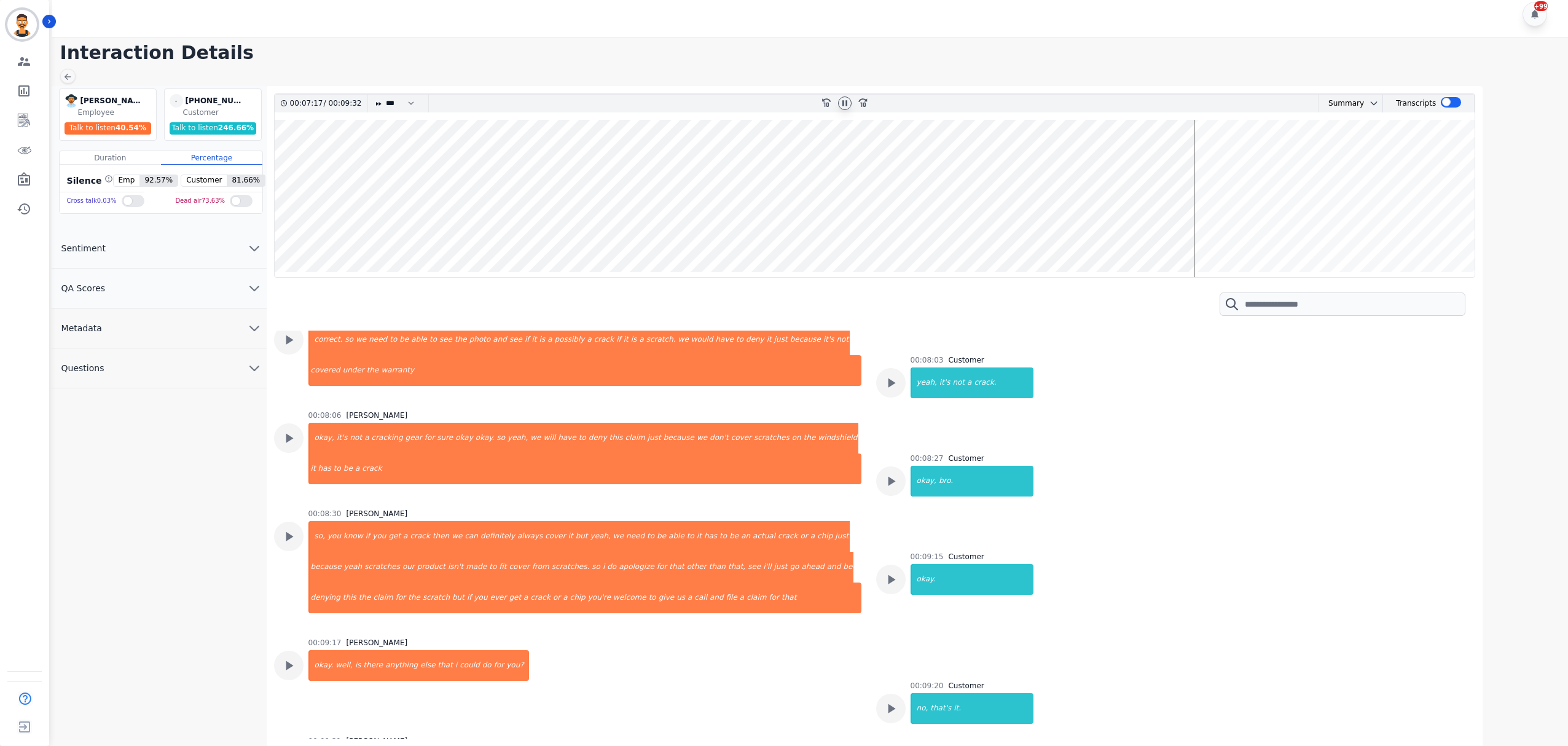
click at [1195, 227] on wave at bounding box center [875, 198] width 1201 height 157
click at [842, 95] on div at bounding box center [845, 104] width 18 height 18
click at [848, 105] on icon at bounding box center [844, 103] width 10 height 10
click at [1196, 190] on wave at bounding box center [875, 198] width 1201 height 157
click at [840, 103] on icon at bounding box center [844, 103] width 10 height 10
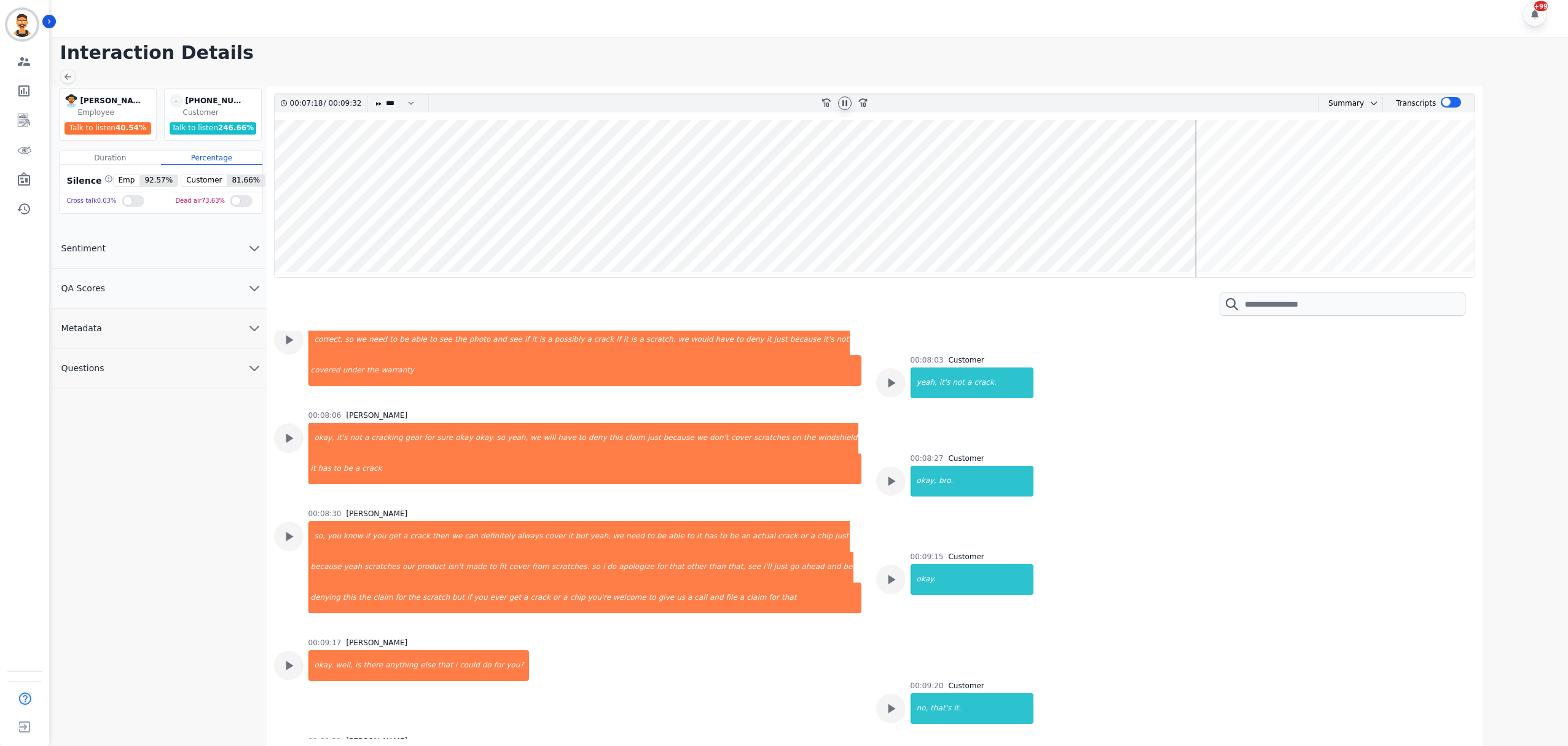
scroll to position [2133, 0]
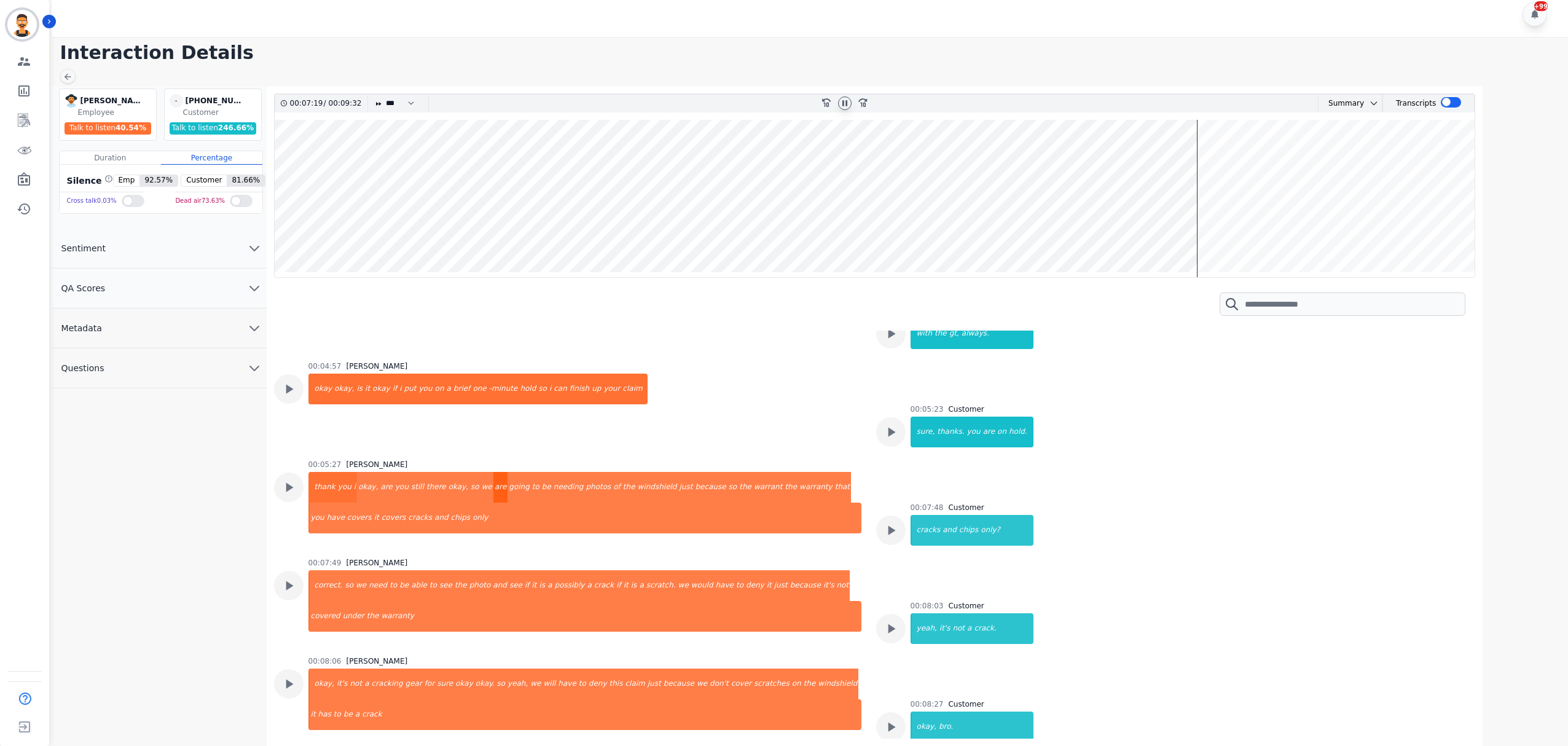
click at [494, 495] on div "are" at bounding box center [500, 487] width 14 height 31
click at [371, 389] on div "okay" at bounding box center [381, 389] width 20 height 31
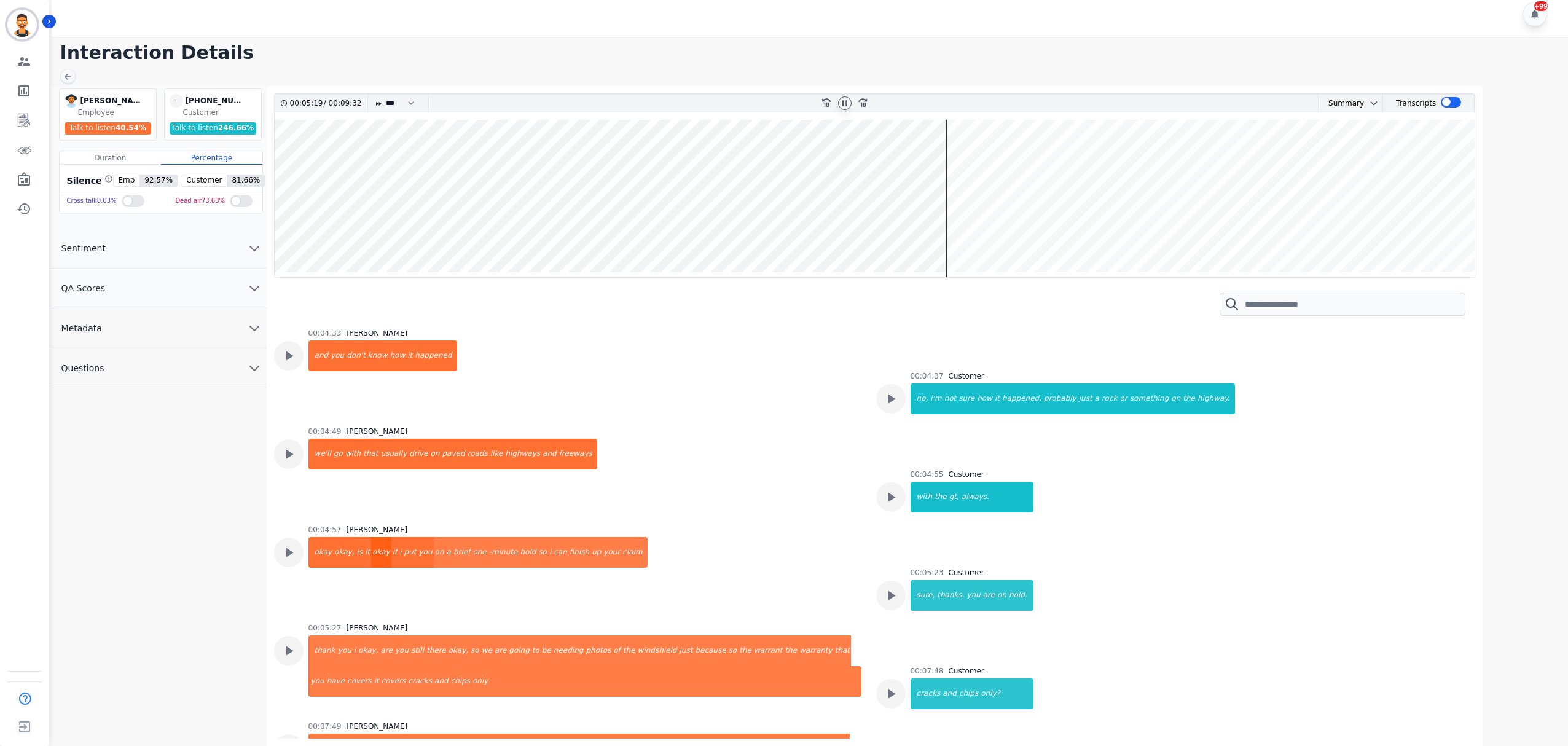
scroll to position [1887, 0]
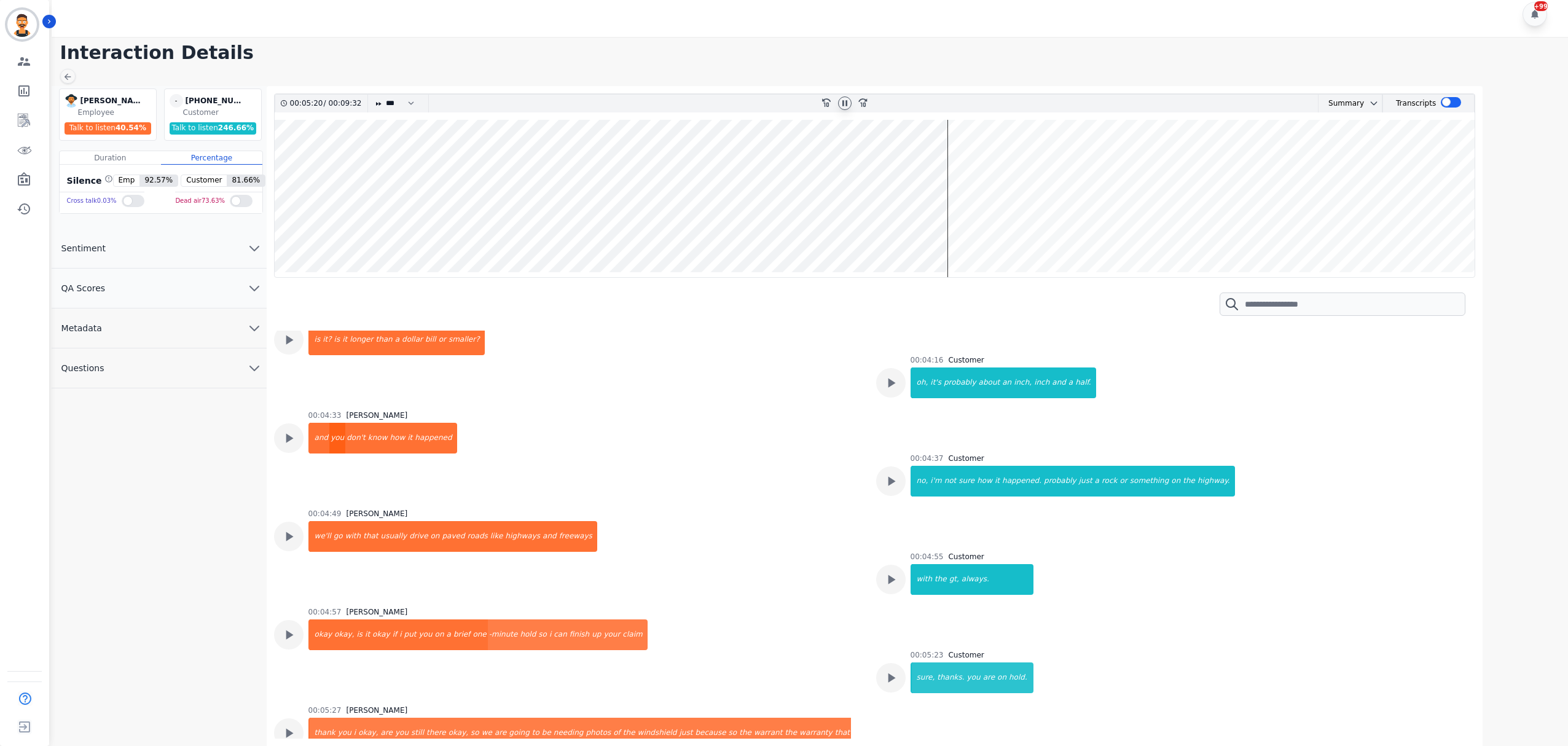
click at [330, 431] on div "you" at bounding box center [337, 438] width 16 height 31
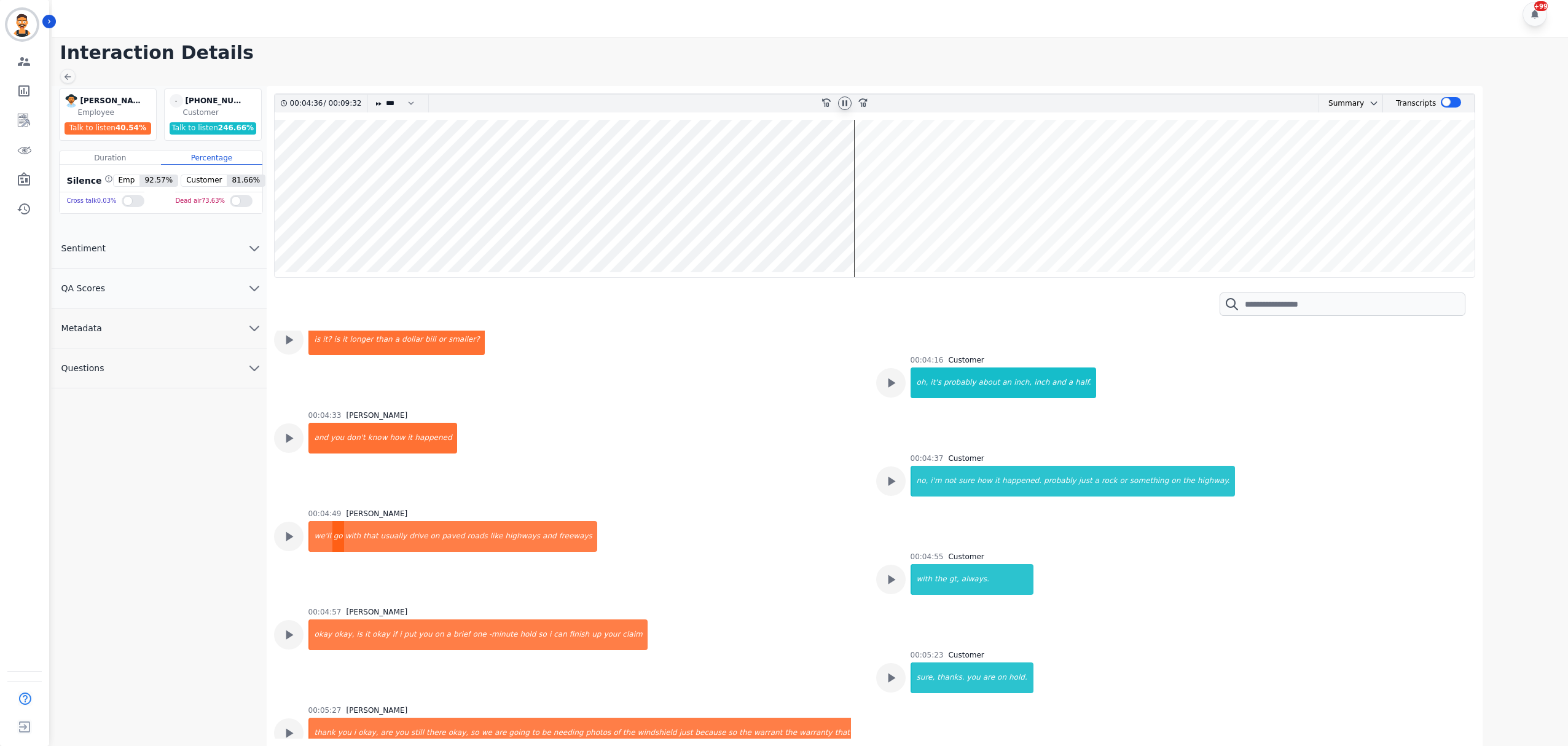
click at [336, 537] on div "go" at bounding box center [339, 537] width 12 height 31
click at [333, 641] on div "okay," at bounding box center [344, 635] width 22 height 31
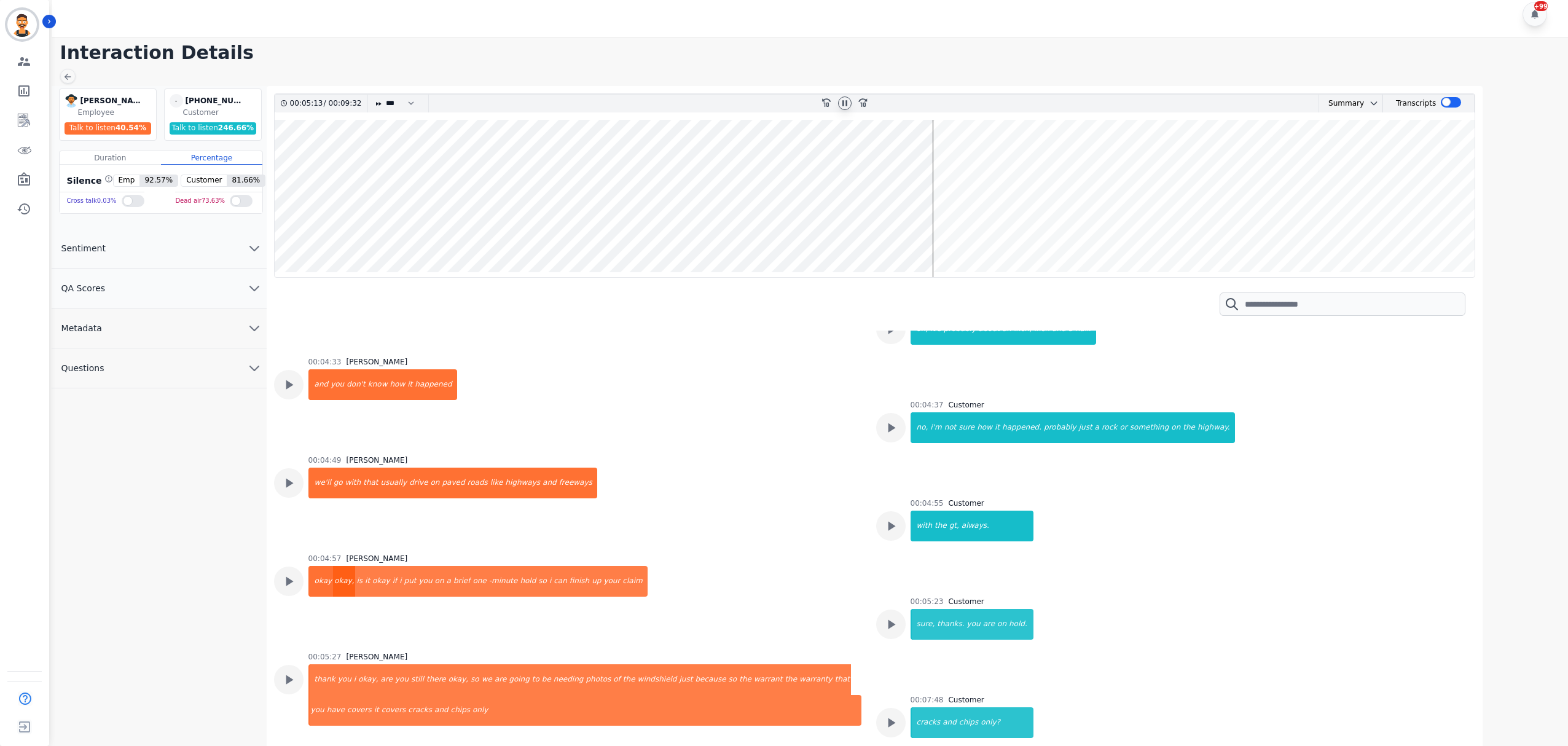
scroll to position [1970, 0]
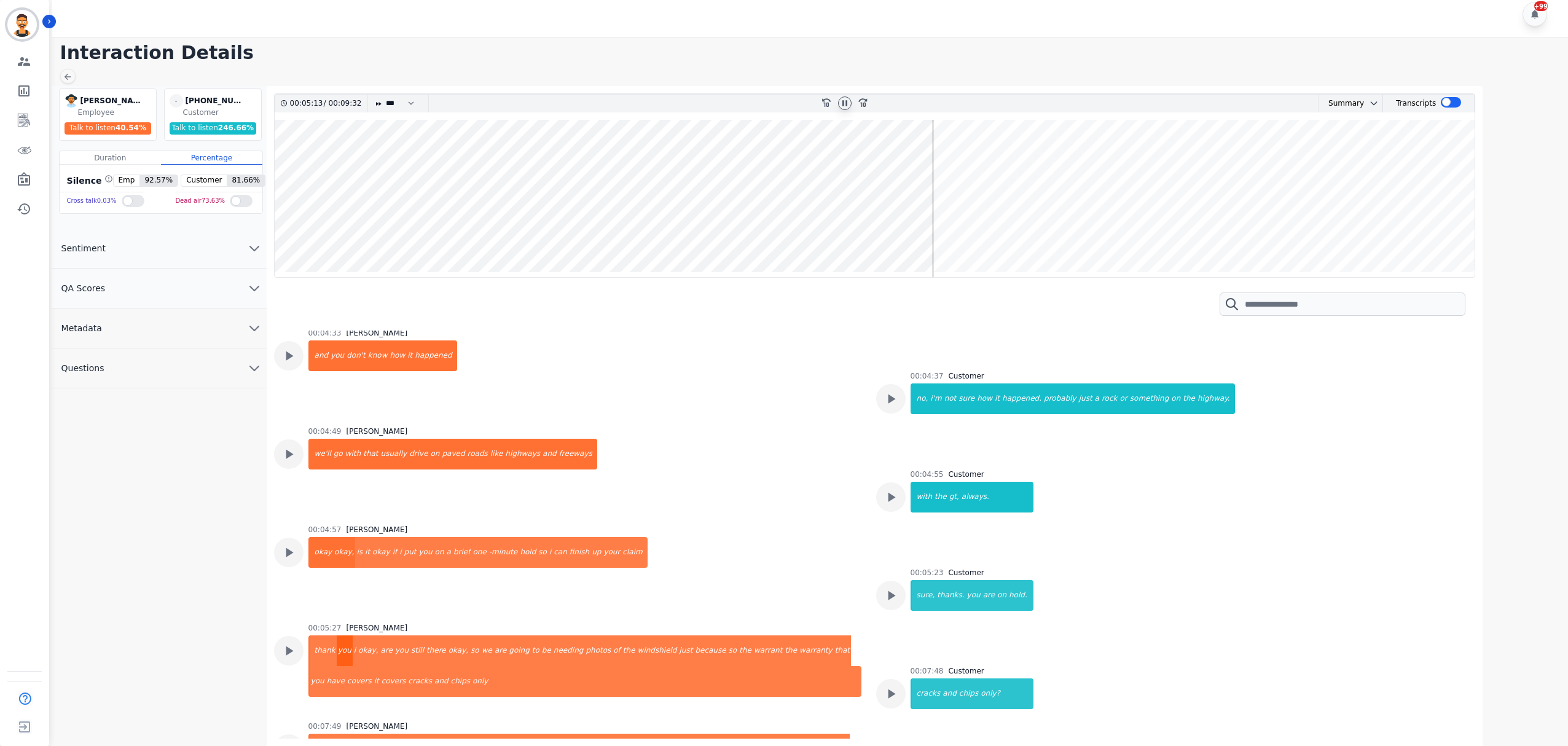
click at [337, 654] on div "you" at bounding box center [345, 650] width 16 height 31
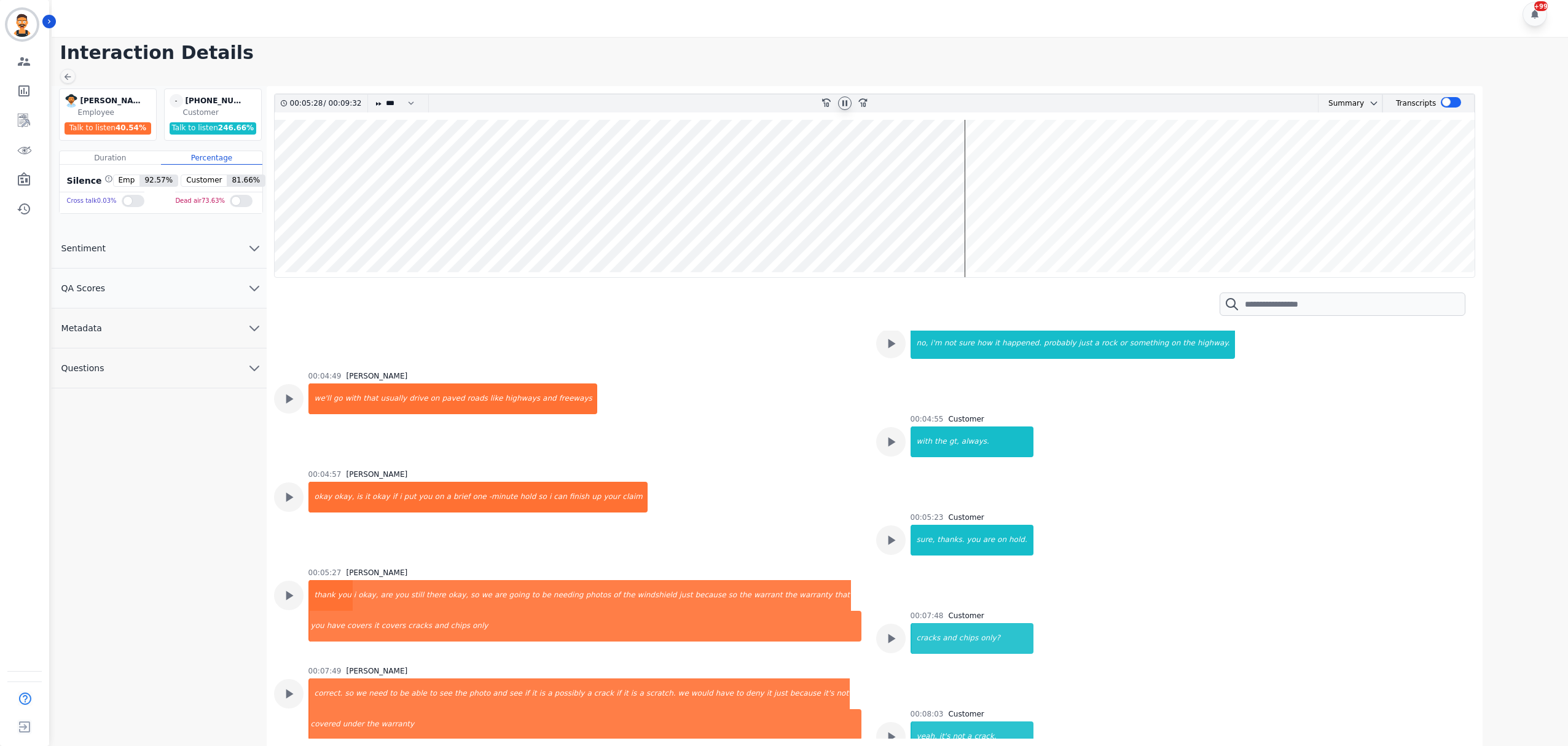
scroll to position [2133, 0]
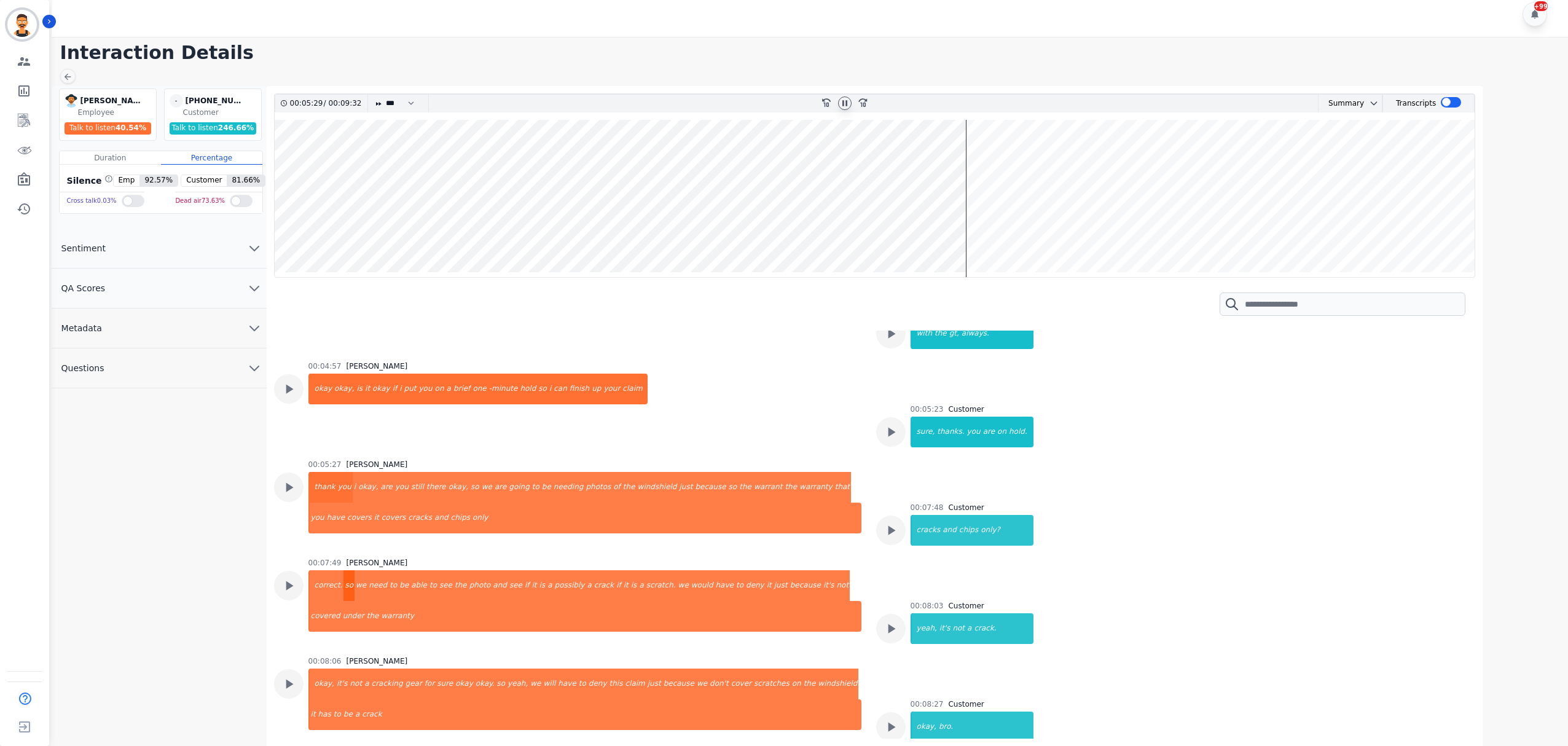
click at [345, 578] on div "so" at bounding box center [349, 586] width 11 height 31
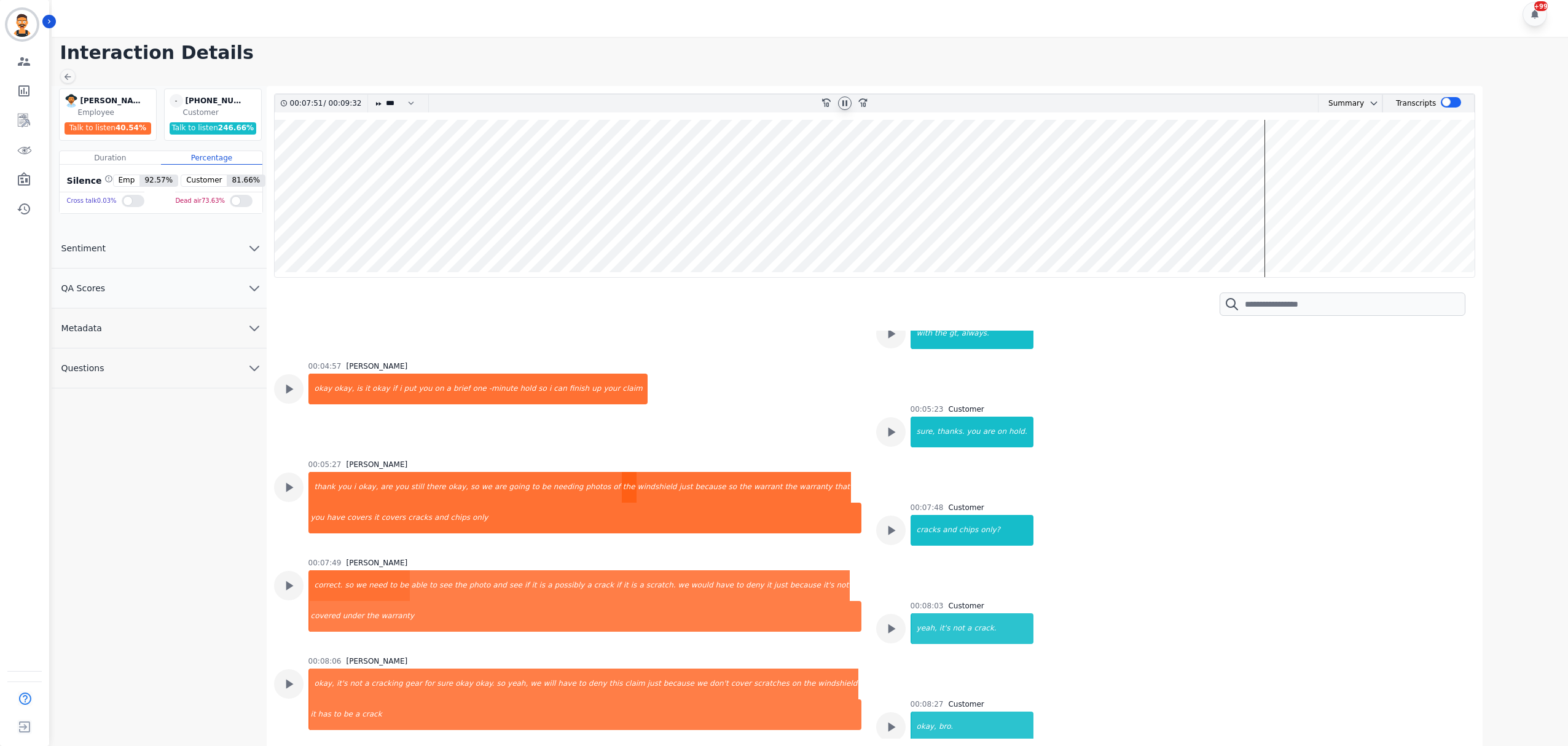
click at [621, 480] on div "the" at bounding box center [629, 487] width 15 height 31
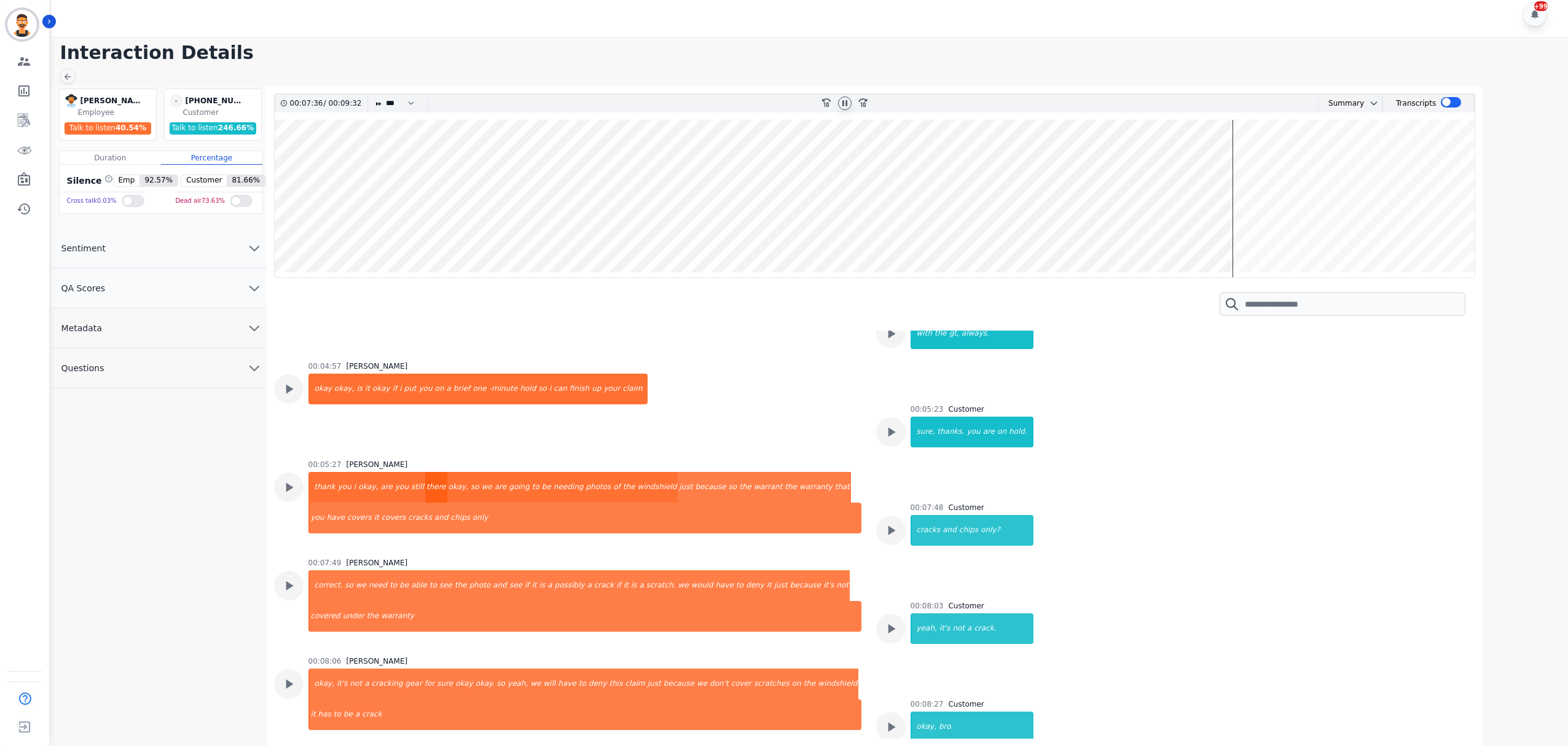
click at [425, 489] on div "there" at bounding box center [436, 487] width 22 height 31
click at [843, 102] on icon at bounding box center [845, 102] width 5 height 5
click at [1205, 219] on wave at bounding box center [875, 198] width 1201 height 157
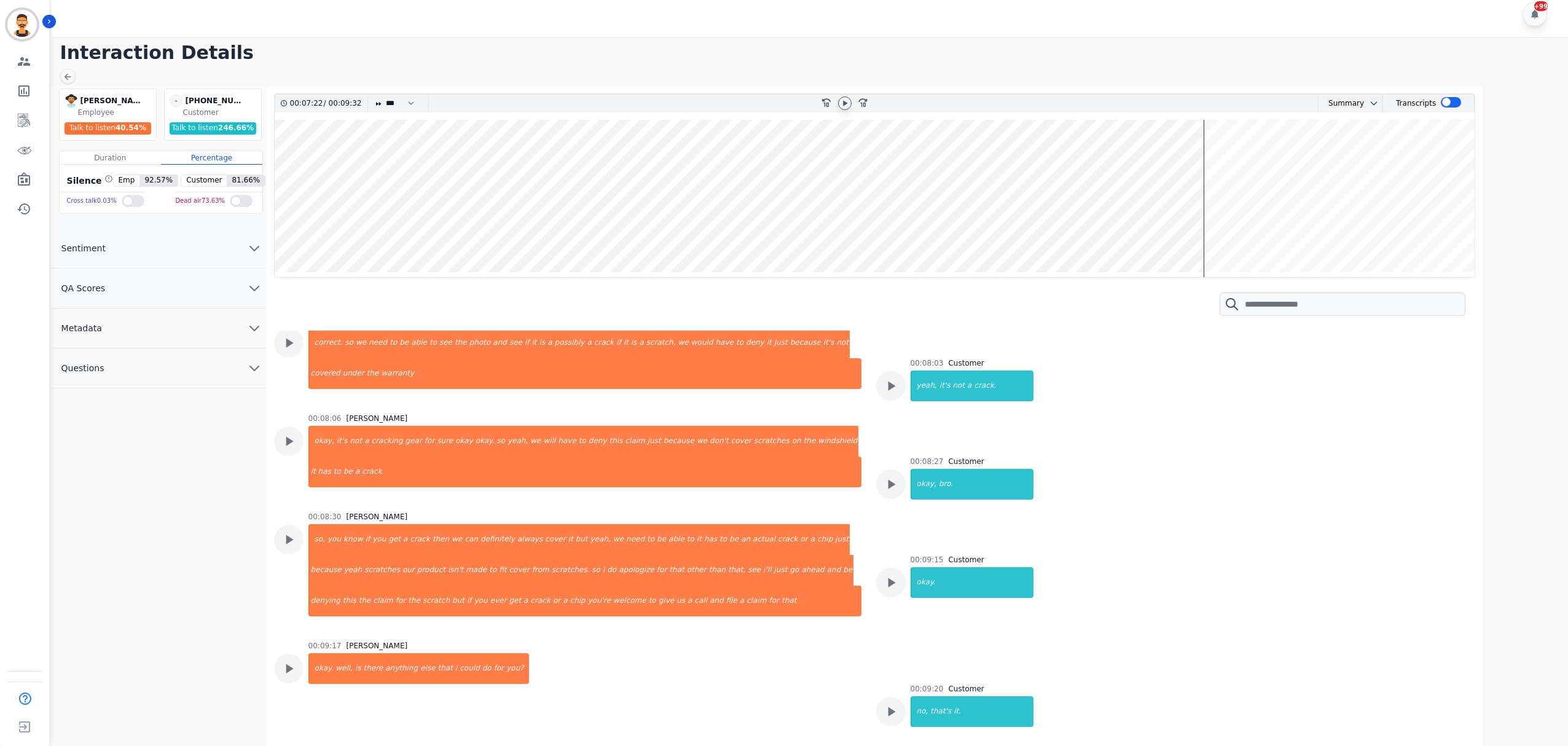
scroll to position [2379, 0]
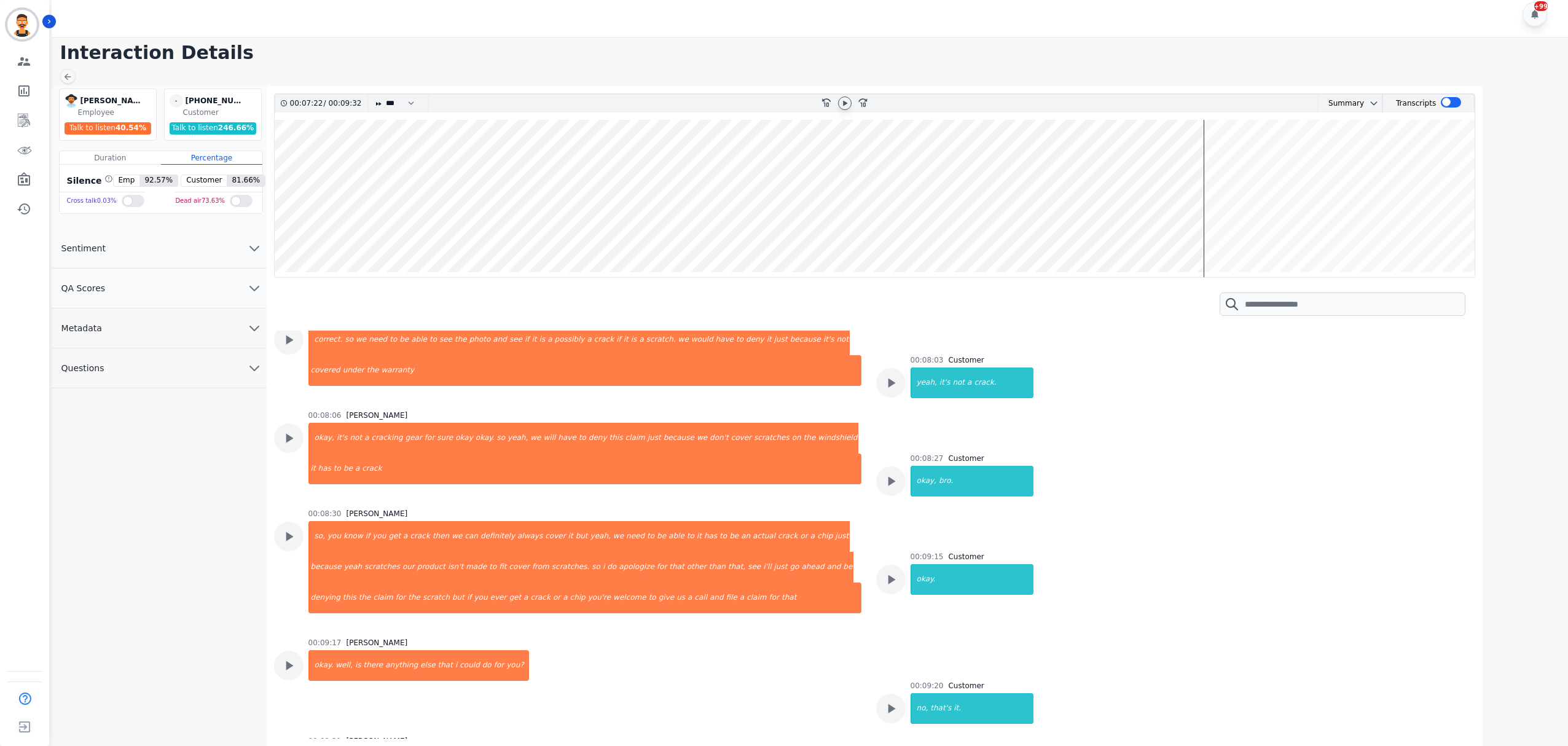
click at [841, 106] on icon at bounding box center [844, 103] width 10 height 10
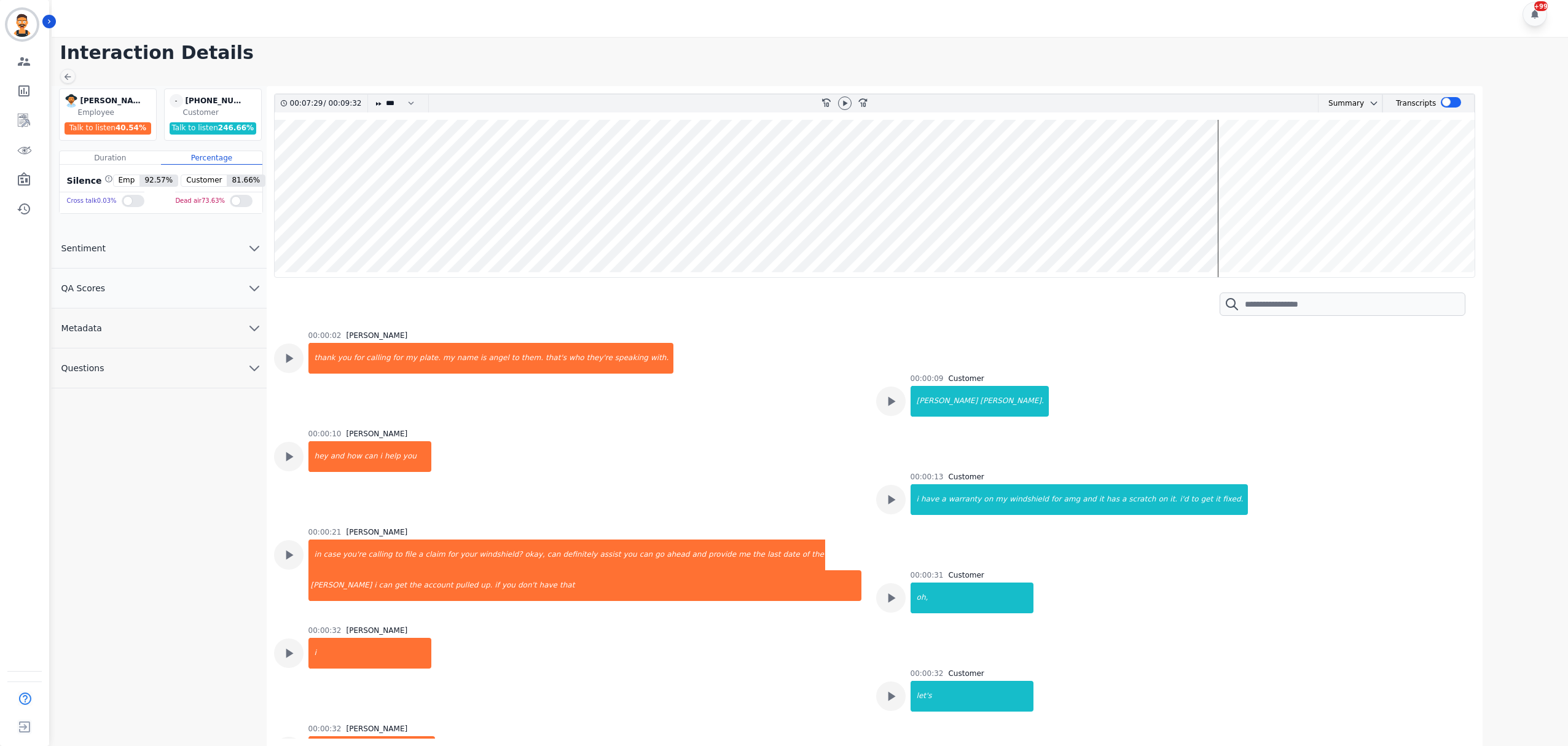
scroll to position [2379, 0]
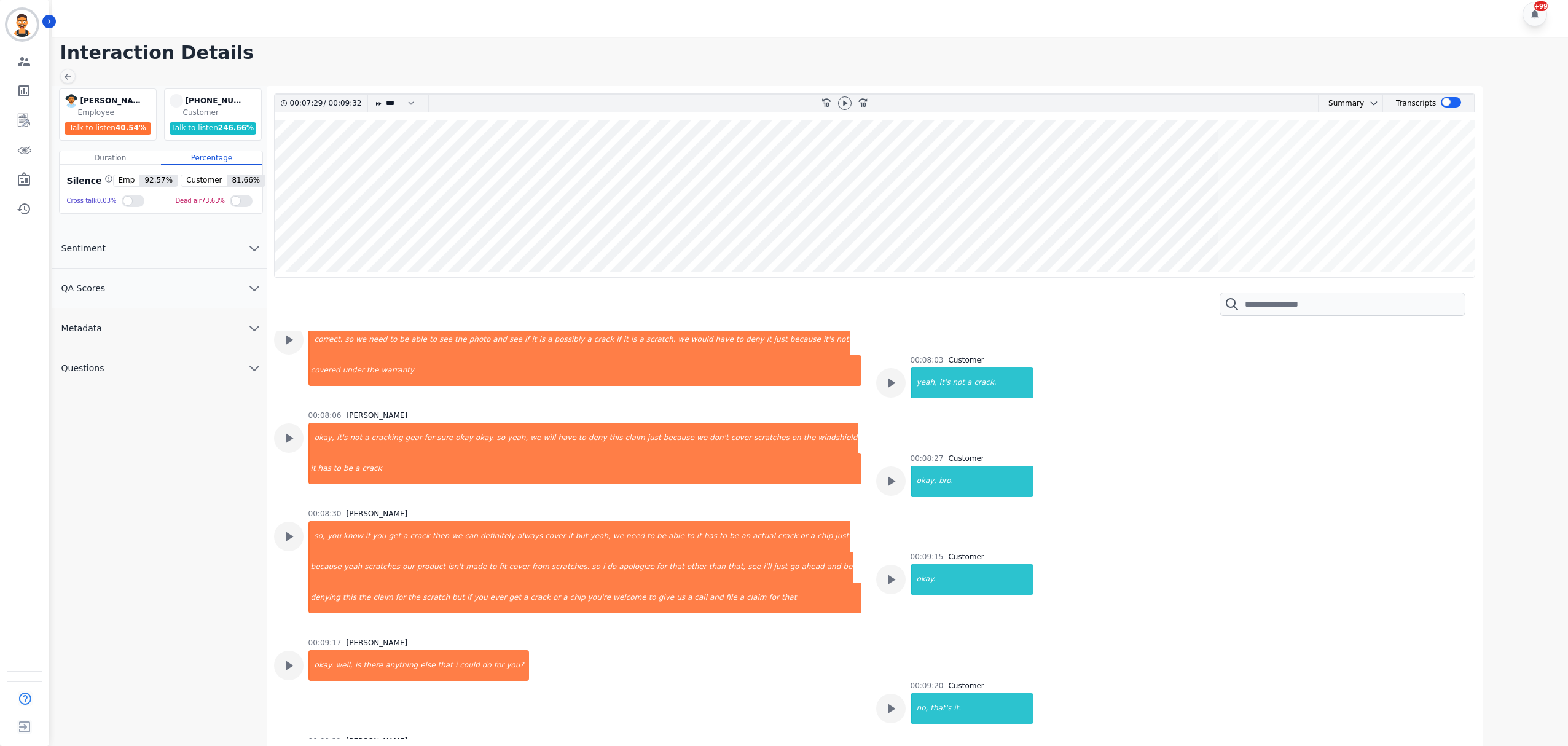
click at [846, 95] on div at bounding box center [845, 104] width 18 height 18
click at [844, 99] on icon at bounding box center [844, 103] width 10 height 10
click at [1226, 204] on wave at bounding box center [875, 198] width 1201 height 157
click at [1232, 209] on wave at bounding box center [875, 198] width 1201 height 157
click at [1239, 213] on wave at bounding box center [875, 198] width 1201 height 157
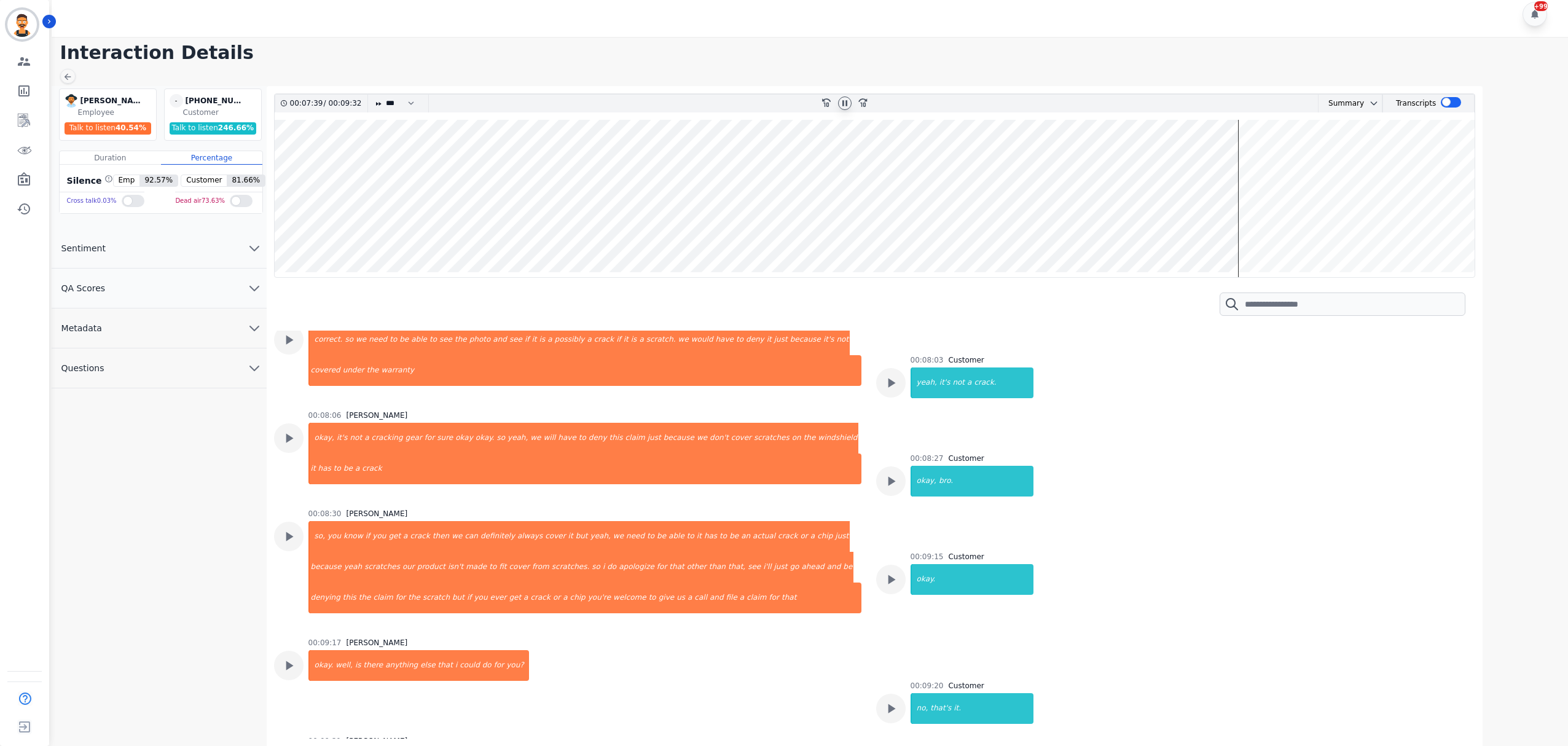
click at [1244, 213] on wave at bounding box center [875, 198] width 1201 height 157
click at [1251, 213] on wave at bounding box center [875, 198] width 1201 height 157
click at [1259, 213] on wave at bounding box center [875, 198] width 1201 height 157
click at [1266, 212] on wave at bounding box center [875, 198] width 1201 height 157
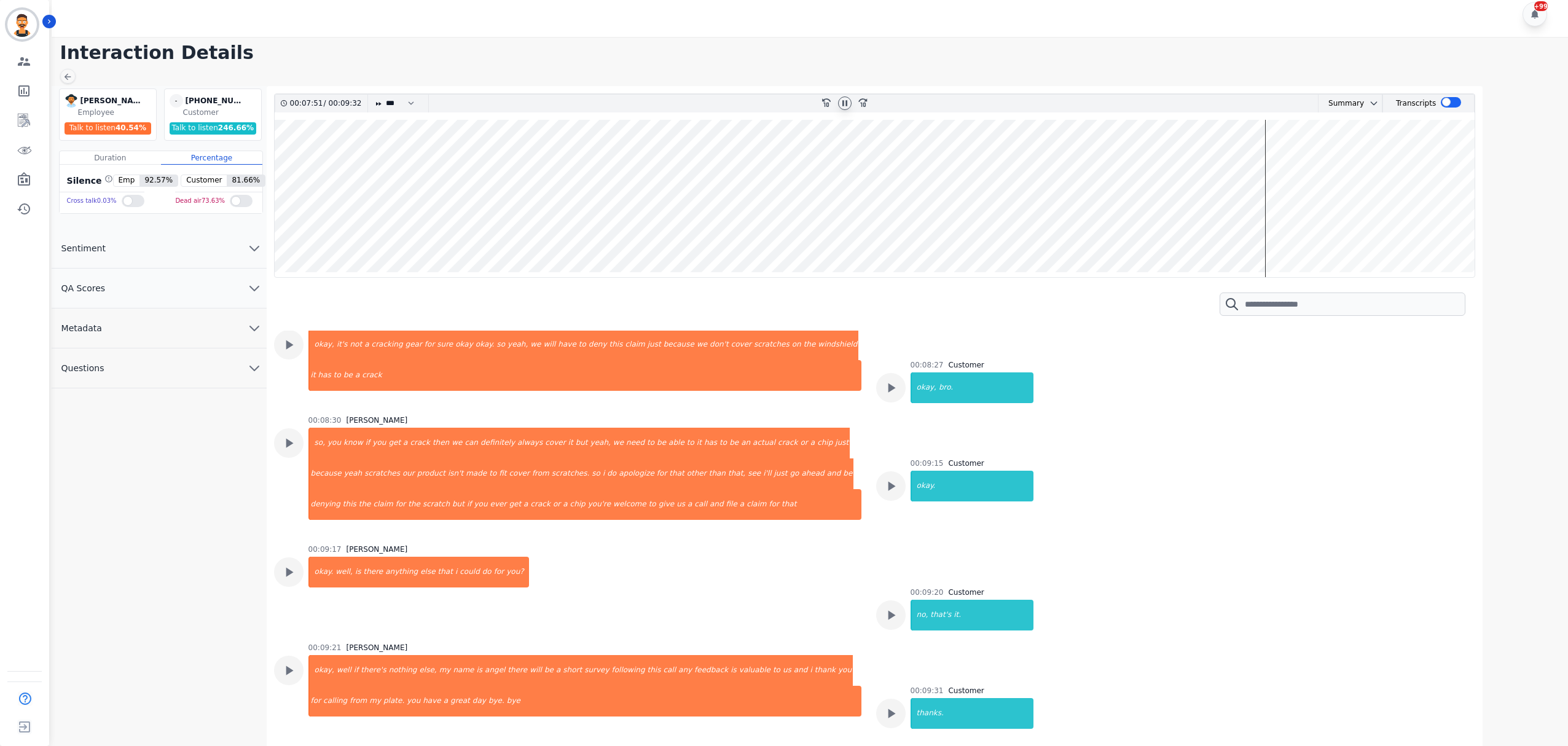
click at [1271, 212] on wave at bounding box center [875, 198] width 1201 height 157
click at [1281, 215] on wave at bounding box center [875, 198] width 1201 height 157
click at [841, 105] on icon at bounding box center [844, 103] width 10 height 10
click at [846, 108] on icon at bounding box center [844, 103] width 10 height 10
click at [977, 230] on wave at bounding box center [875, 198] width 1201 height 157
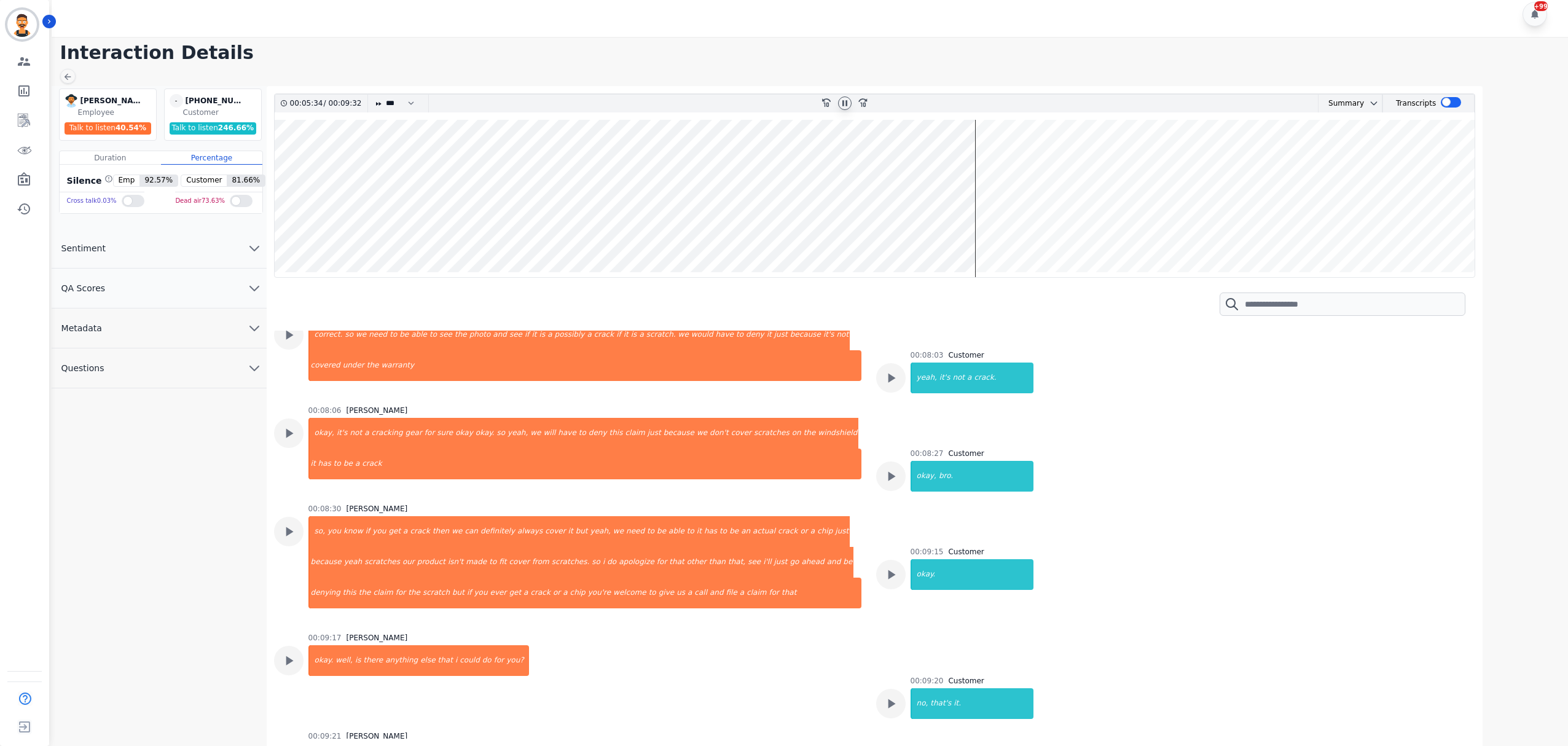
scroll to position [2379, 0]
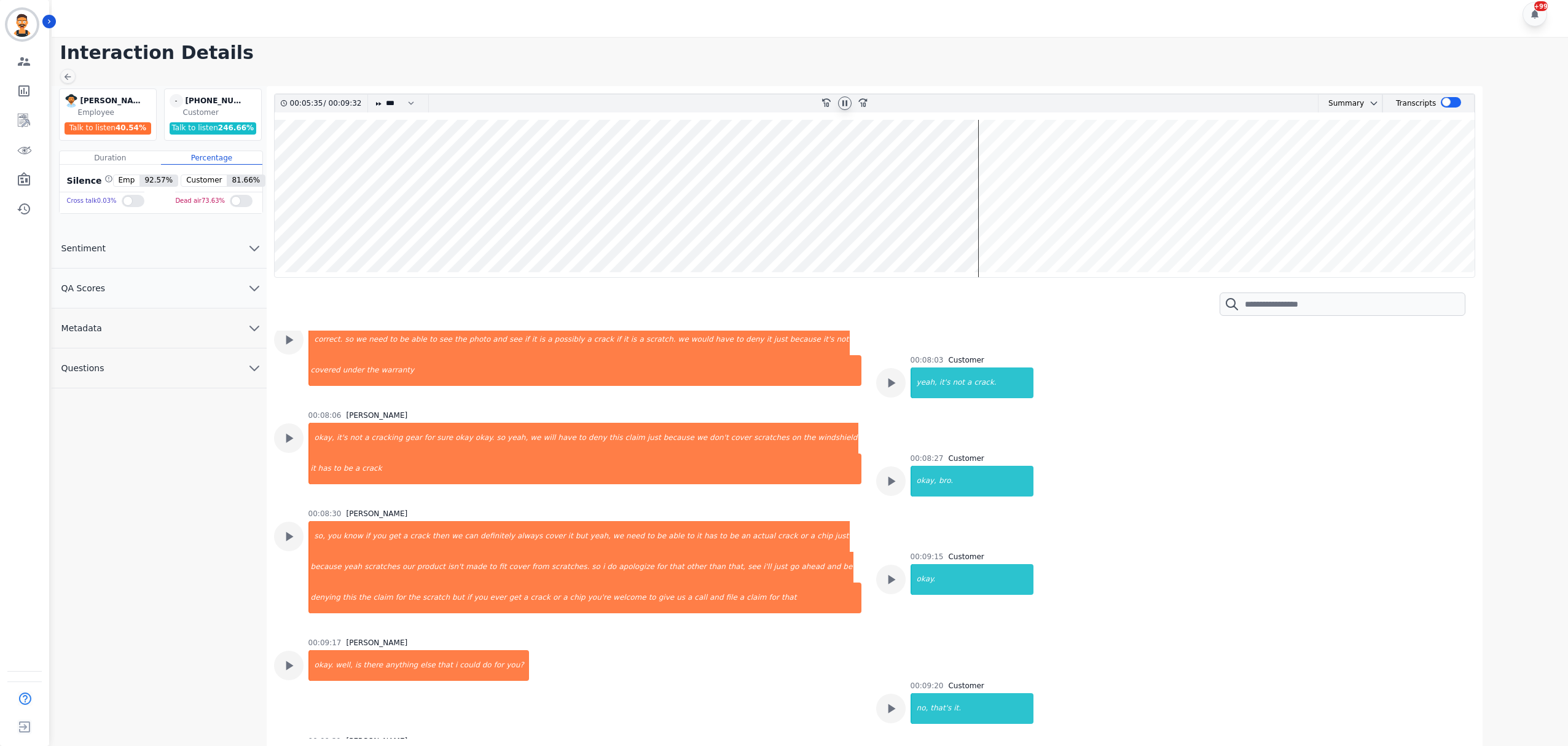
click at [992, 223] on wave at bounding box center [875, 198] width 1201 height 157
drag, startPoint x: 1011, startPoint y: 220, endPoint x: 1087, endPoint y: 218, distance: 76.0
click at [1013, 220] on wave at bounding box center [875, 198] width 1201 height 157
click at [1087, 217] on wave at bounding box center [875, 198] width 1201 height 157
click at [1105, 221] on wave at bounding box center [875, 198] width 1201 height 157
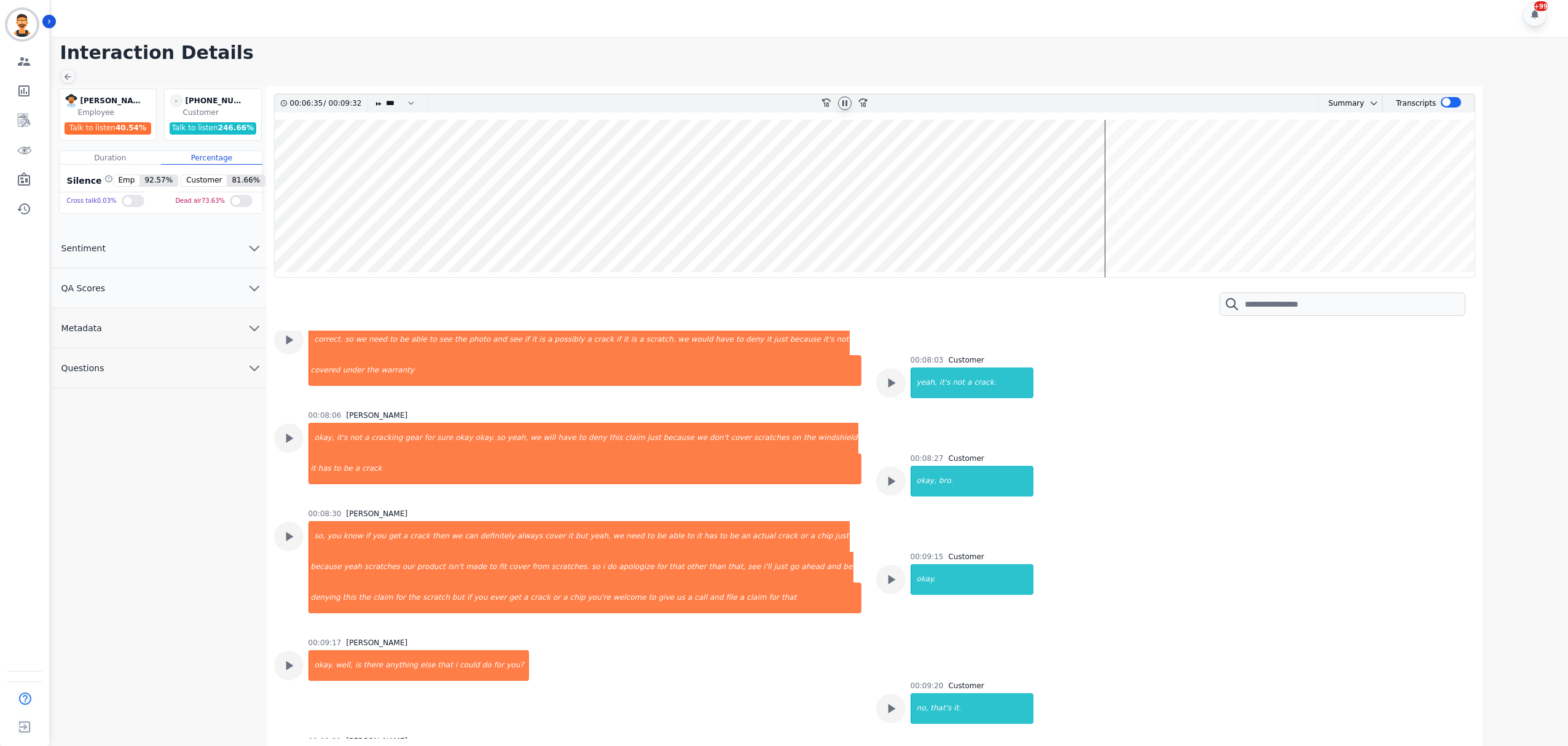
click at [1112, 220] on wave at bounding box center [875, 198] width 1201 height 157
click at [1117, 219] on wave at bounding box center [875, 198] width 1201 height 157
click at [843, 105] on icon at bounding box center [845, 102] width 5 height 5
